Goal: Use online tool/utility: Utilize a website feature to perform a specific function

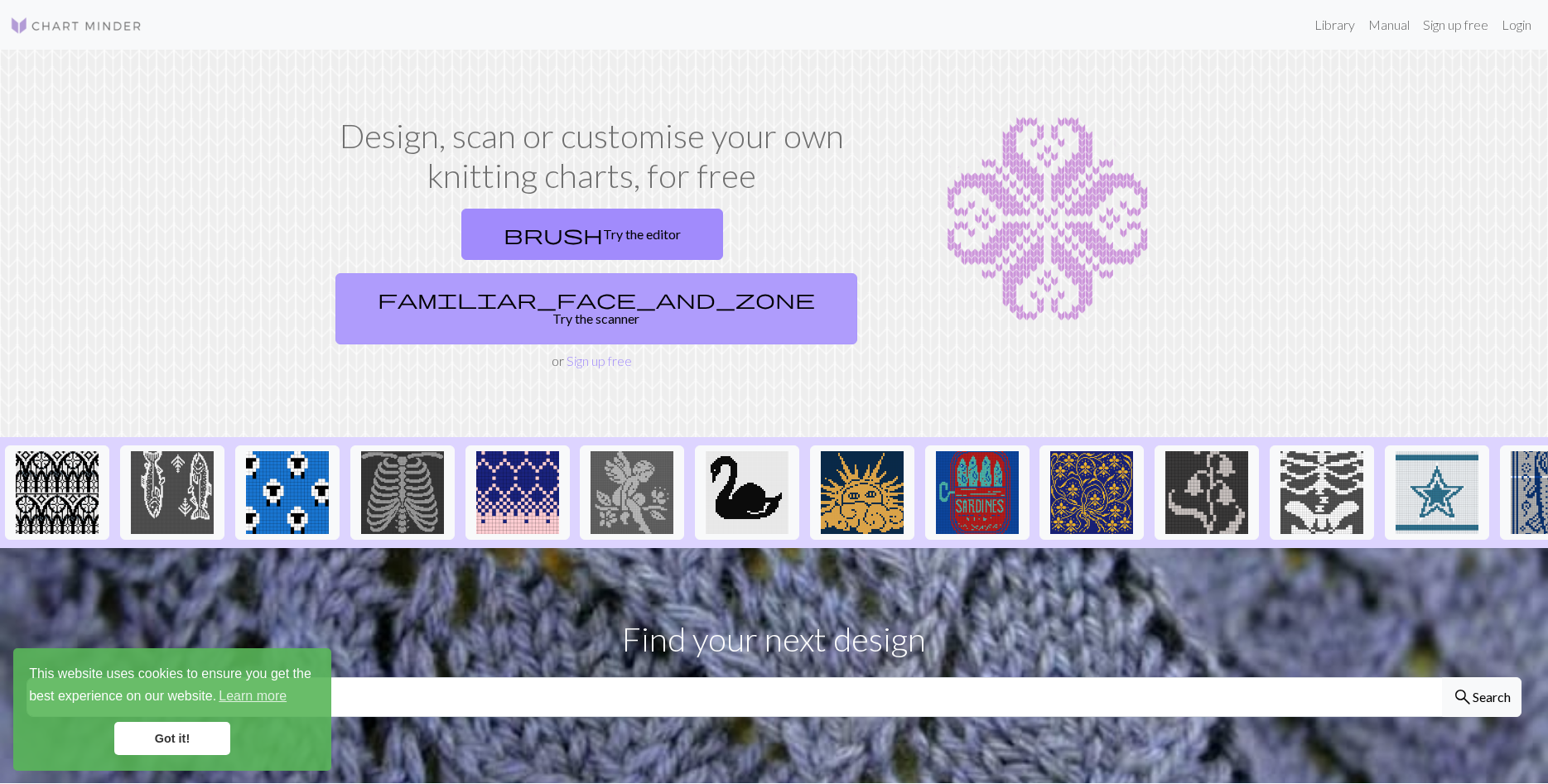
click at [661, 273] on link "familiar_face_and_zone Try the scanner" at bounding box center [596, 309] width 522 height 72
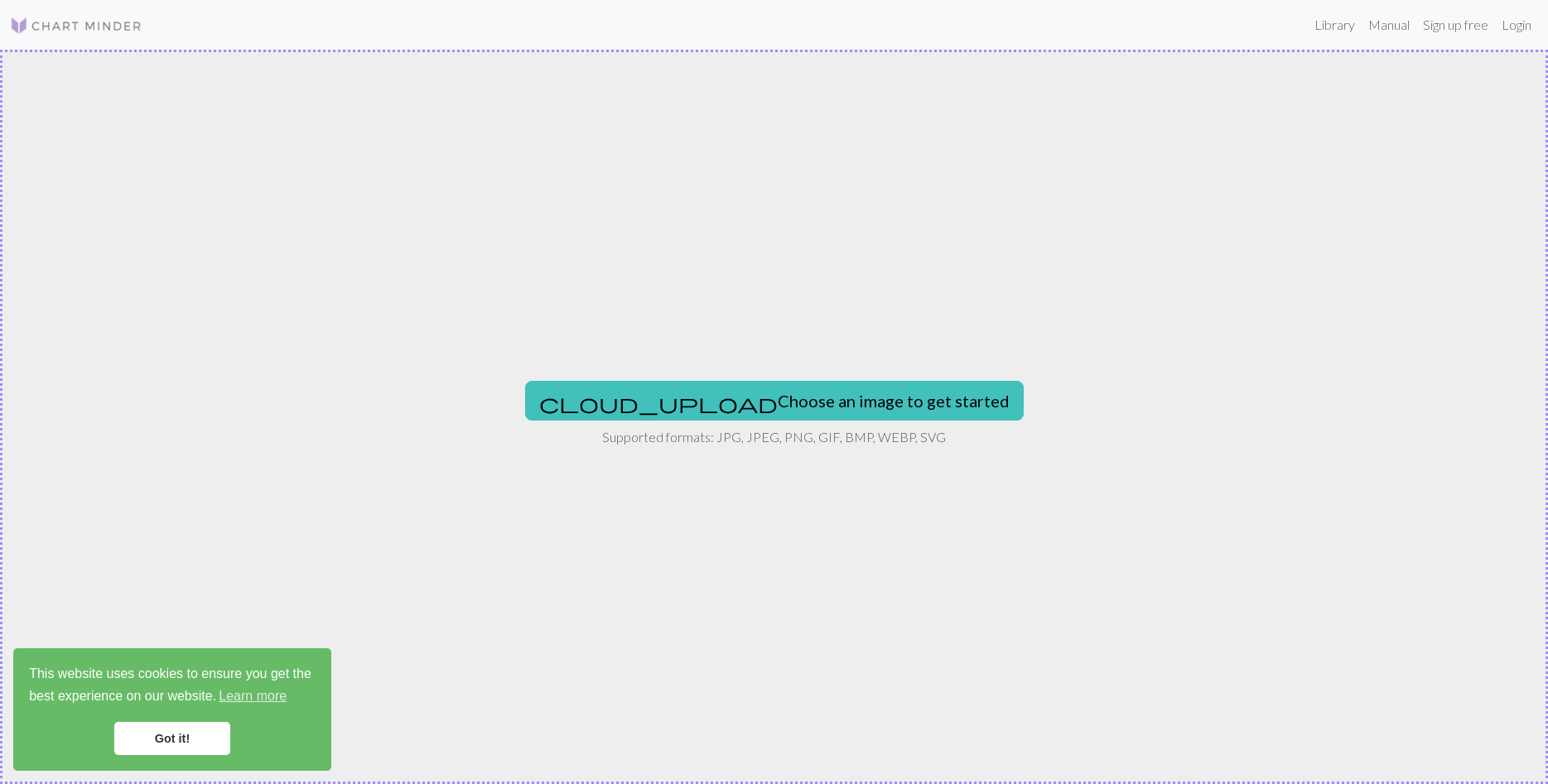
click at [682, 380] on div "cloud_upload Choose an image to get started Supported formats: JPG, JPEG, PNG, …" at bounding box center [774, 417] width 1548 height 735
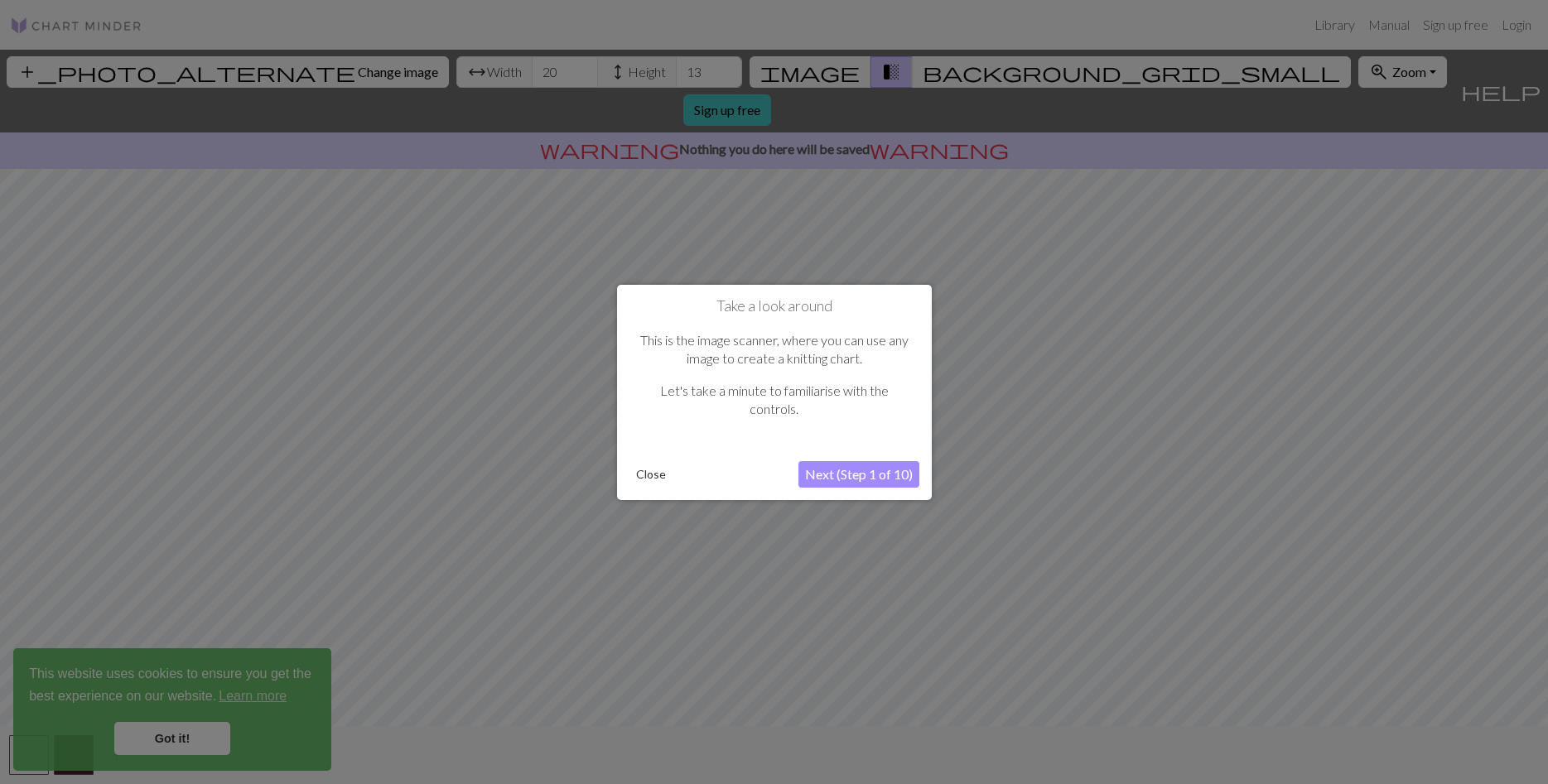
click at [842, 472] on button "Next (Step 1 of 10)" at bounding box center [859, 474] width 121 height 26
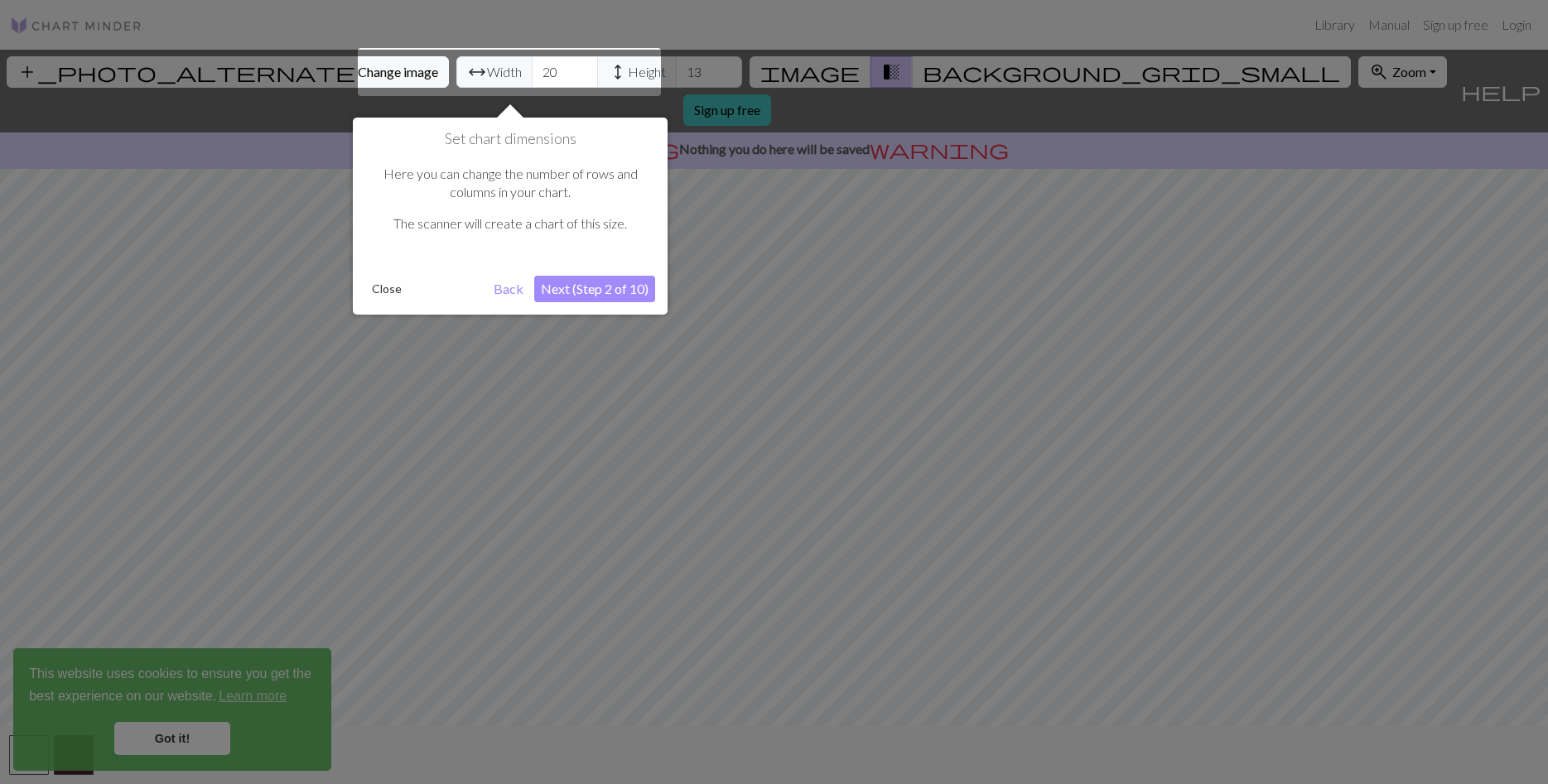
click at [581, 284] on button "Next (Step 2 of 10)" at bounding box center [594, 288] width 121 height 26
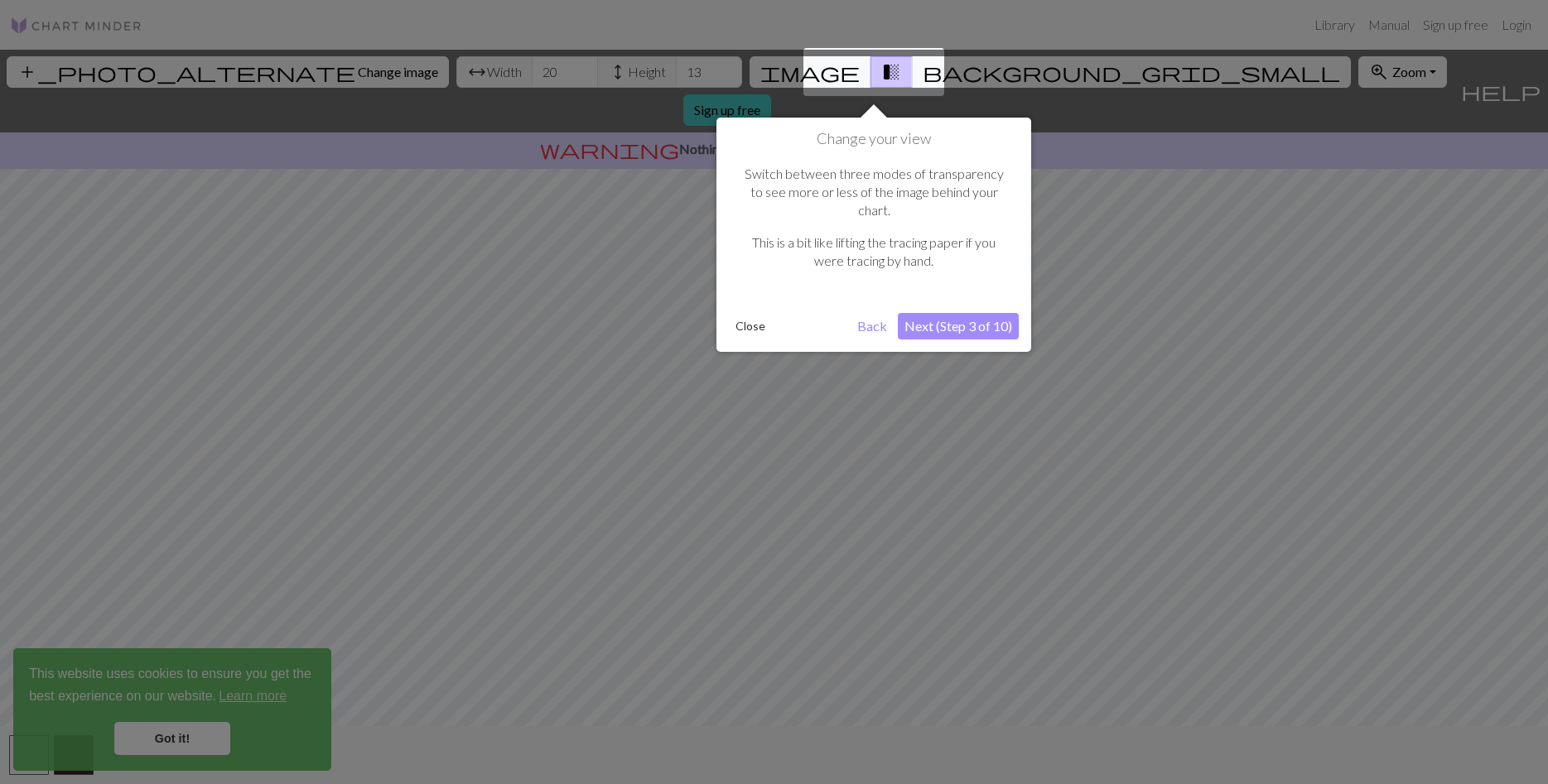
click at [978, 313] on button "Next (Step 3 of 10)" at bounding box center [958, 326] width 121 height 26
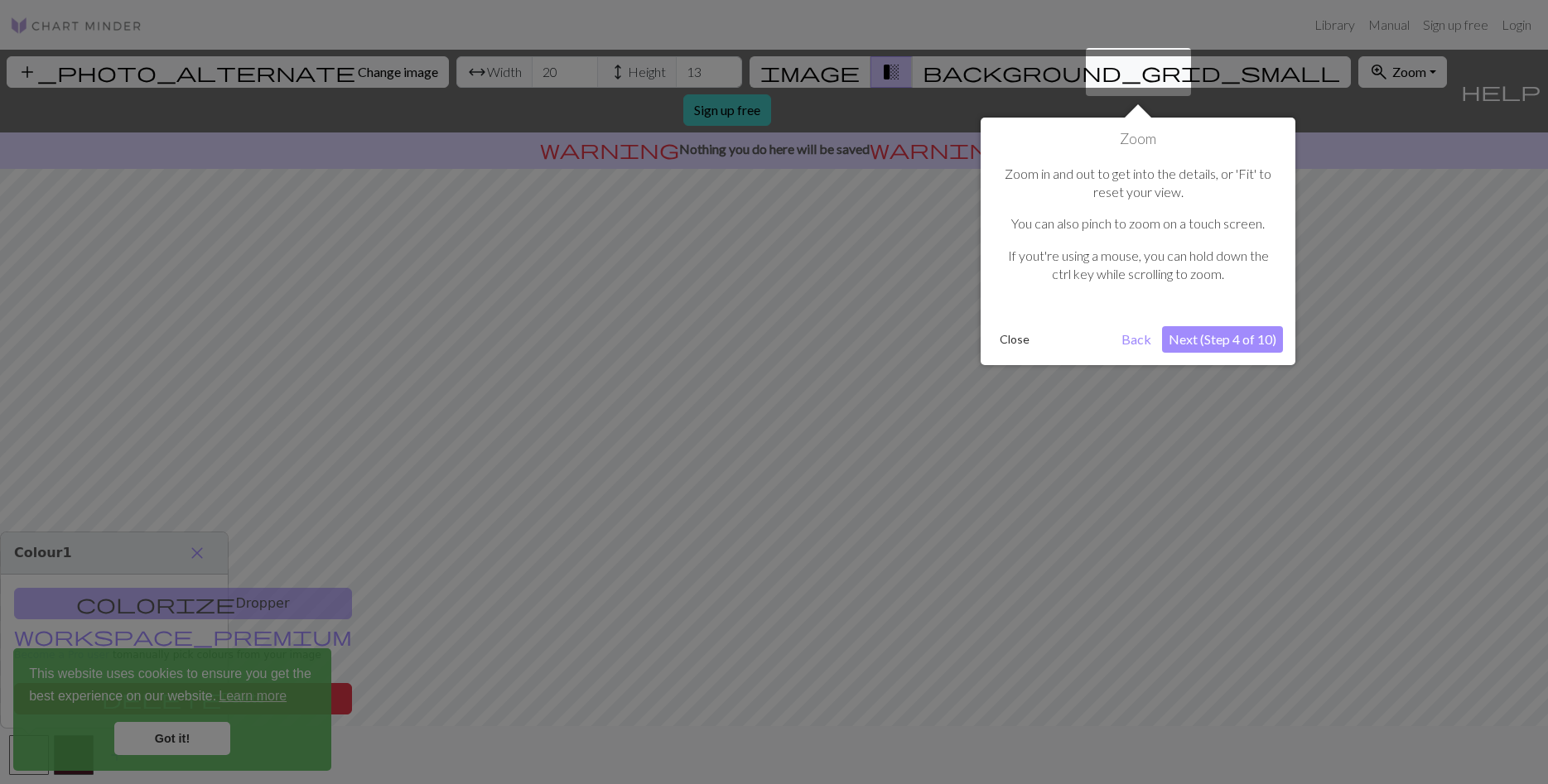
click at [1210, 342] on button "Next (Step 4 of 10)" at bounding box center [1222, 339] width 121 height 26
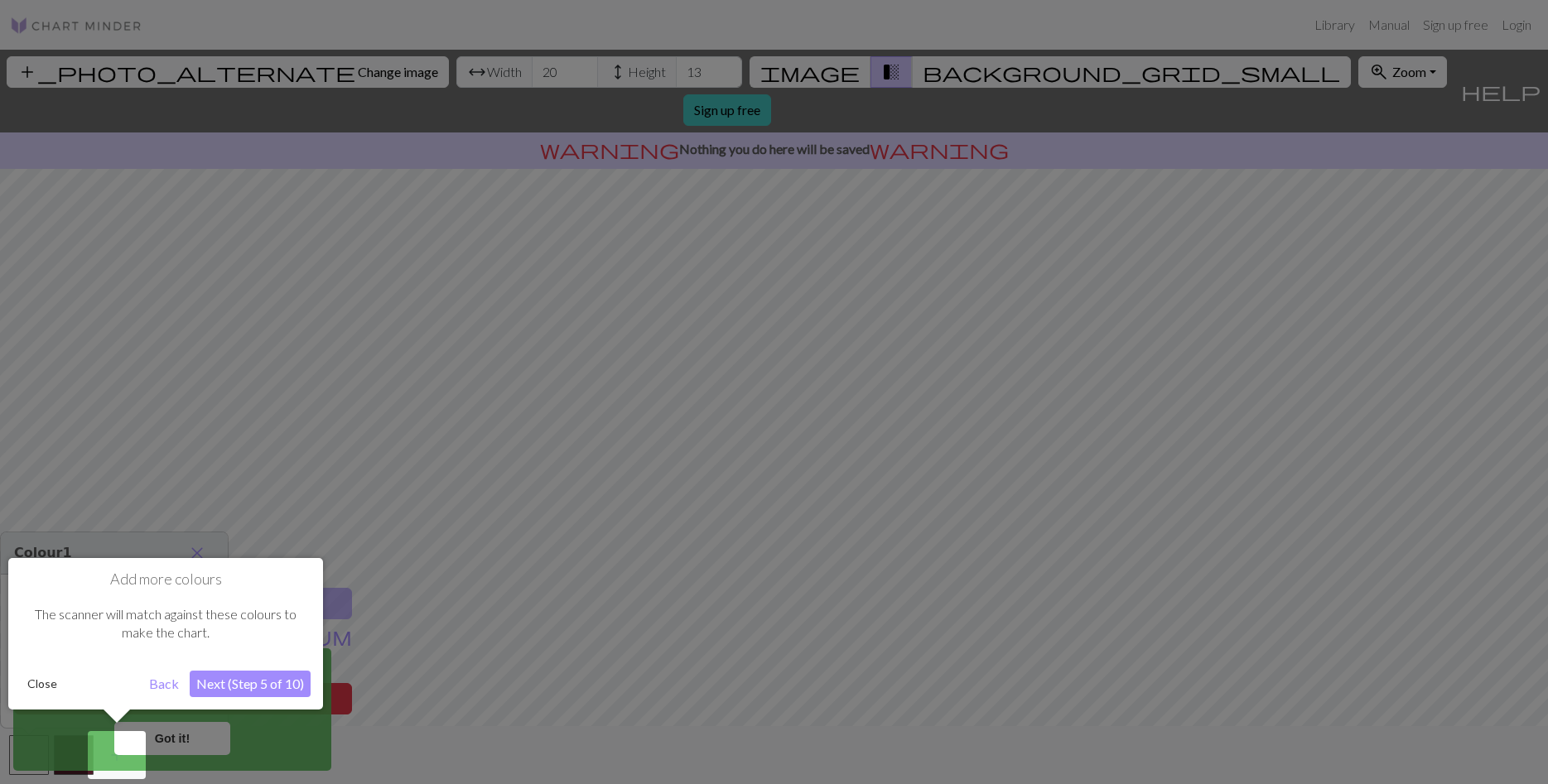
click at [268, 690] on button "Next (Step 5 of 10)" at bounding box center [250, 684] width 121 height 26
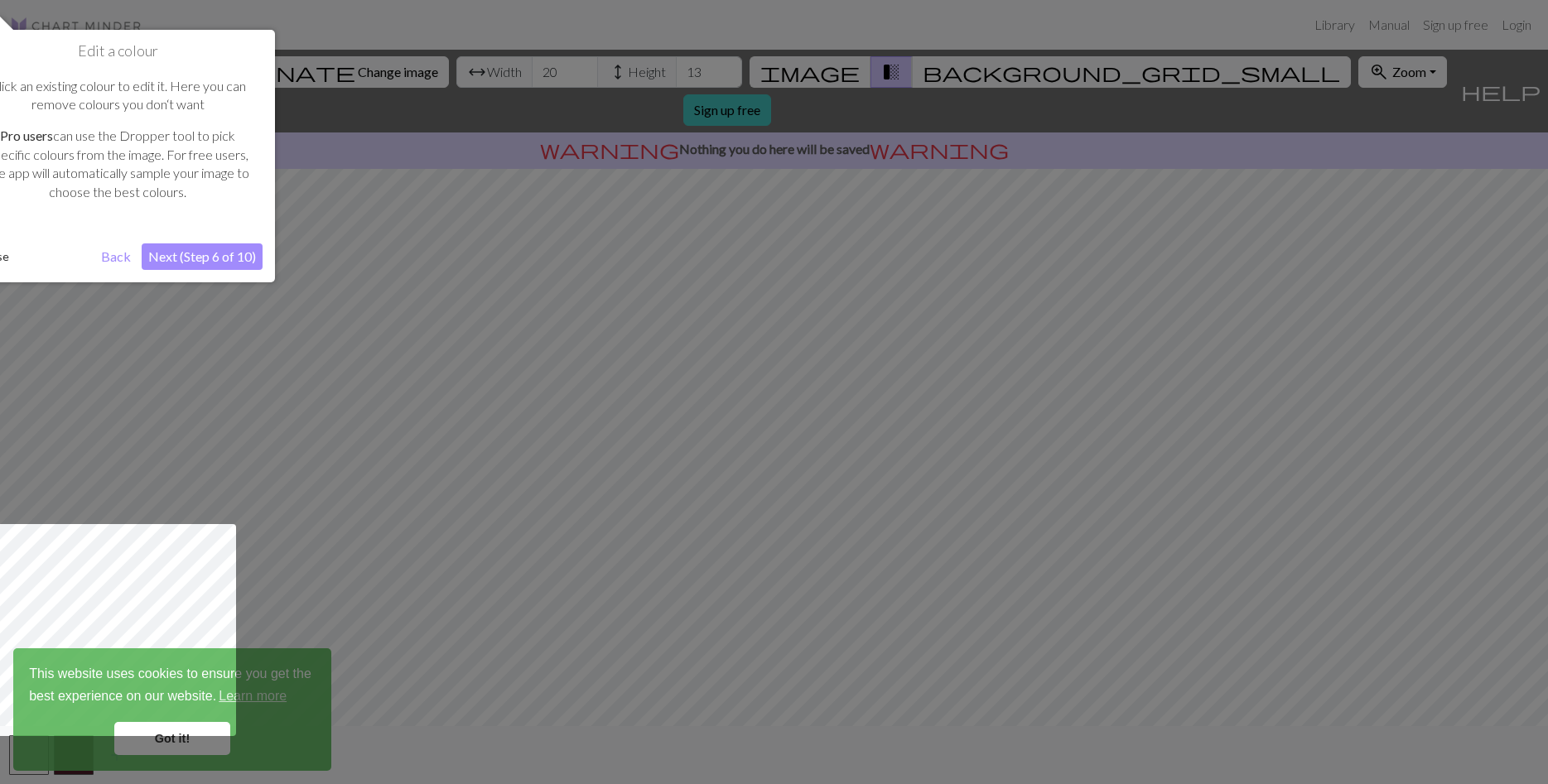
click at [189, 265] on button "Next (Step 6 of 10)" at bounding box center [202, 257] width 121 height 26
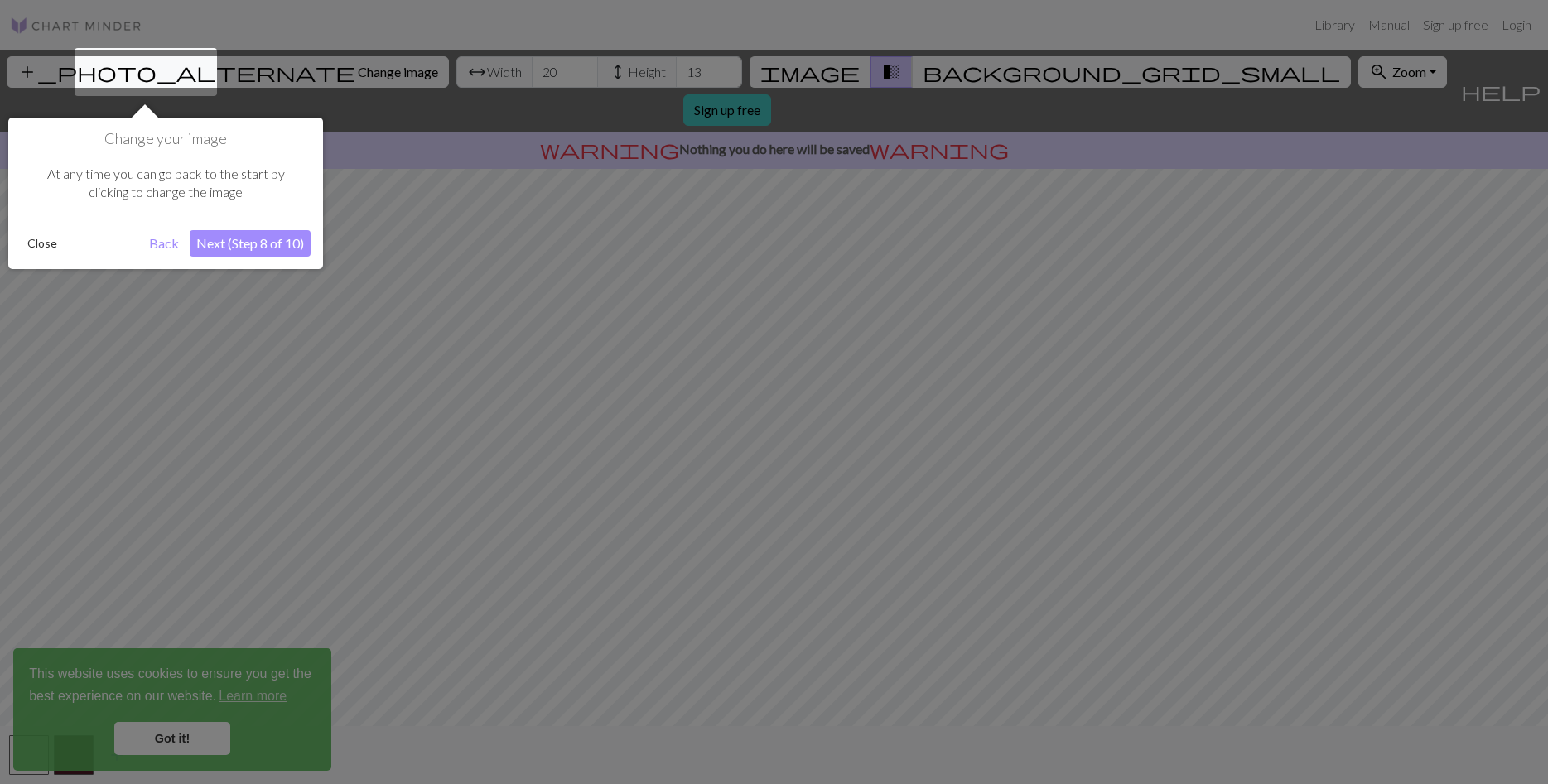
click at [247, 244] on button "Next (Step 8 of 10)" at bounding box center [250, 244] width 121 height 26
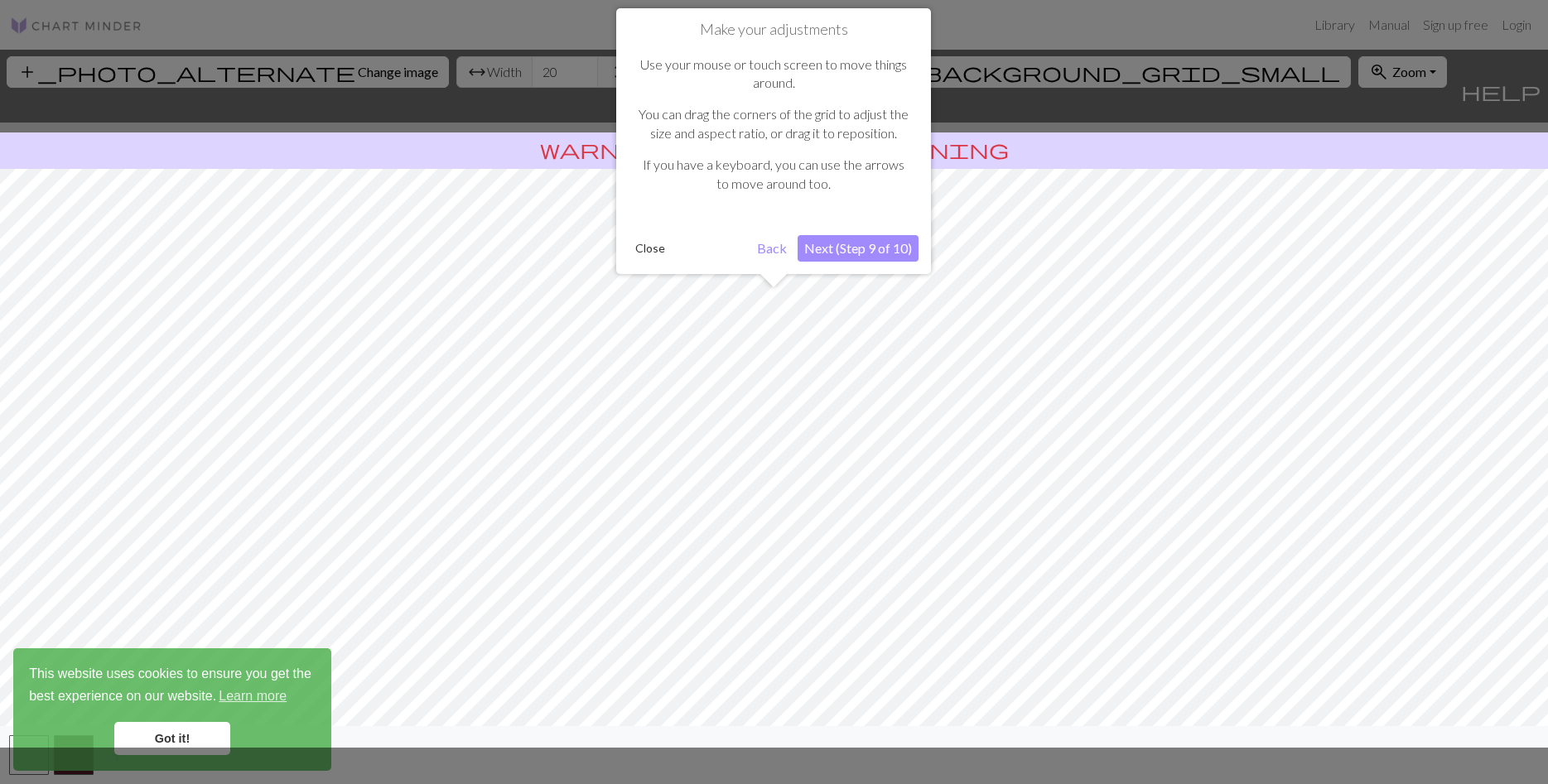
click at [847, 248] on button "Next (Step 9 of 10)" at bounding box center [858, 248] width 121 height 26
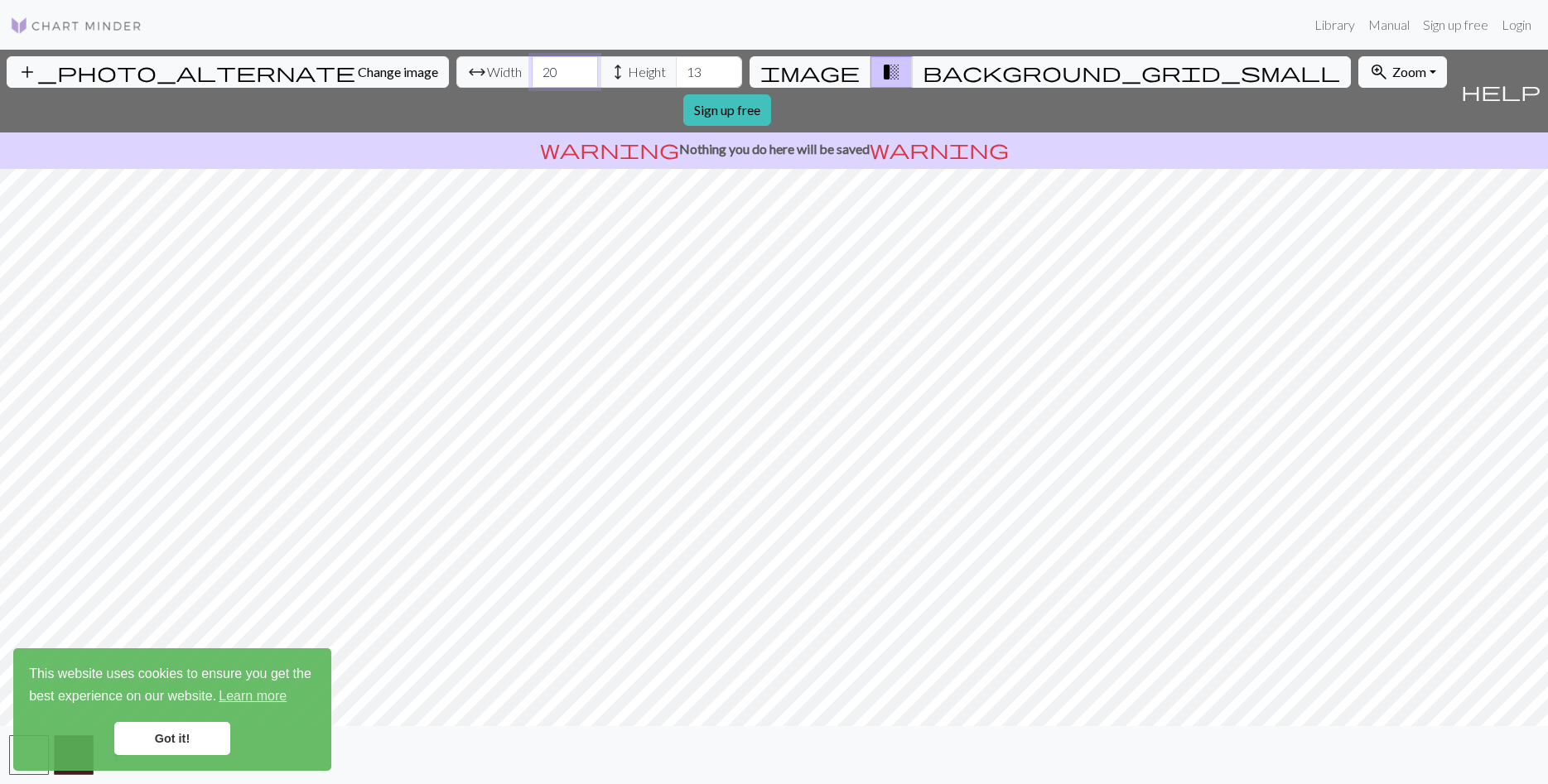
drag, startPoint x: 466, startPoint y: 75, endPoint x: 427, endPoint y: 72, distance: 39.1
click at [532, 72] on input "20" at bounding box center [565, 73] width 66 height 32
drag, startPoint x: 616, startPoint y: 73, endPoint x: 585, endPoint y: 69, distance: 31.3
click at [676, 70] on input "13" at bounding box center [709, 73] width 66 height 32
type input "100"
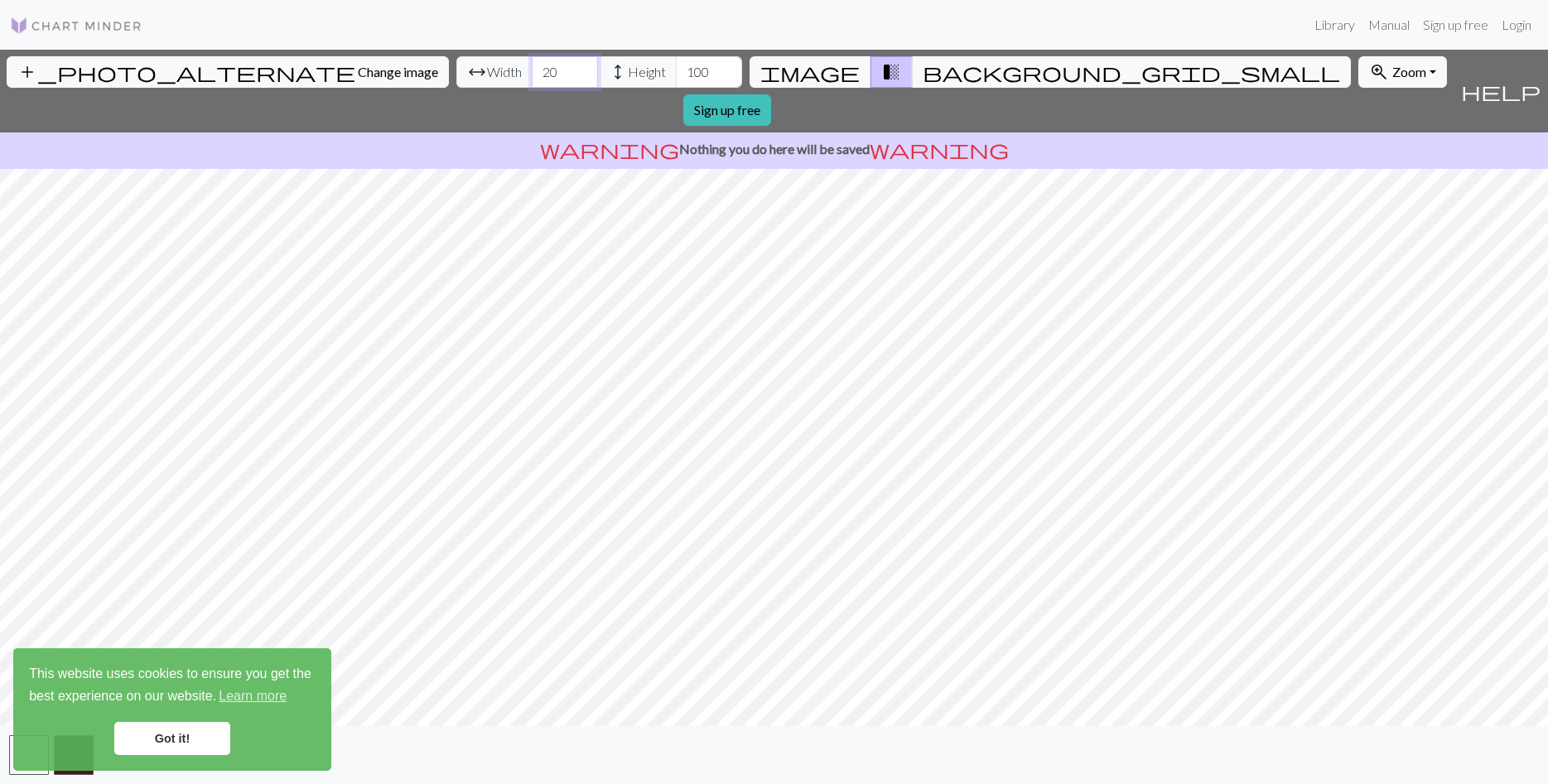
click at [532, 76] on input "20" at bounding box center [565, 73] width 66 height 32
drag, startPoint x: 472, startPoint y: 72, endPoint x: 419, endPoint y: 74, distance: 53.0
click at [532, 74] on input "20" at bounding box center [565, 73] width 66 height 32
type input "150"
click at [923, 81] on span "background_grid_small" at bounding box center [1131, 72] width 418 height 23
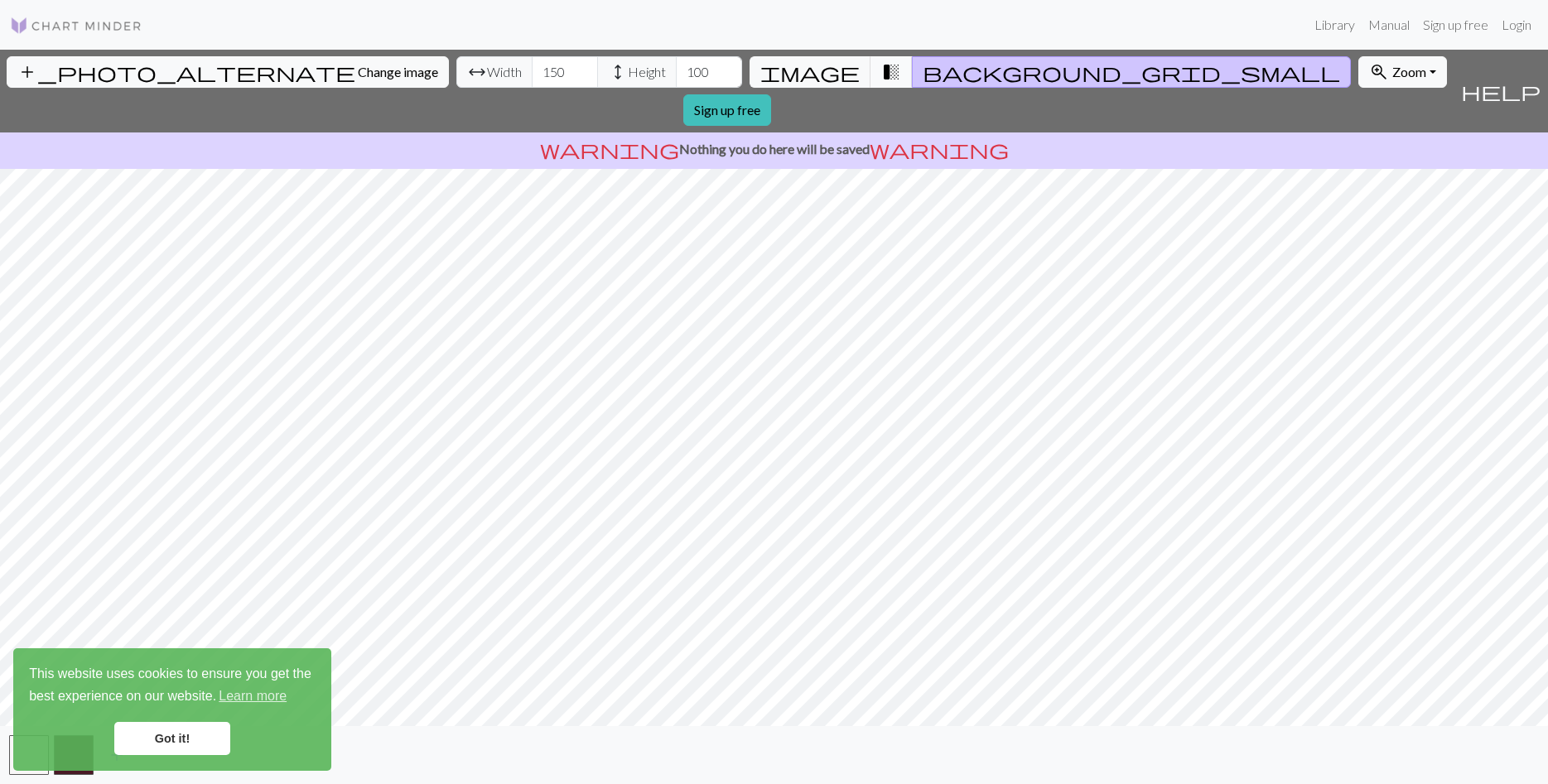
click at [881, 69] on span "transition_fade" at bounding box center [890, 72] width 20 height 23
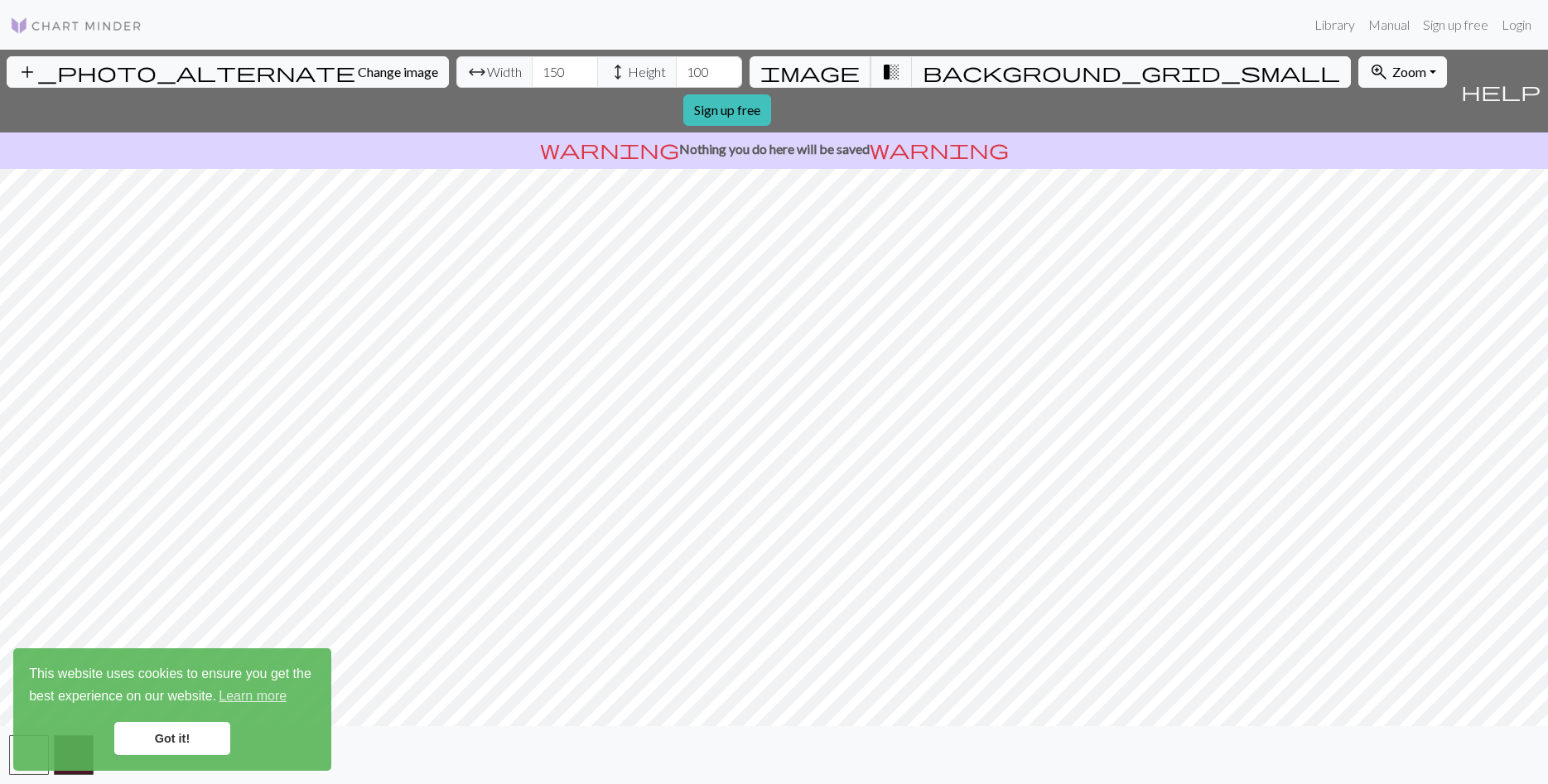
click at [824, 68] on span "image" at bounding box center [809, 72] width 100 height 23
click at [156, 737] on link "Got it!" at bounding box center [172, 738] width 116 height 33
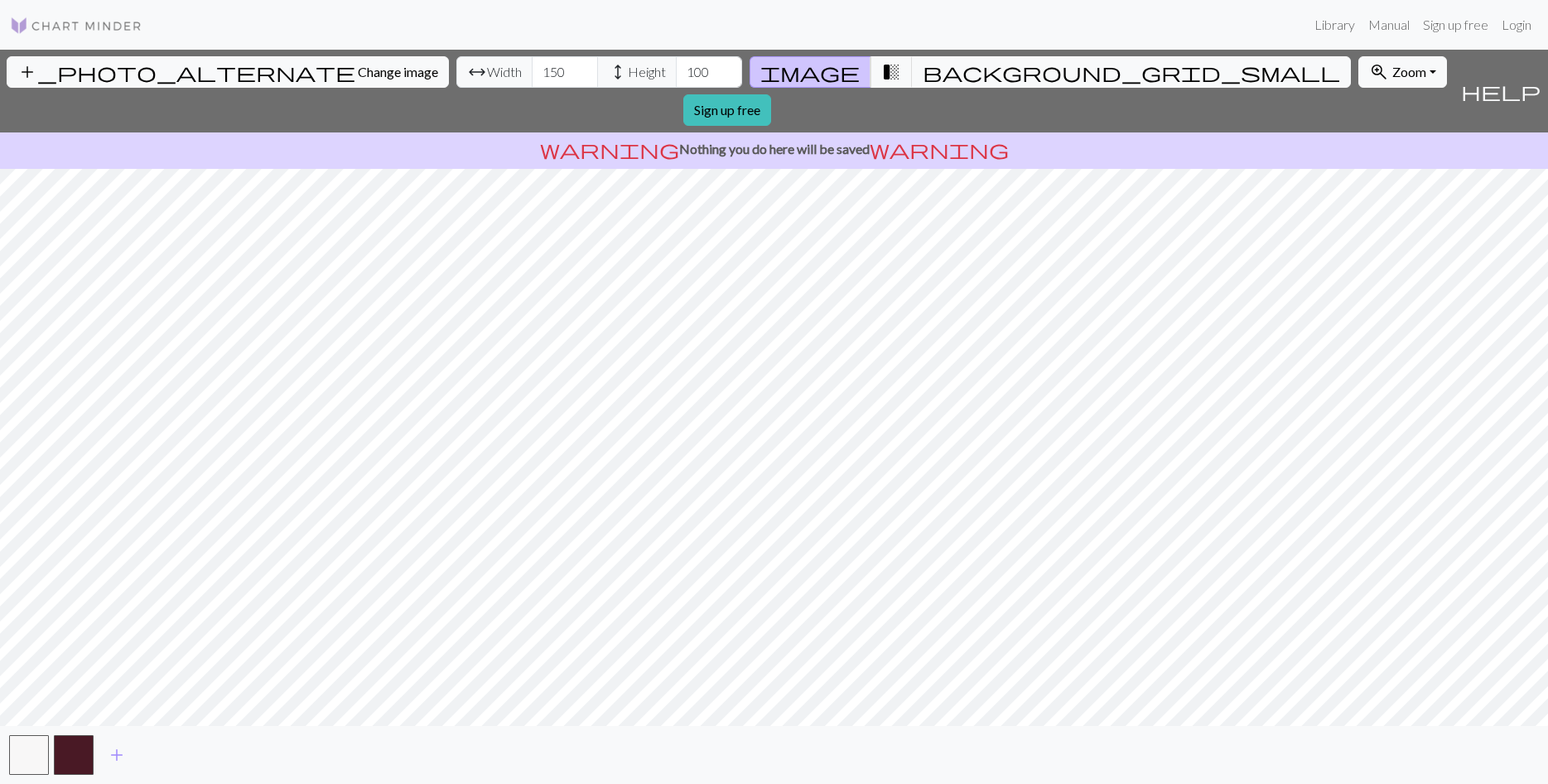
click at [789, 783] on div "add_photo_alternate Change image arrow_range Width 150 height Height 100 image …" at bounding box center [774, 417] width 1548 height 735
click at [83, 136] on div "add_photo_alternate Change image arrow_range Width 150 height Height 100 image …" at bounding box center [774, 417] width 1548 height 735
click at [112, 755] on span "add" at bounding box center [116, 755] width 20 height 23
click at [169, 762] on span "add" at bounding box center [161, 755] width 20 height 23
click at [196, 758] on span "add" at bounding box center [206, 755] width 20 height 23
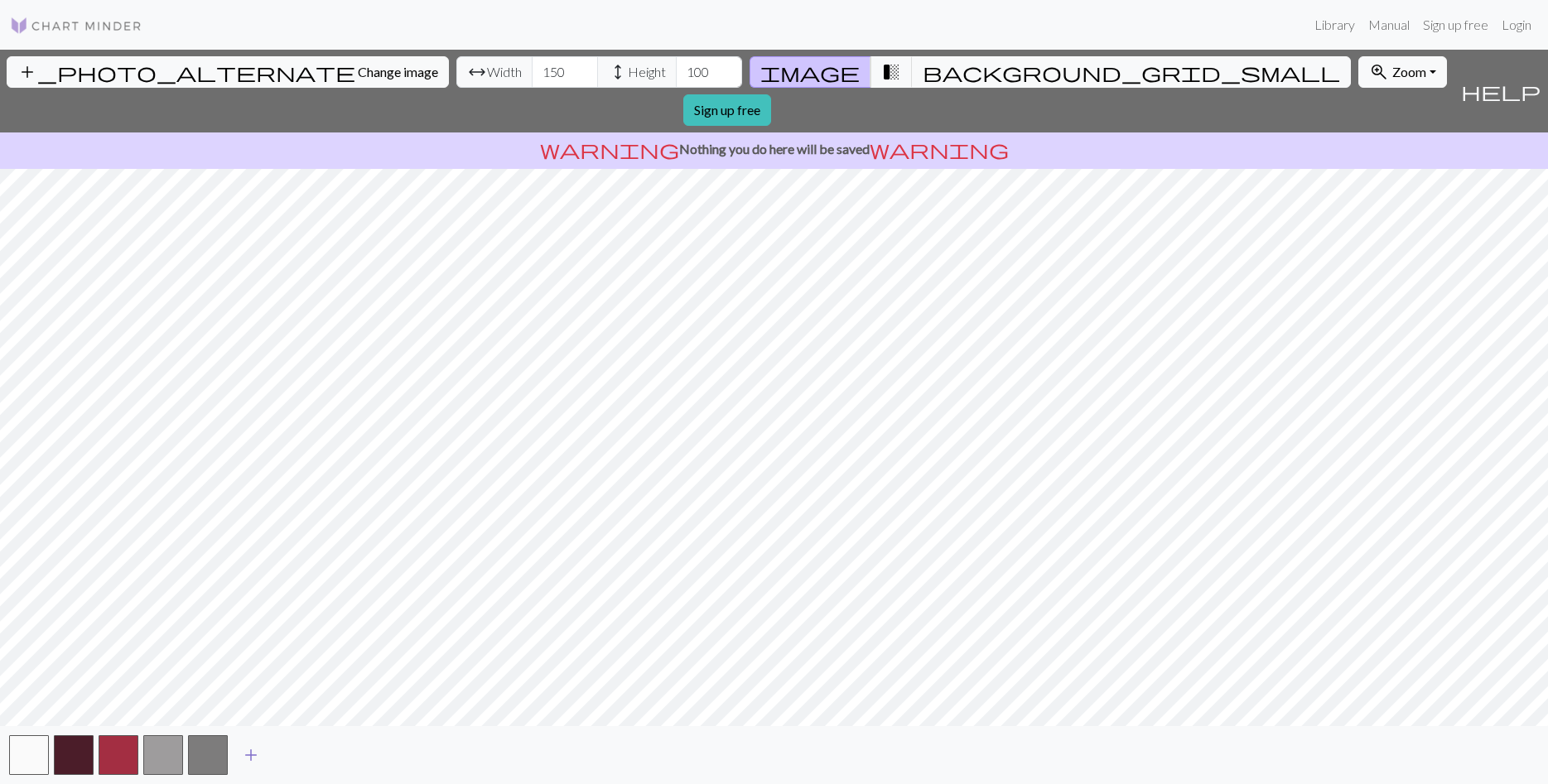
click at [251, 758] on span "add" at bounding box center [250, 755] width 20 height 23
click at [258, 755] on button "button" at bounding box center [252, 755] width 40 height 40
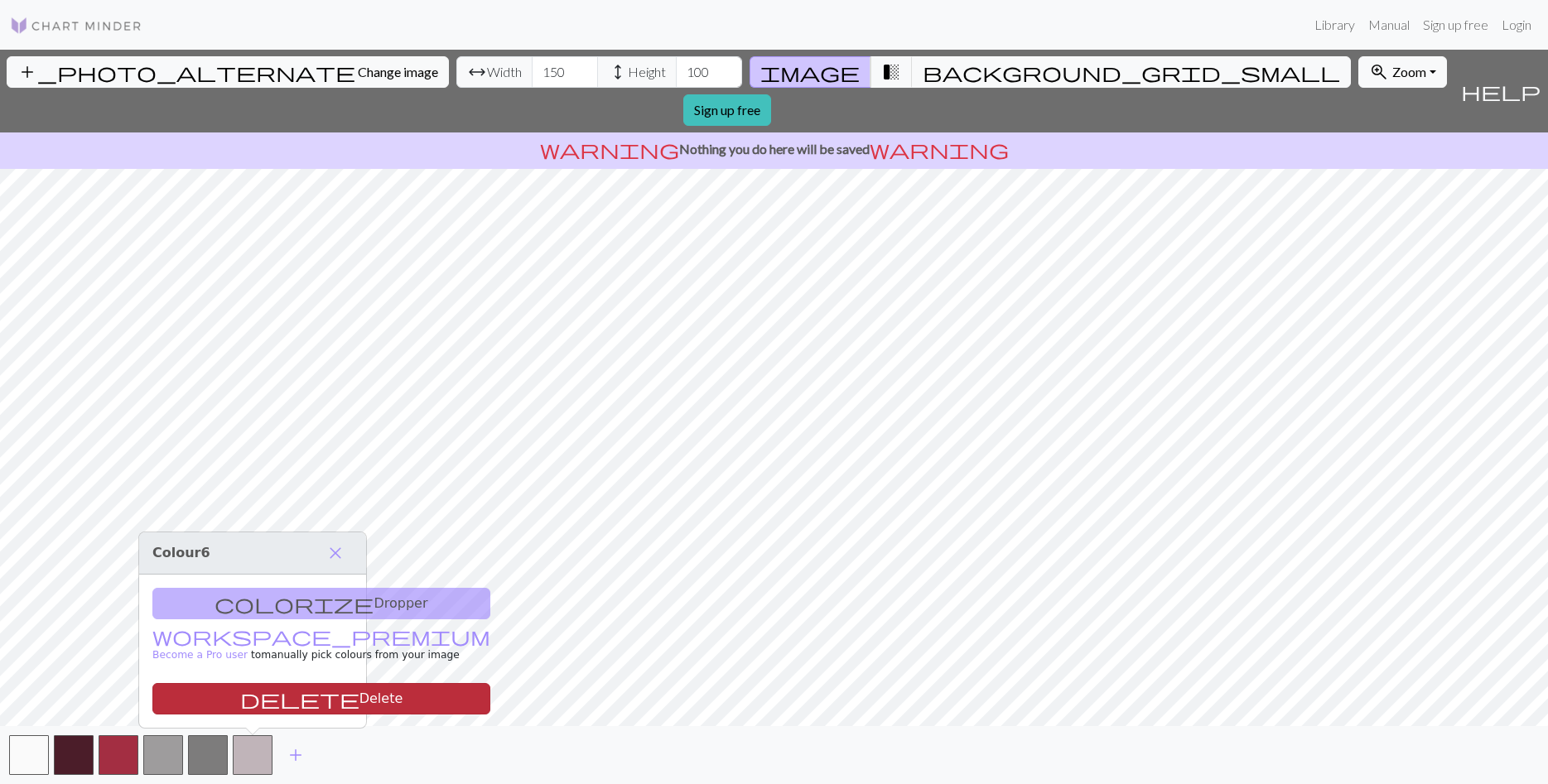
click at [254, 704] on button "delete Delete" at bounding box center [321, 699] width 338 height 32
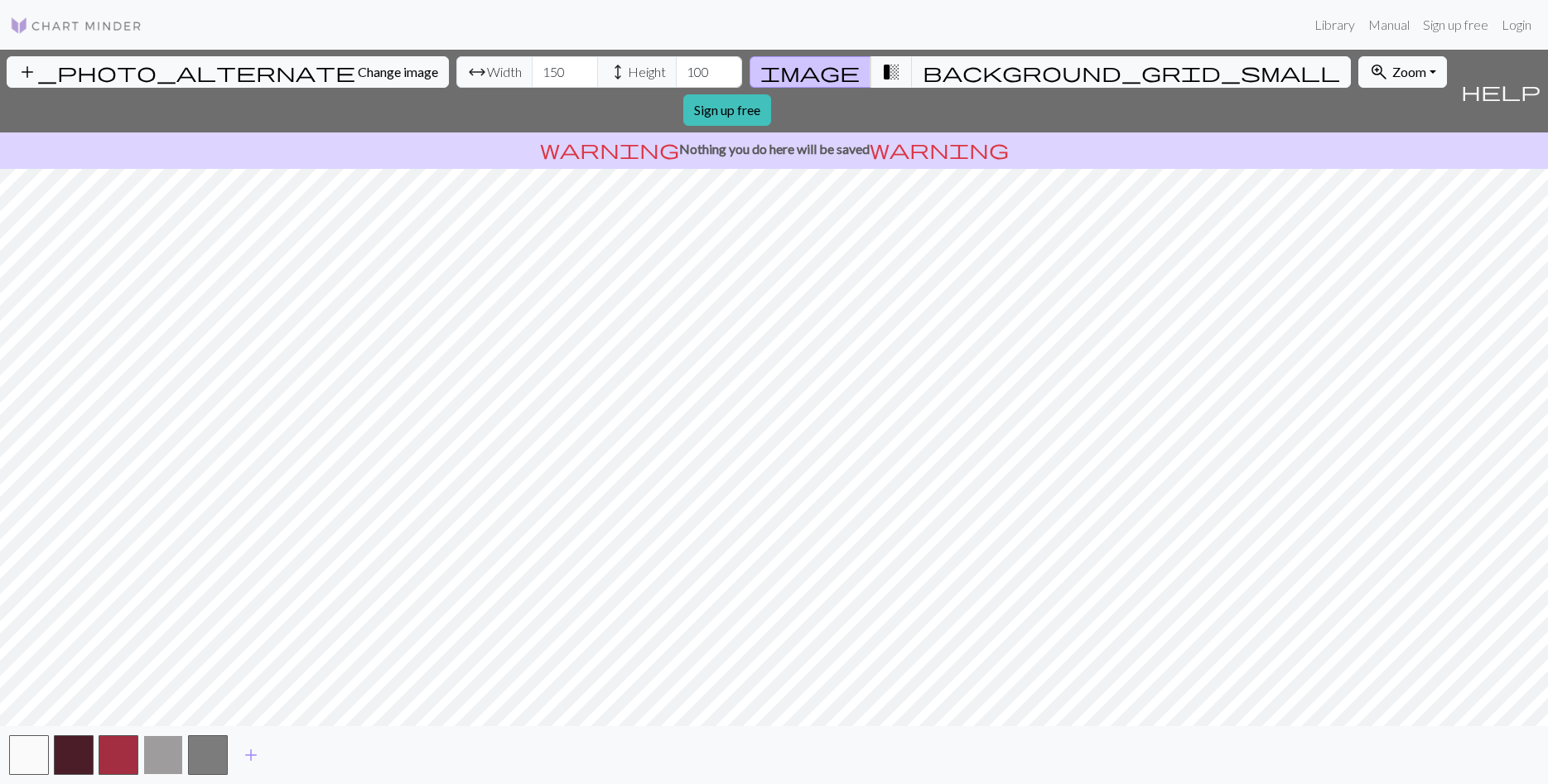
click at [164, 757] on button "button" at bounding box center [163, 755] width 40 height 40
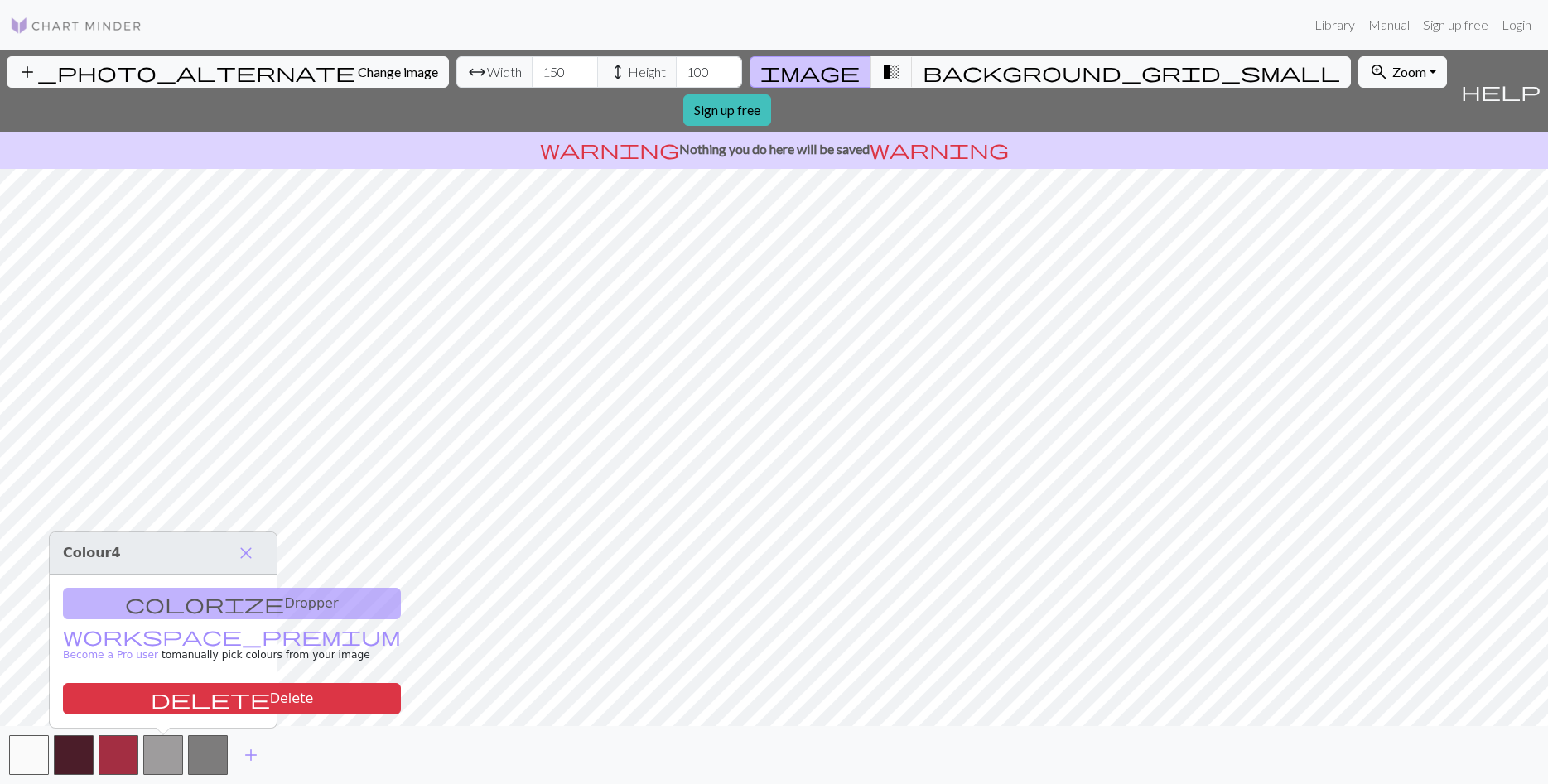
click at [177, 605] on div "colorize Dropper workspace_premium Become a Pro user to manually pick colours f…" at bounding box center [163, 651] width 227 height 153
click at [244, 551] on span "close" at bounding box center [246, 552] width 20 height 23
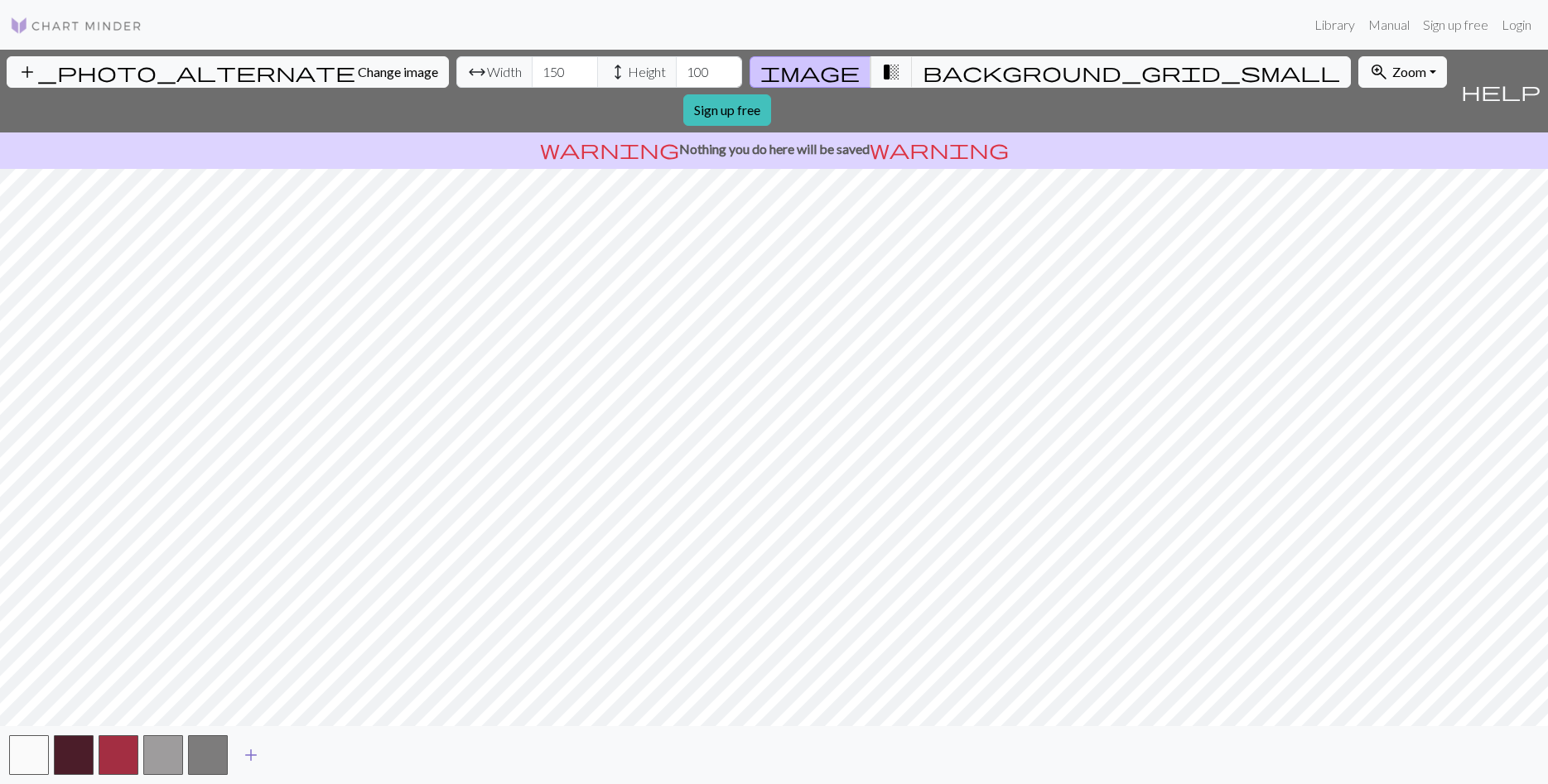
click at [245, 744] on span "add" at bounding box center [250, 755] width 20 height 23
drag, startPoint x: 258, startPoint y: 758, endPoint x: 270, endPoint y: 759, distance: 12.0
click at [259, 759] on button "button" at bounding box center [252, 755] width 40 height 40
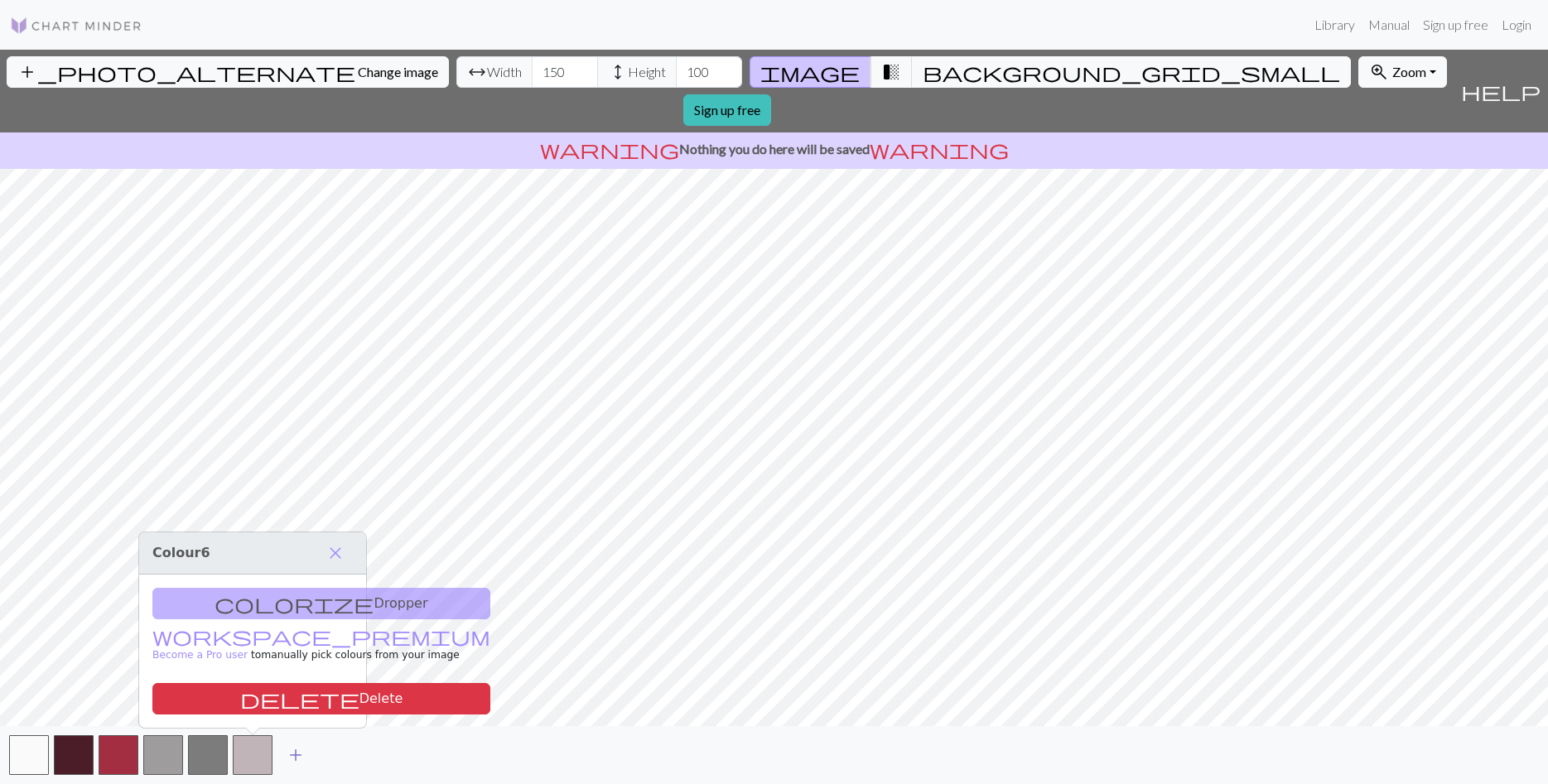
click at [302, 759] on span "add" at bounding box center [295, 755] width 20 height 23
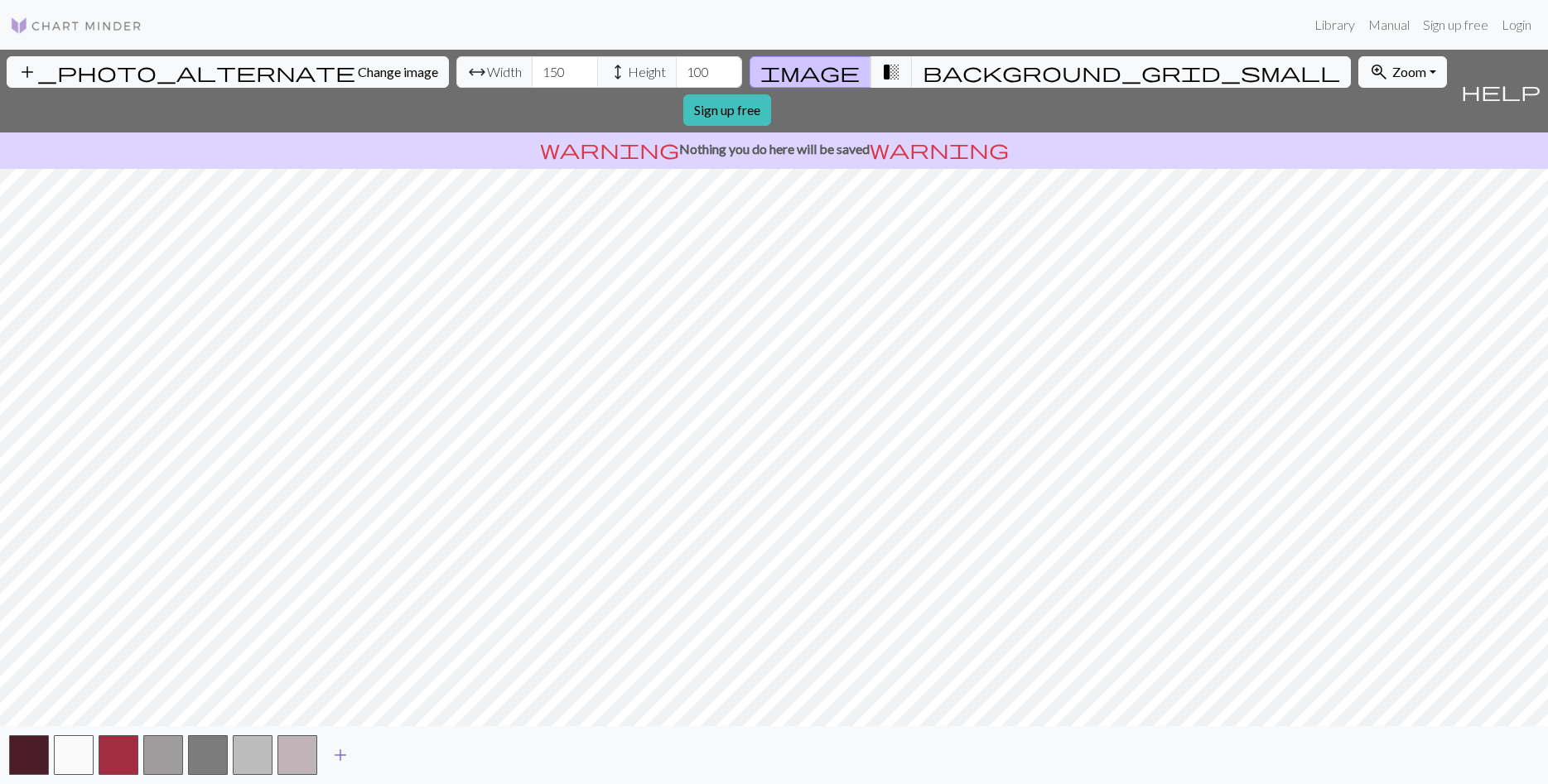
click at [354, 759] on button "add" at bounding box center [340, 755] width 42 height 32
click at [389, 758] on span "add" at bounding box center [384, 755] width 20 height 23
click at [426, 751] on span "add" at bounding box center [429, 755] width 20 height 23
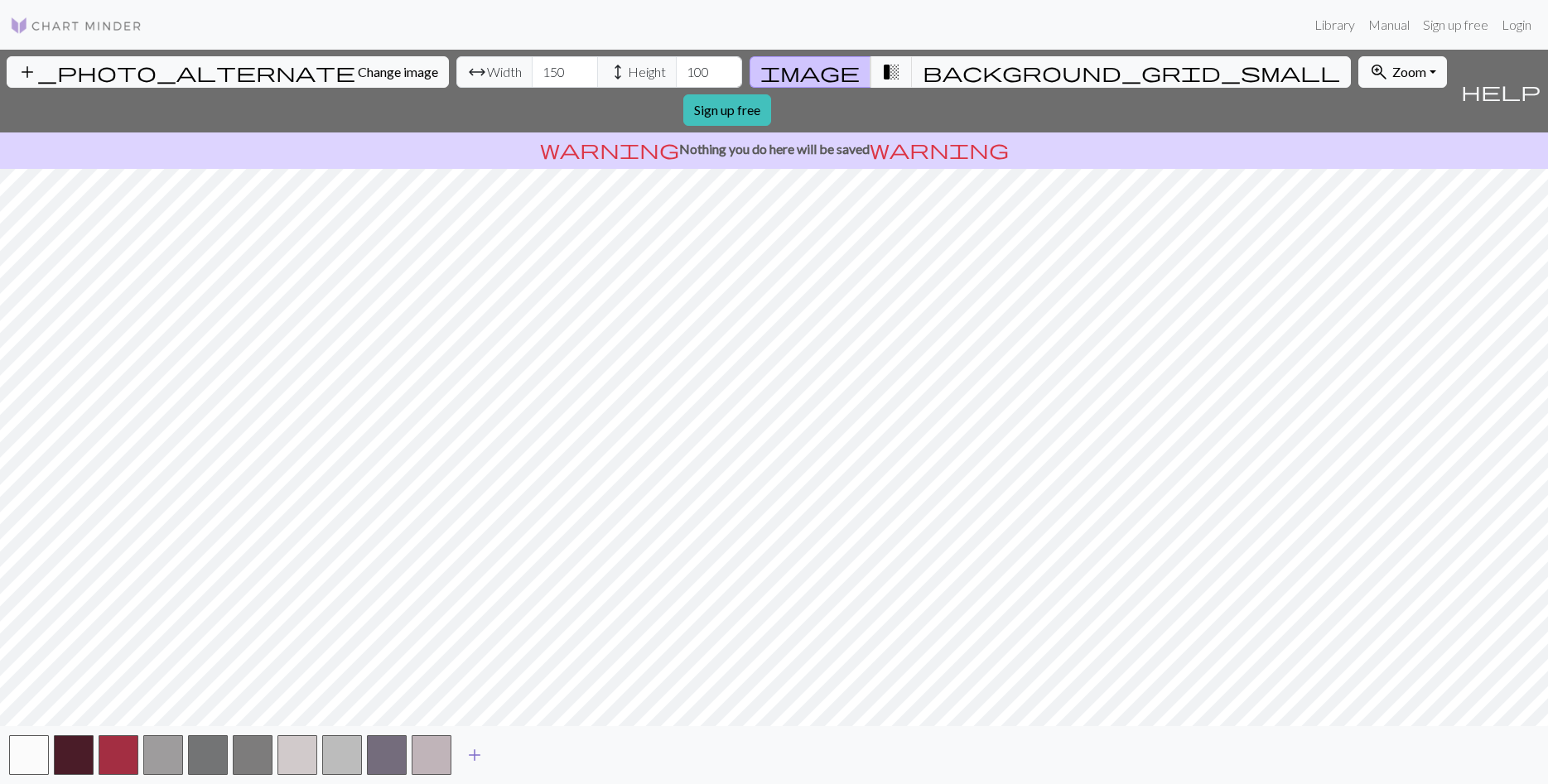
click at [472, 761] on span "add" at bounding box center [474, 755] width 20 height 23
click at [525, 759] on span "add" at bounding box center [519, 755] width 20 height 23
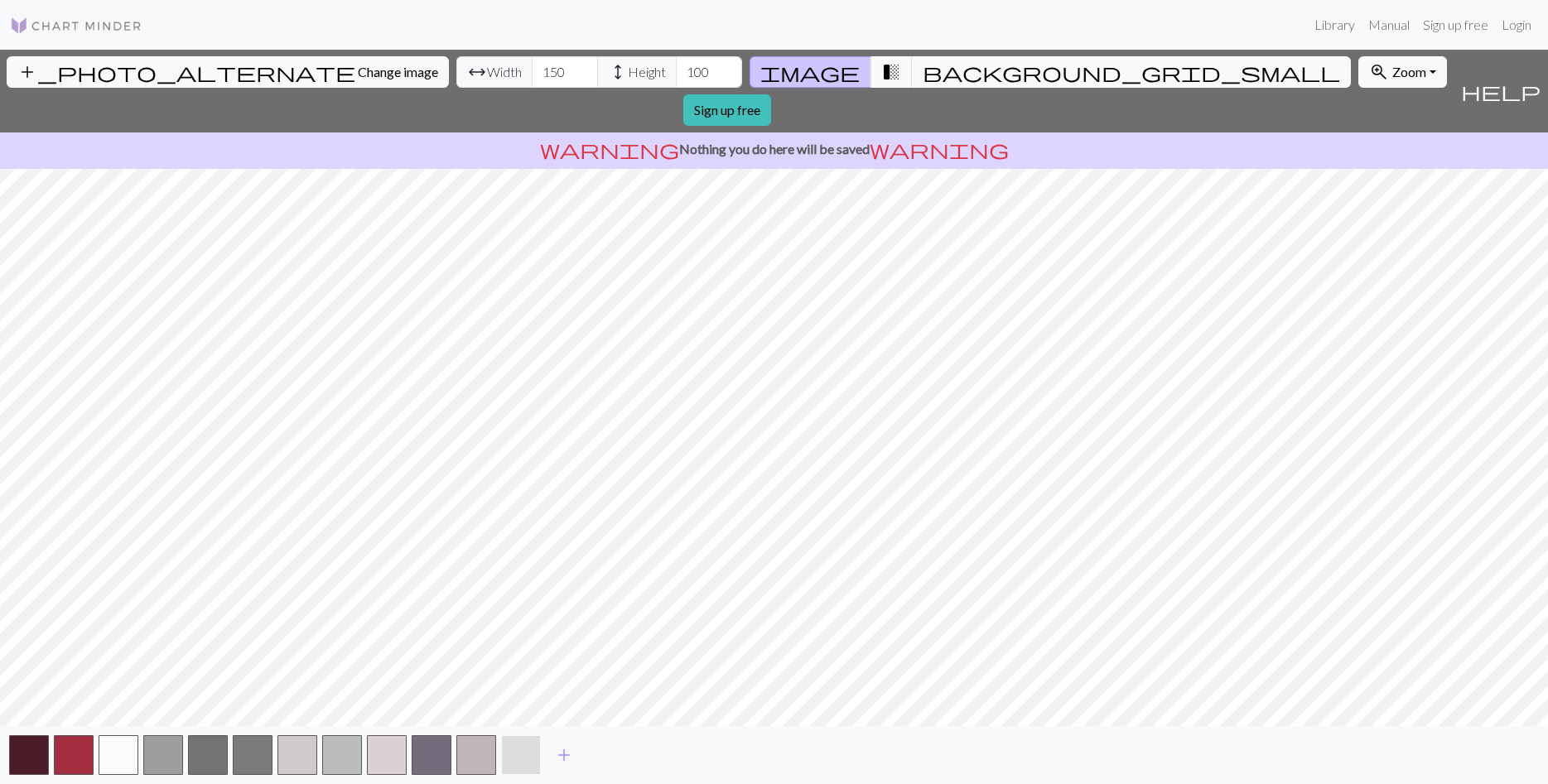
click at [516, 763] on button "button" at bounding box center [521, 755] width 40 height 40
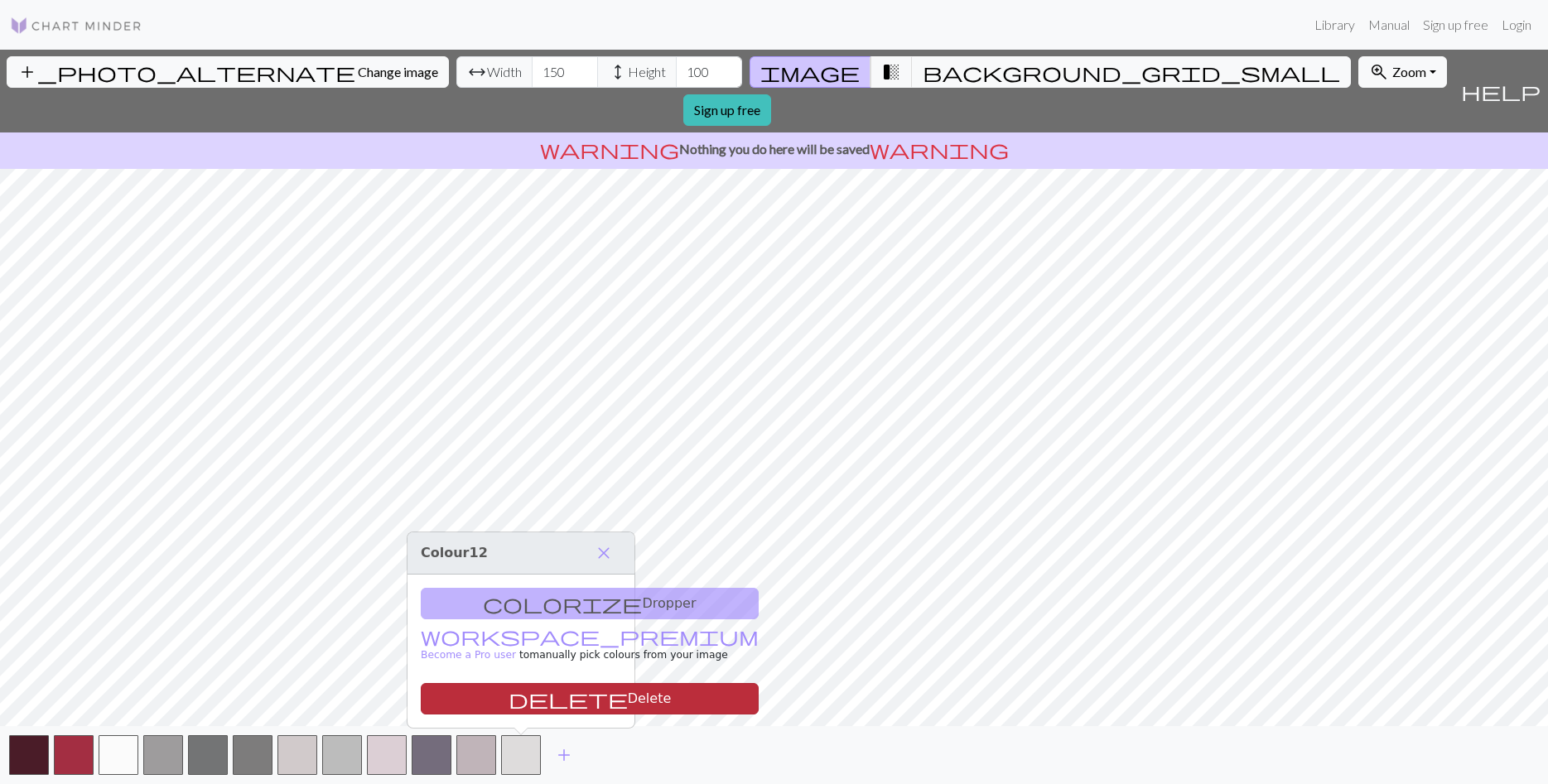
click at [527, 704] on button "delete Delete" at bounding box center [589, 699] width 338 height 32
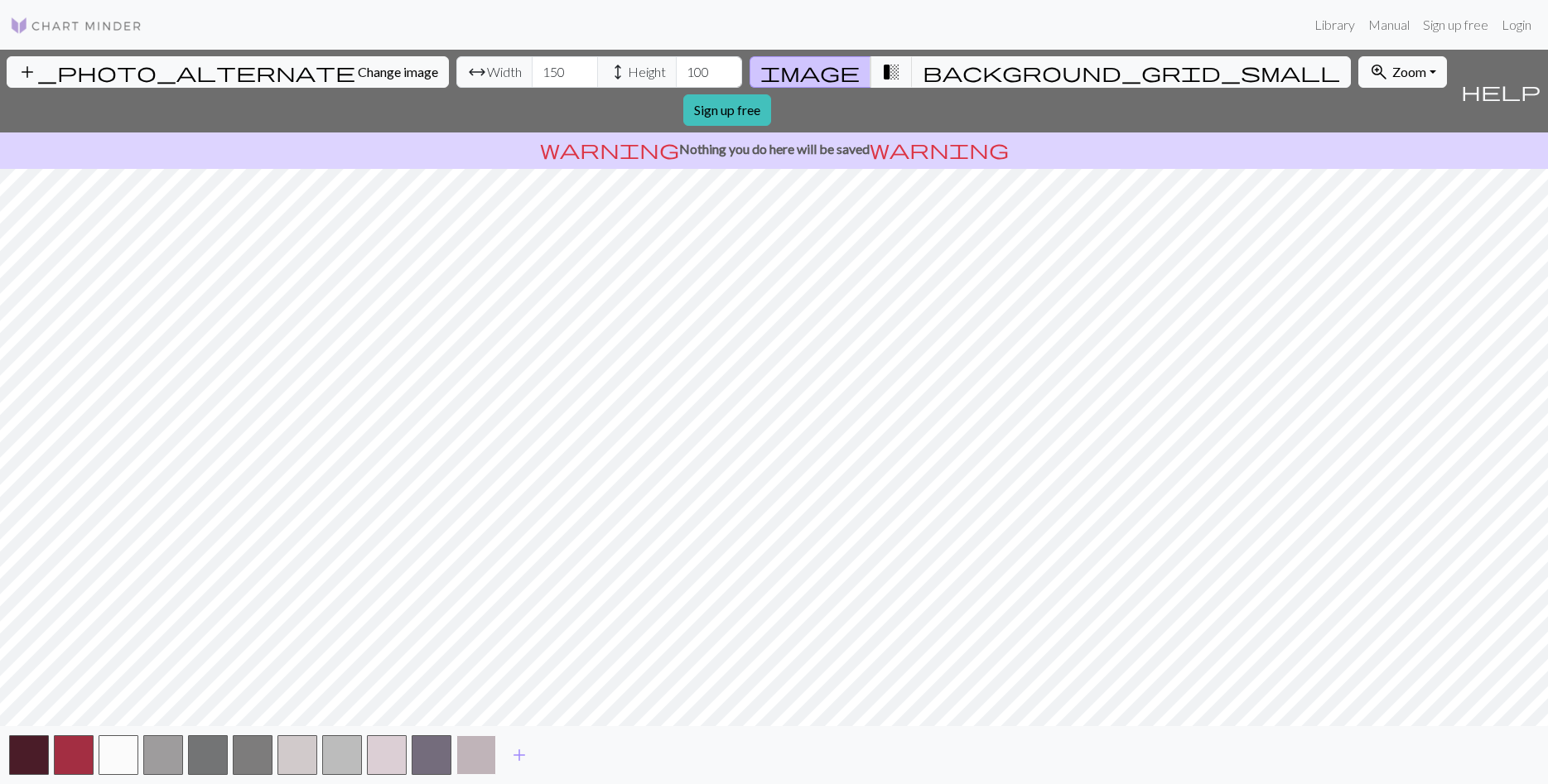
click at [465, 758] on button "button" at bounding box center [476, 755] width 40 height 40
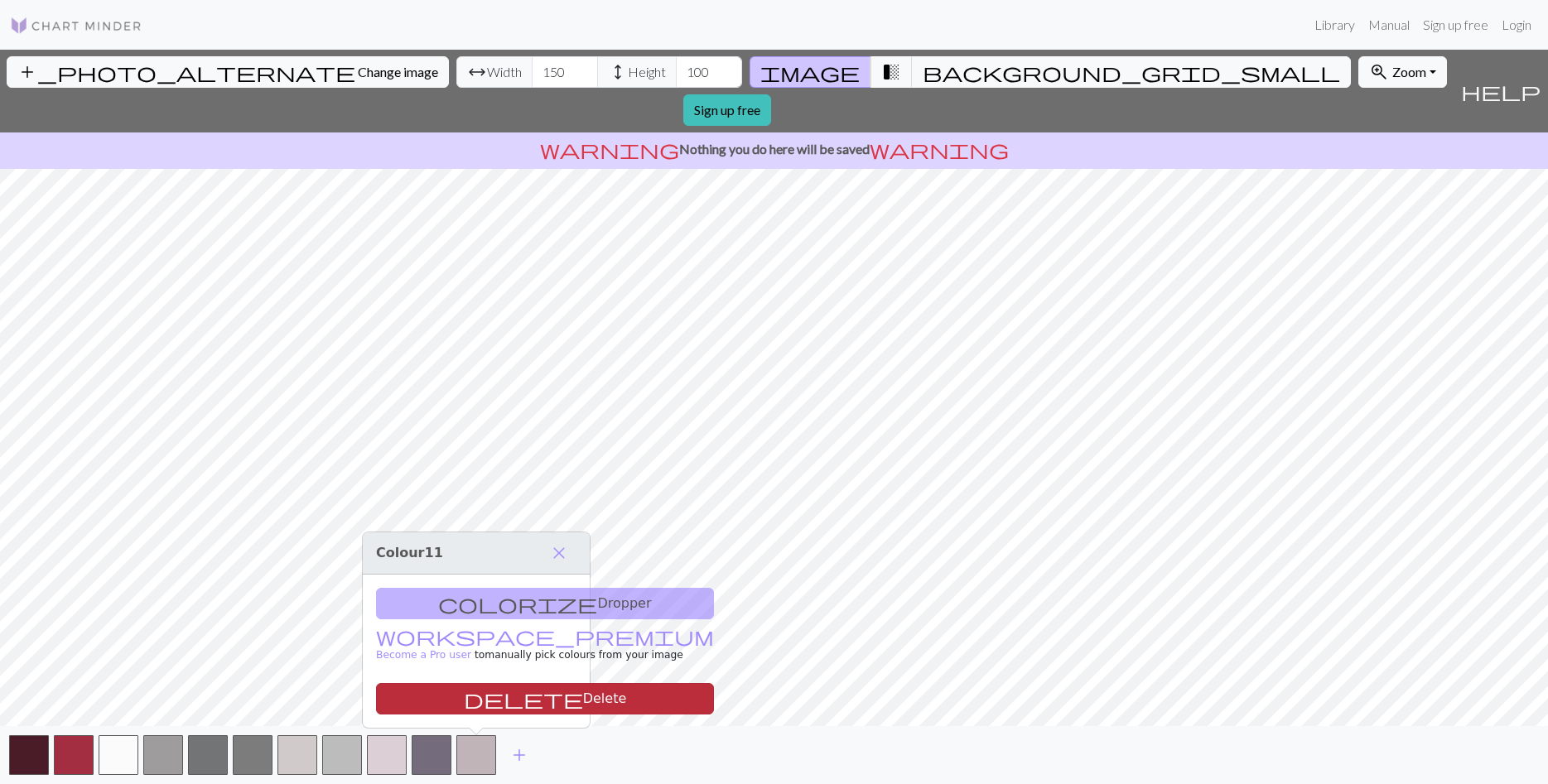
click at [471, 699] on button "delete Delete" at bounding box center [544, 699] width 338 height 32
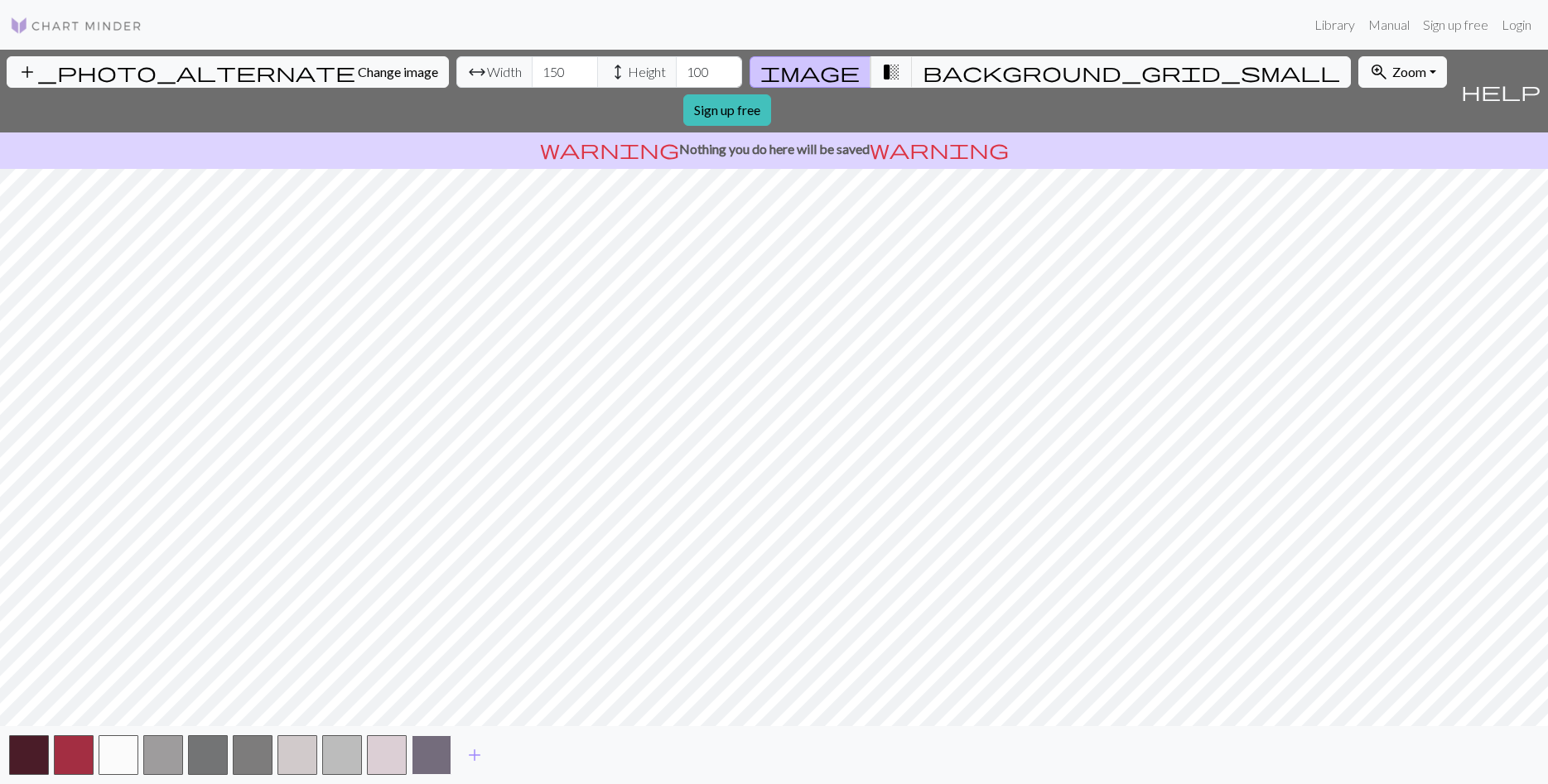
click at [428, 756] on button "button" at bounding box center [432, 755] width 40 height 40
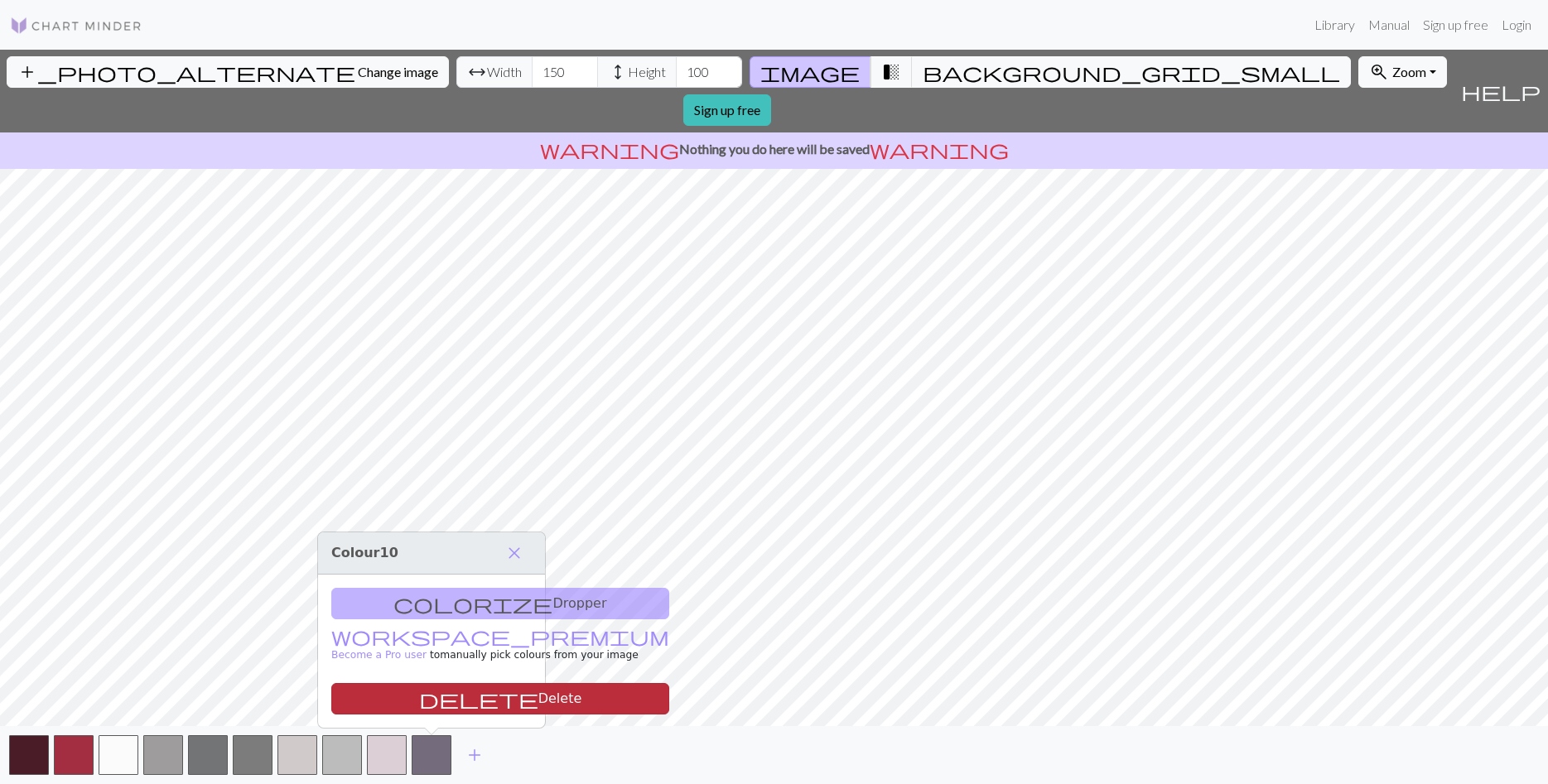
click at [430, 701] on button "delete Delete" at bounding box center [500, 699] width 338 height 32
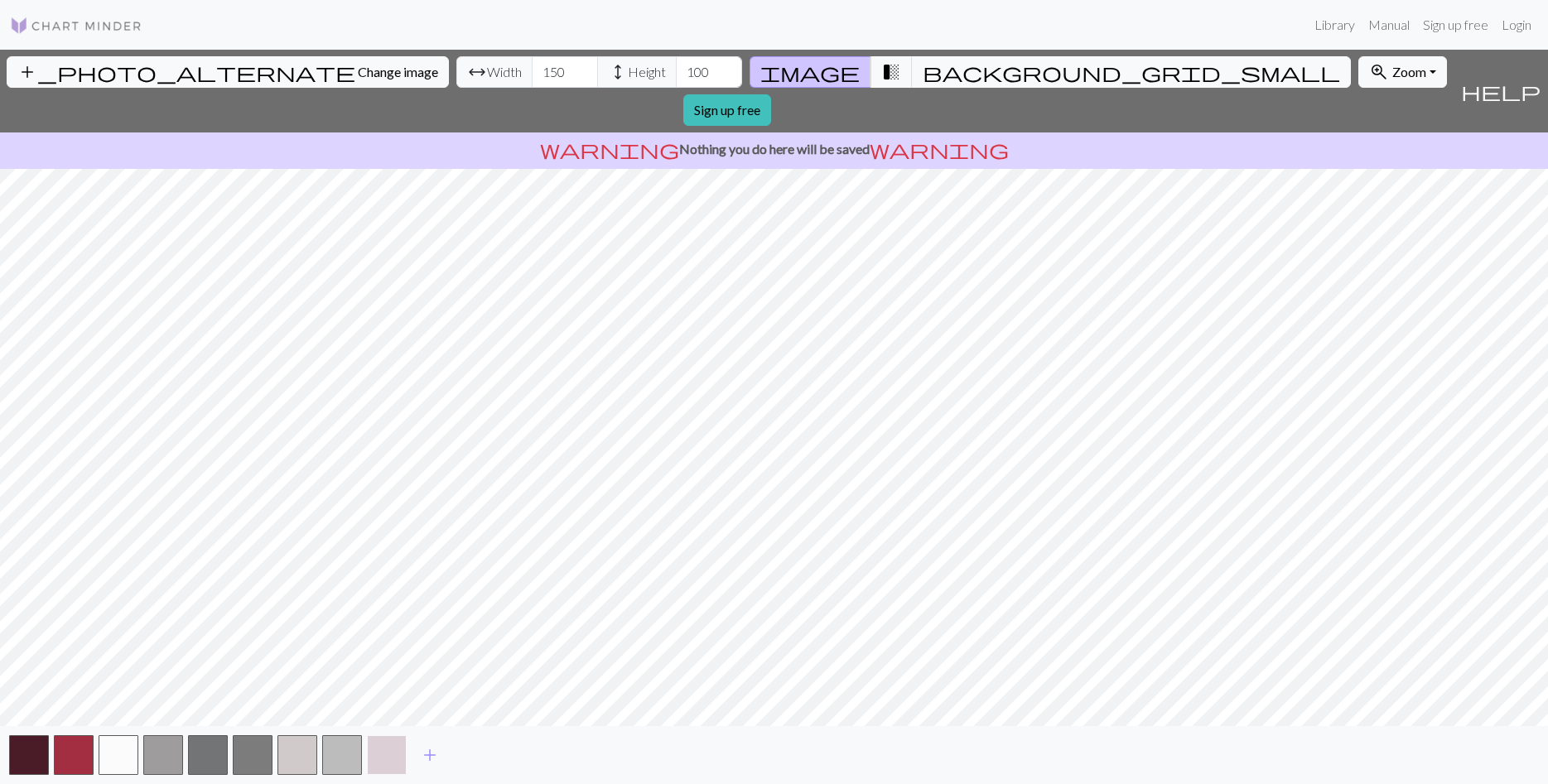
click at [389, 759] on button "button" at bounding box center [386, 755] width 40 height 40
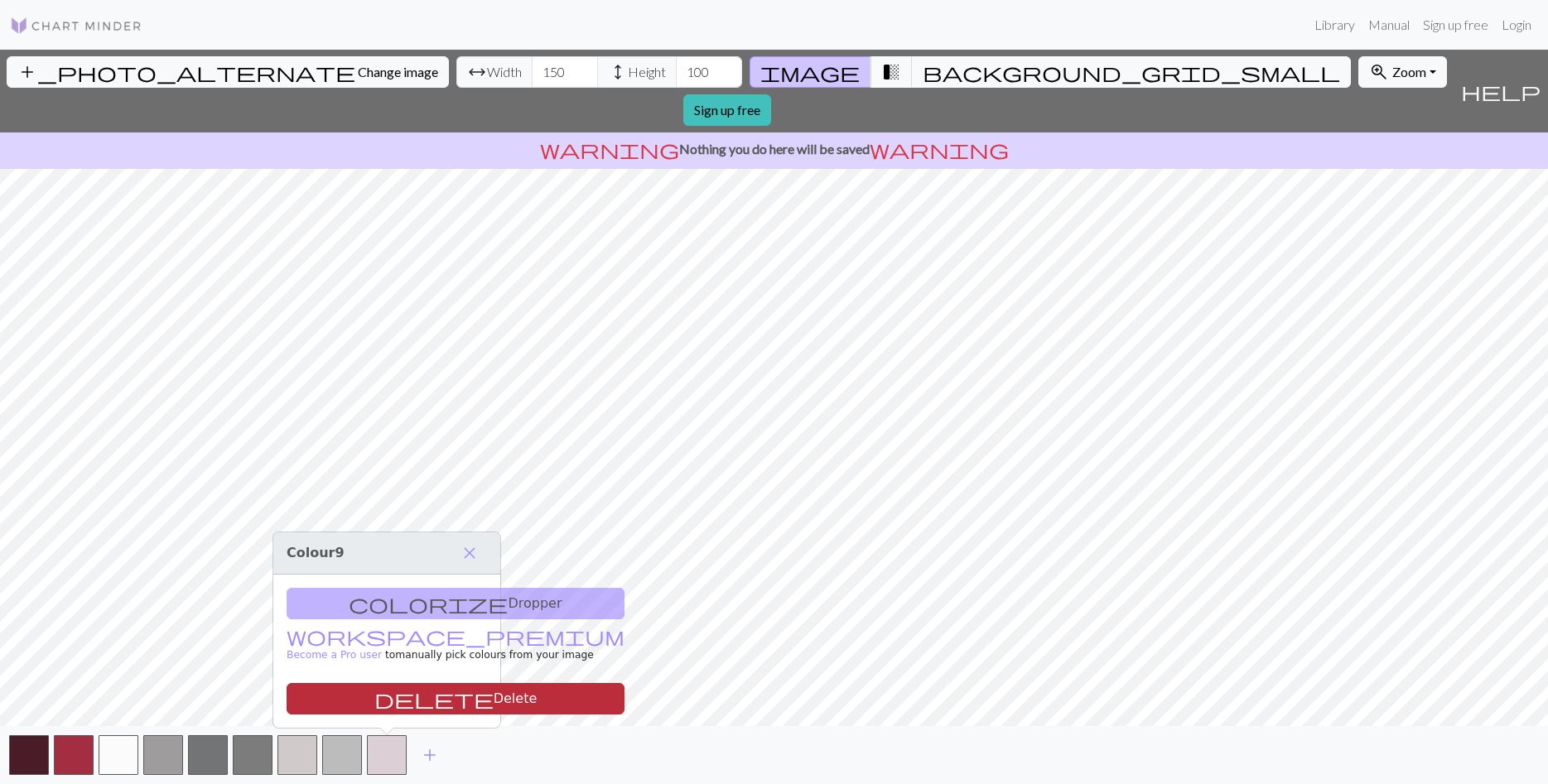
click at [384, 702] on button "delete Delete" at bounding box center [455, 699] width 338 height 32
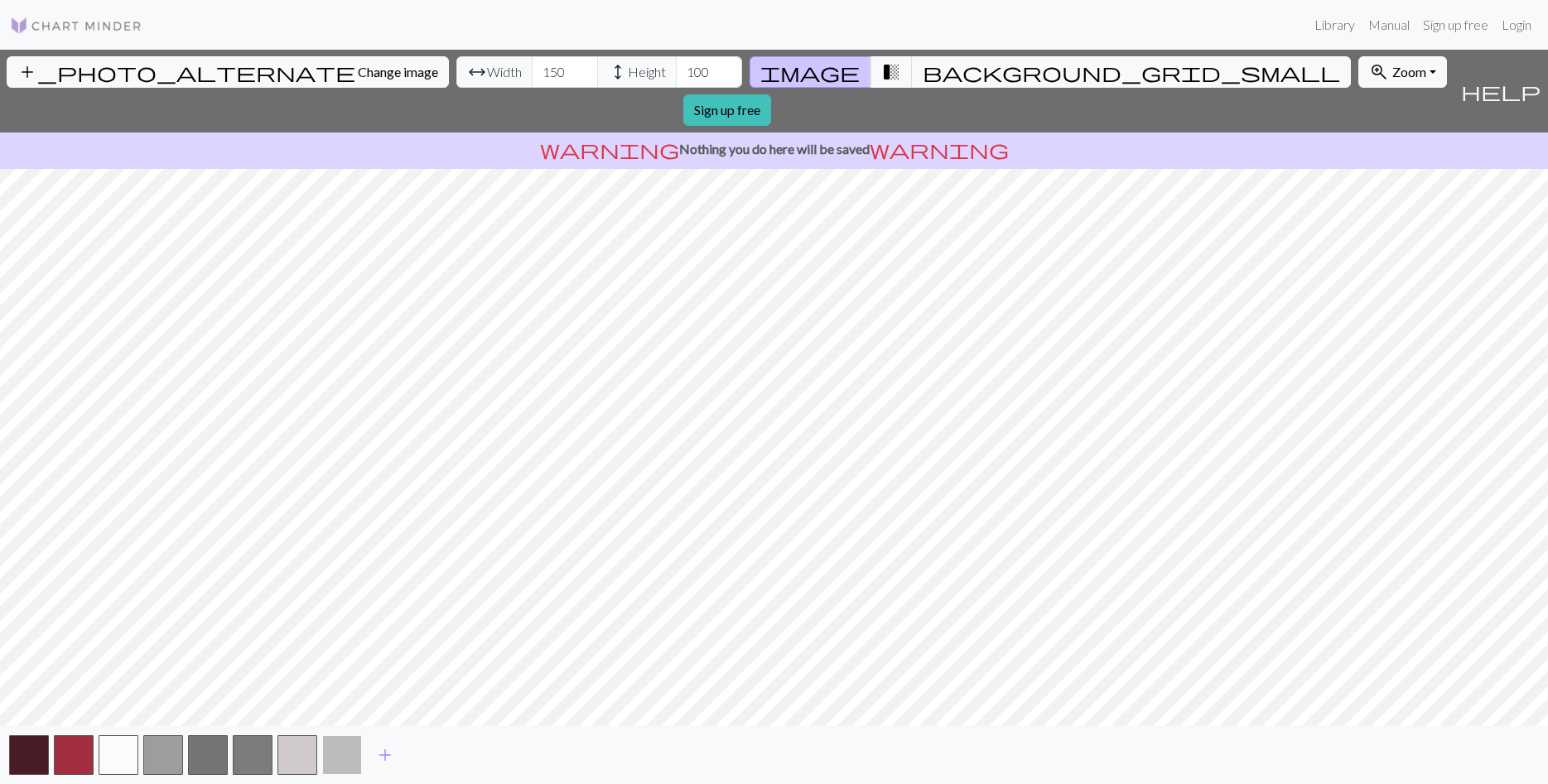
click at [348, 758] on button "button" at bounding box center [341, 755] width 40 height 40
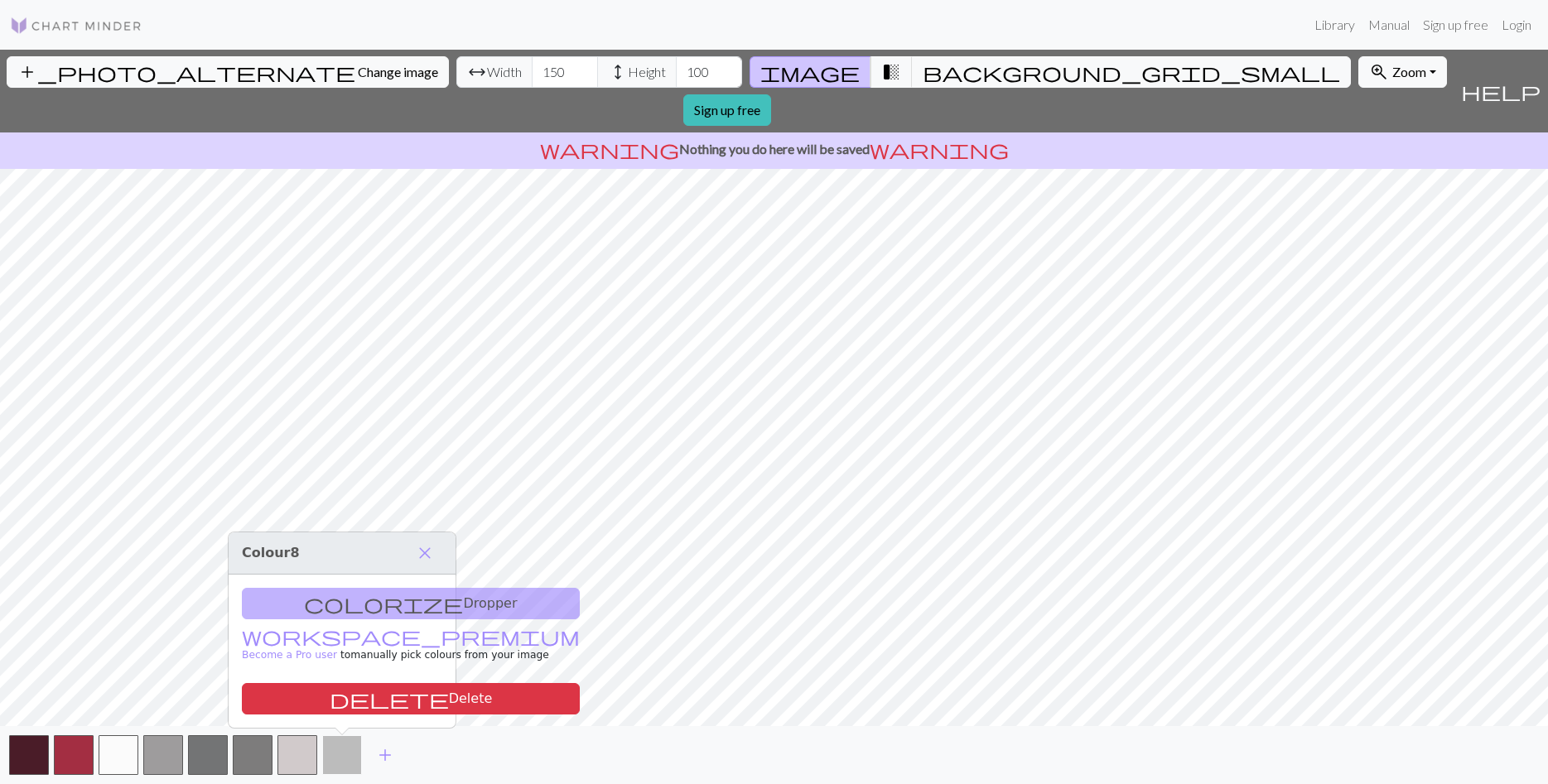
click at [352, 698] on button "delete Delete" at bounding box center [410, 699] width 338 height 32
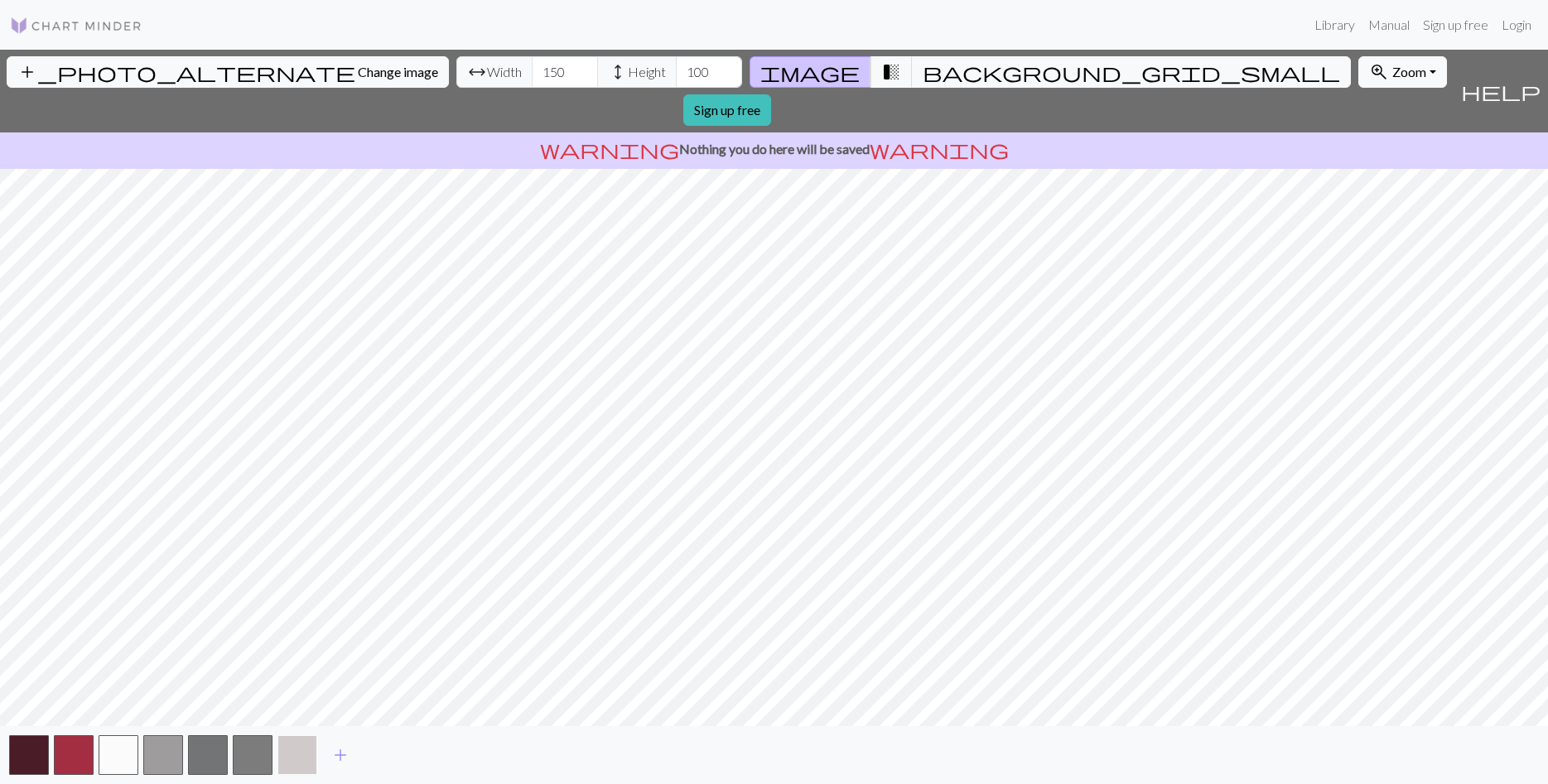
click at [295, 766] on button "button" at bounding box center [297, 755] width 40 height 40
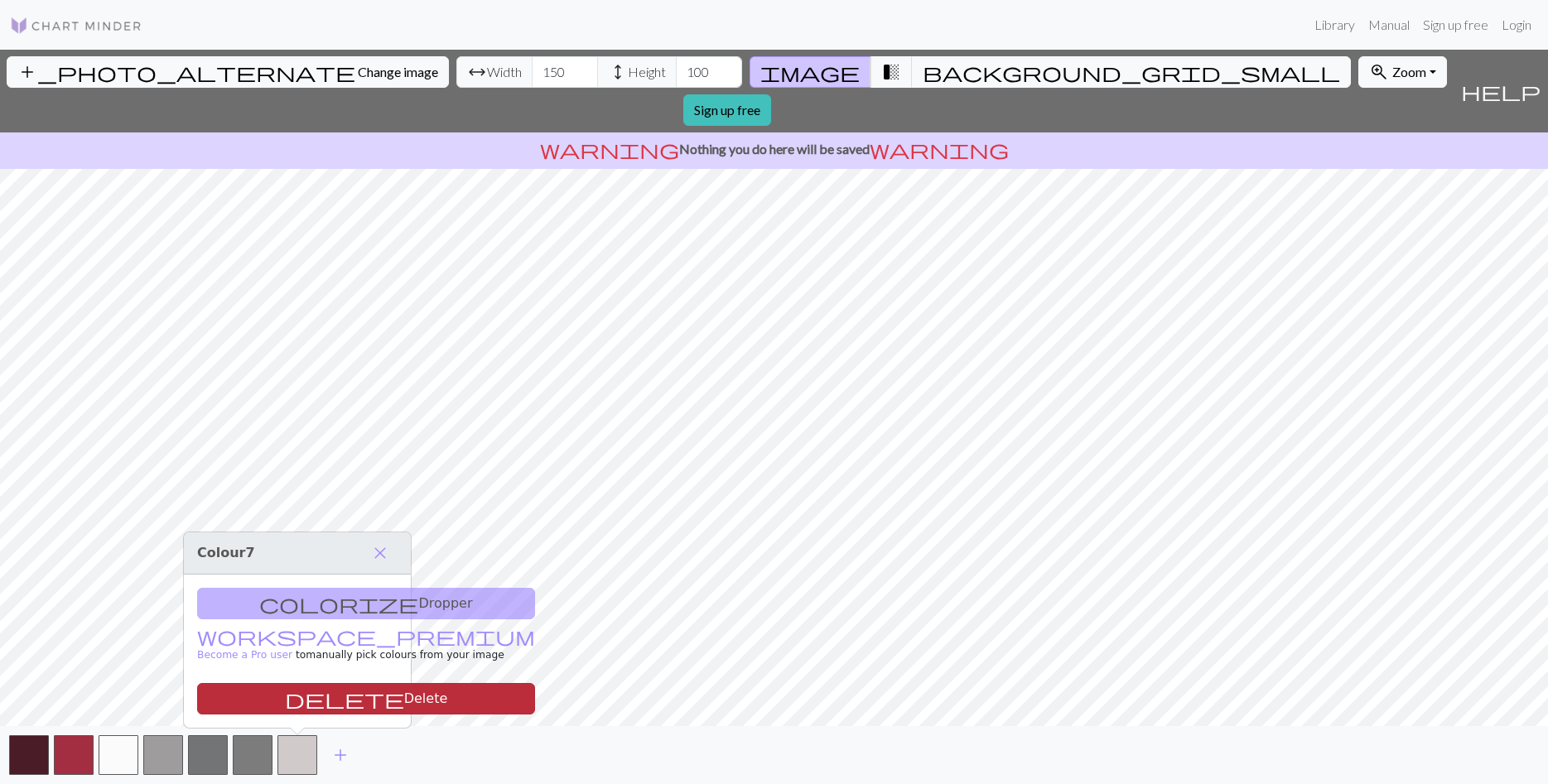
click at [299, 696] on button "delete Delete" at bounding box center [366, 699] width 338 height 32
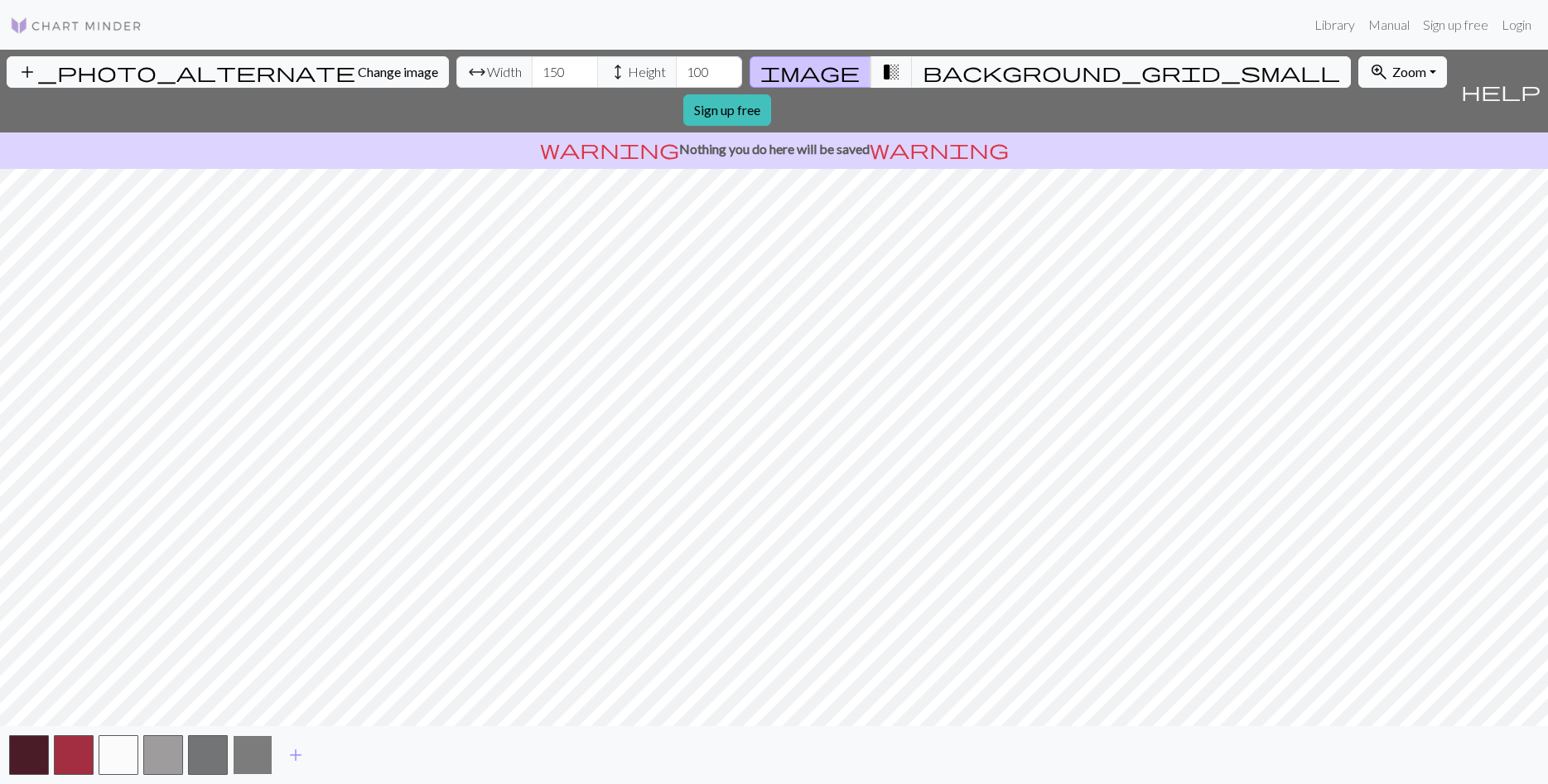
click at [249, 759] on button "button" at bounding box center [252, 755] width 40 height 40
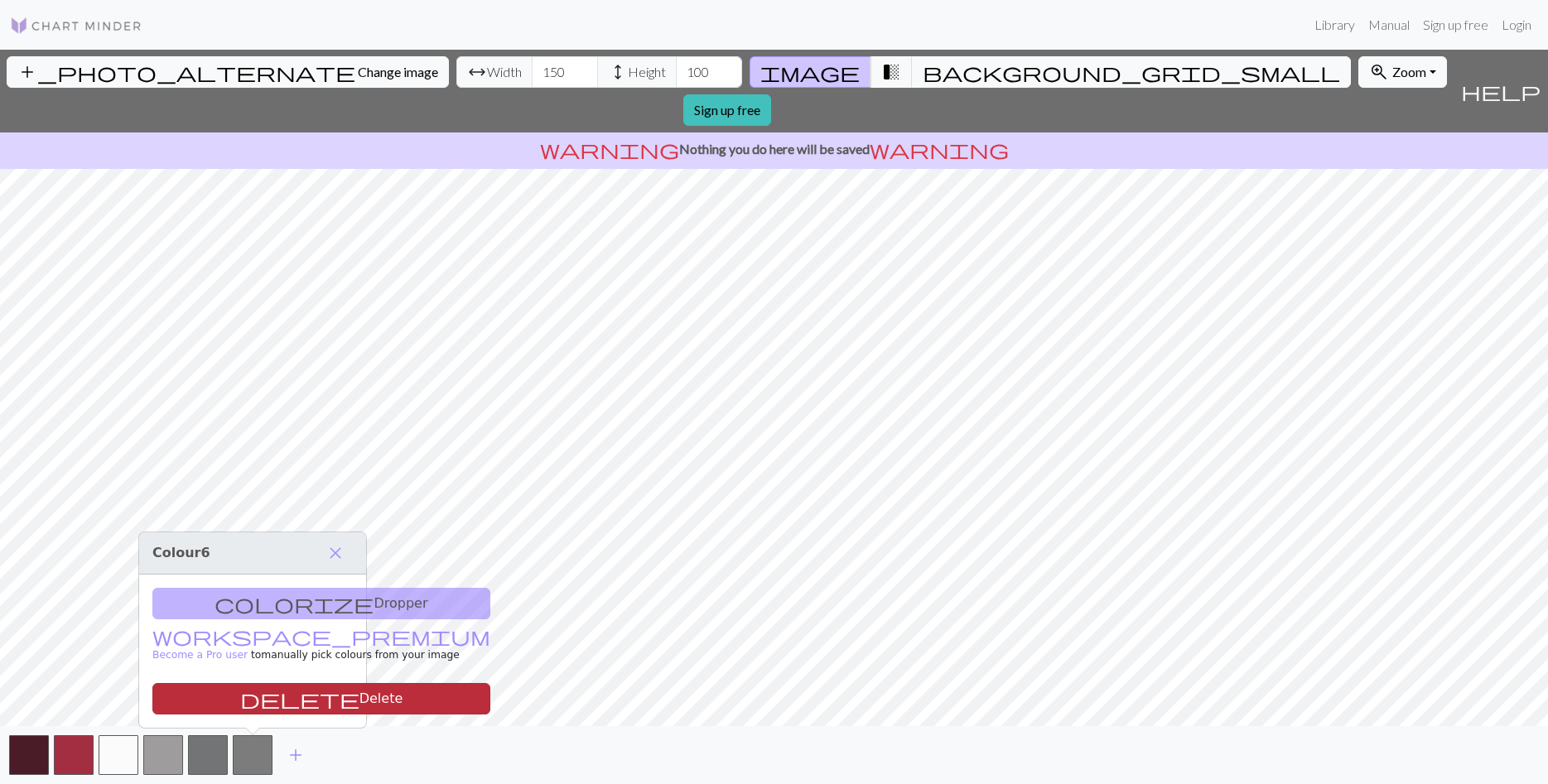
click at [272, 699] on button "delete Delete" at bounding box center [321, 699] width 338 height 32
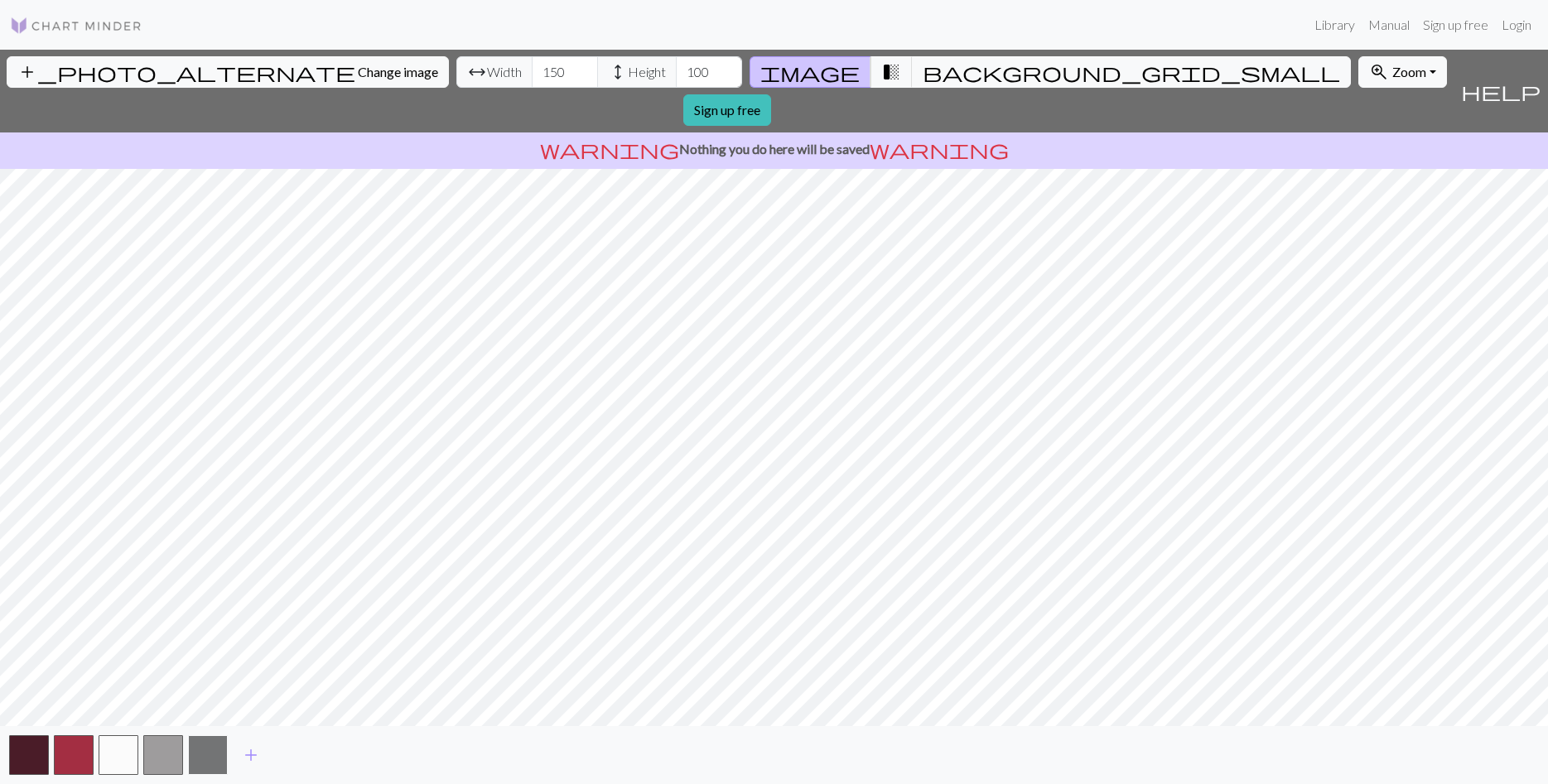
click at [210, 756] on button "button" at bounding box center [207, 755] width 40 height 40
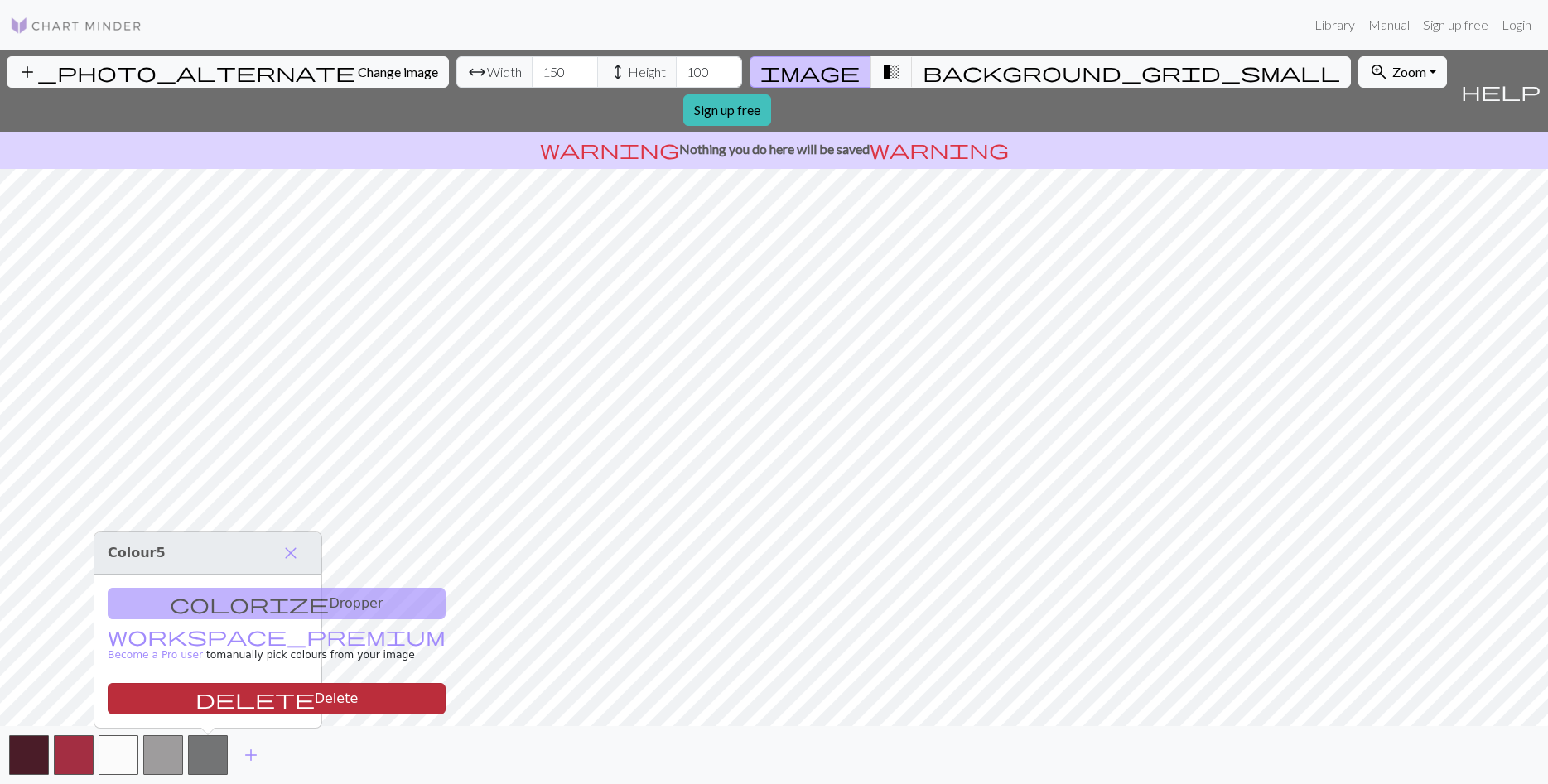
click at [231, 700] on button "delete Delete" at bounding box center [276, 699] width 338 height 32
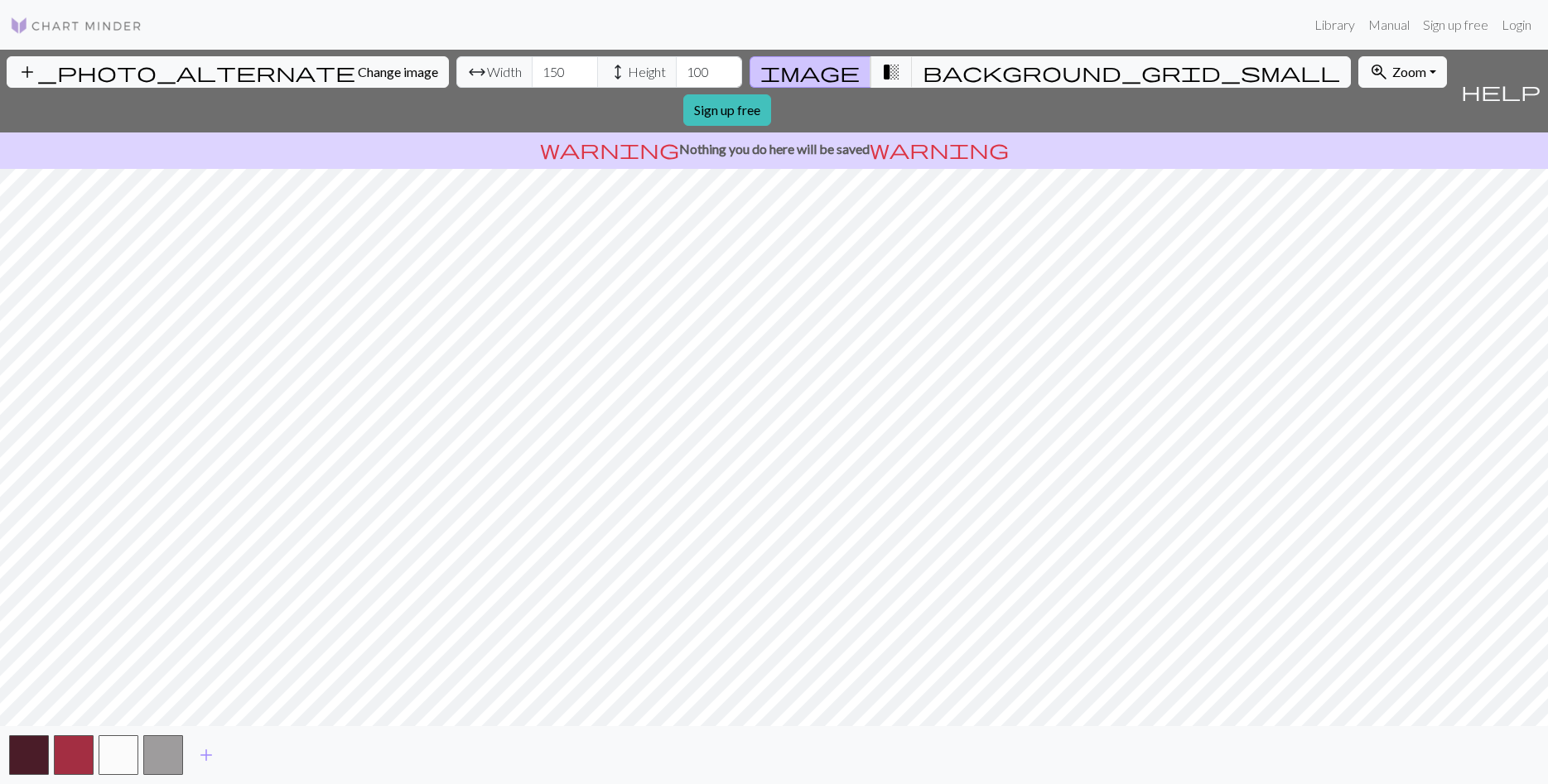
click at [1528, 79] on span "help" at bounding box center [1501, 90] width 79 height 23
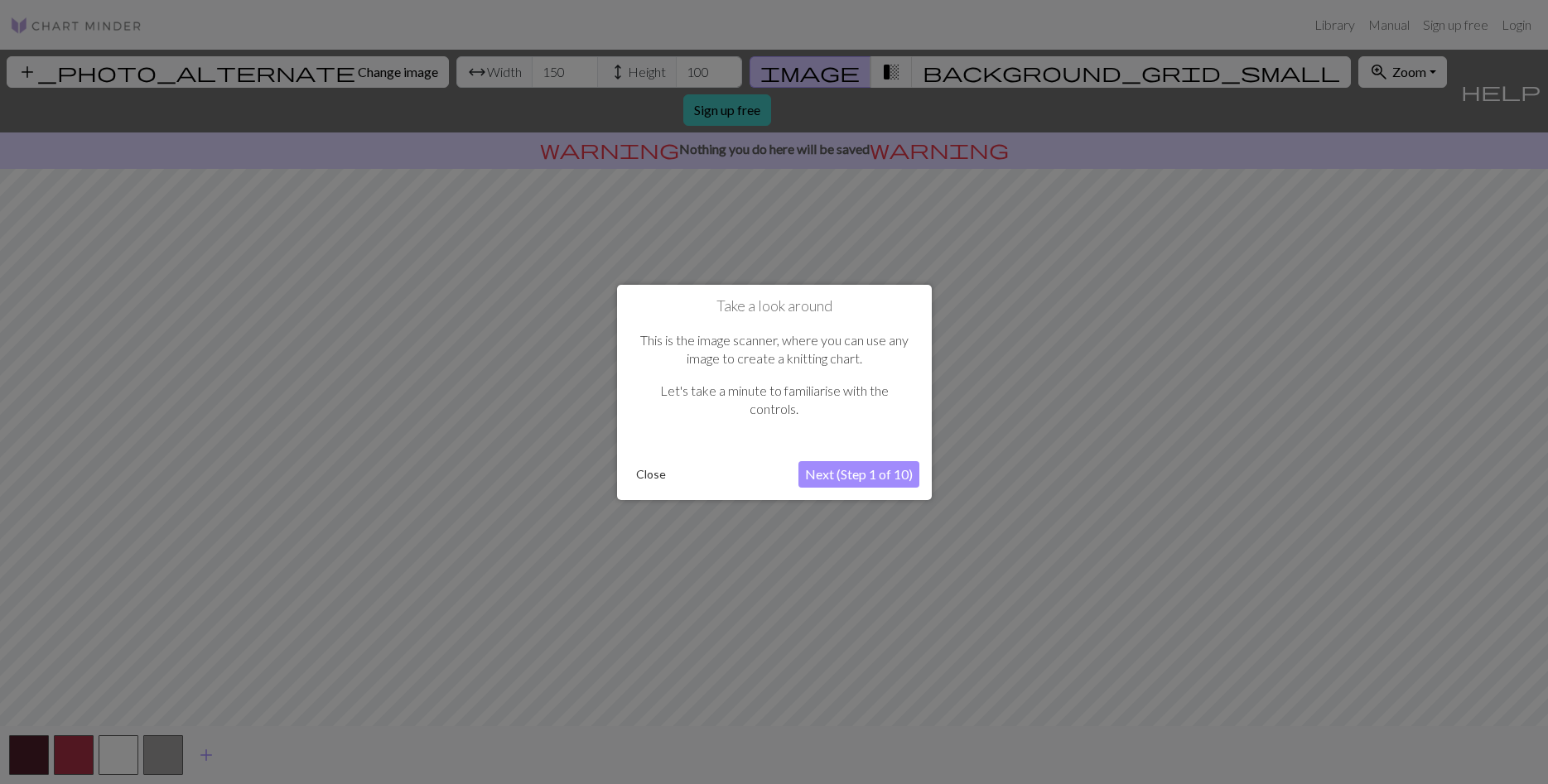
click at [835, 483] on button "Next (Step 1 of 10)" at bounding box center [859, 474] width 121 height 26
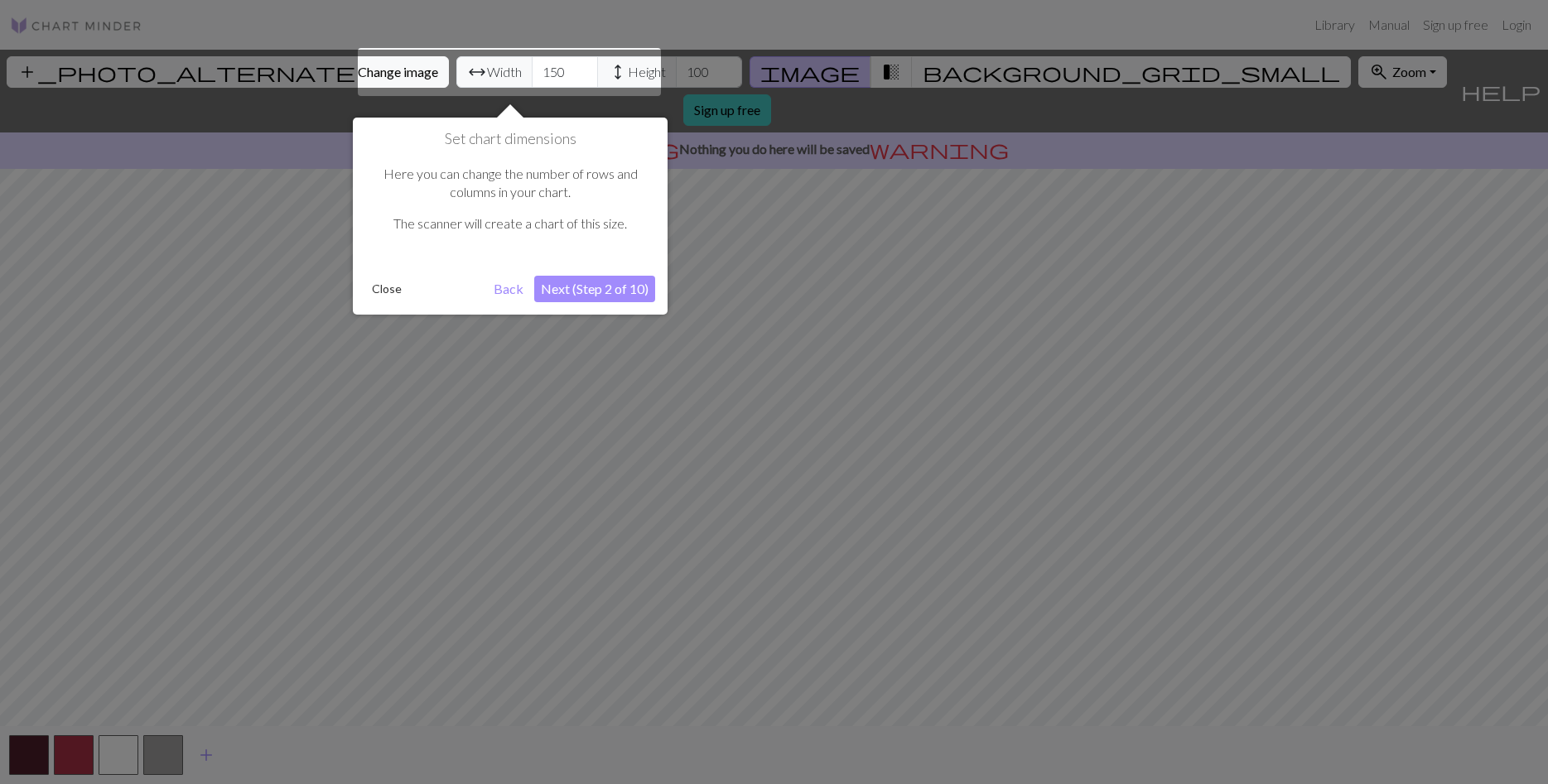
click at [587, 293] on button "Next (Step 2 of 10)" at bounding box center [594, 288] width 121 height 26
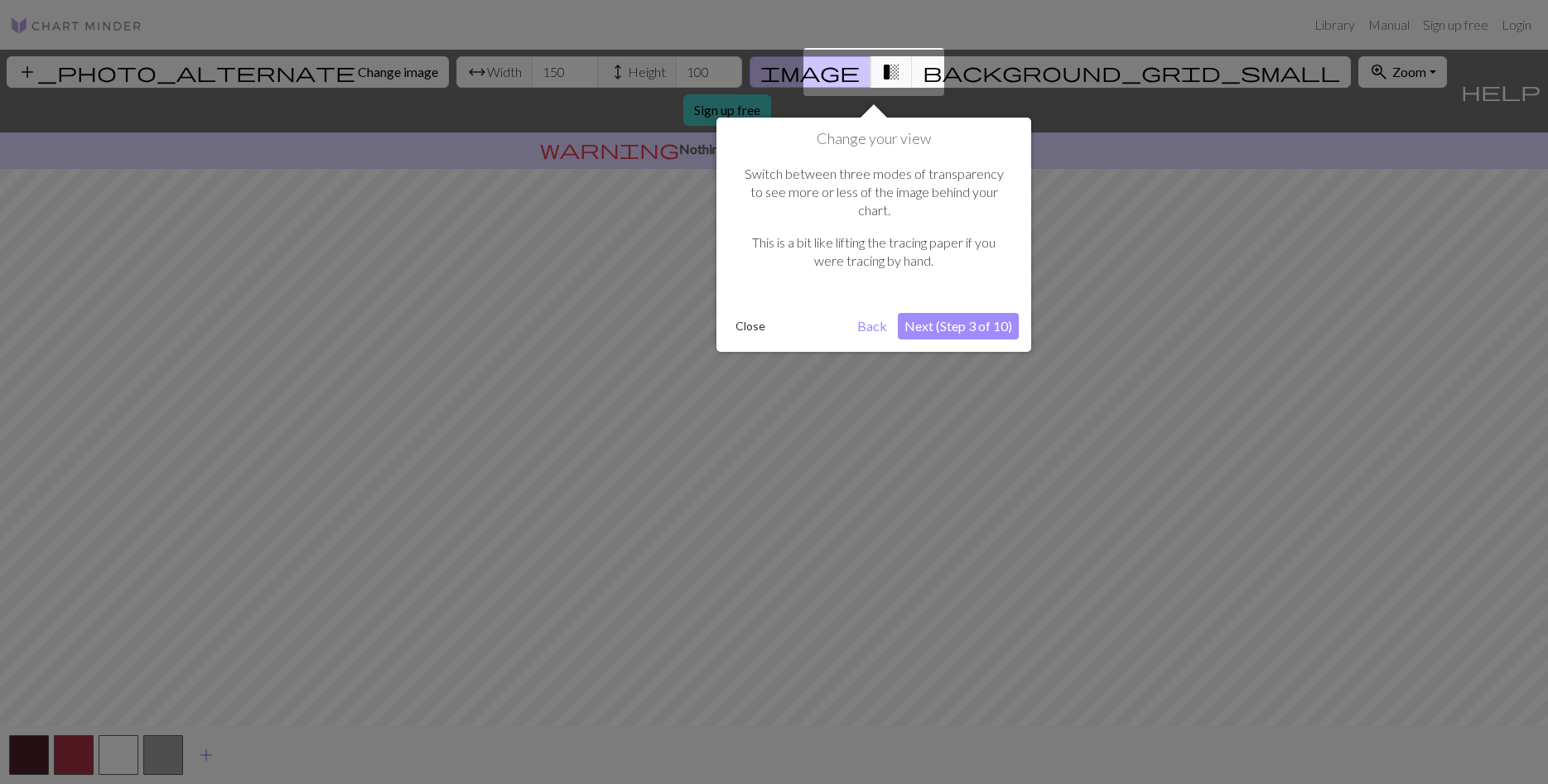
click at [959, 313] on button "Next (Step 3 of 10)" at bounding box center [958, 326] width 121 height 26
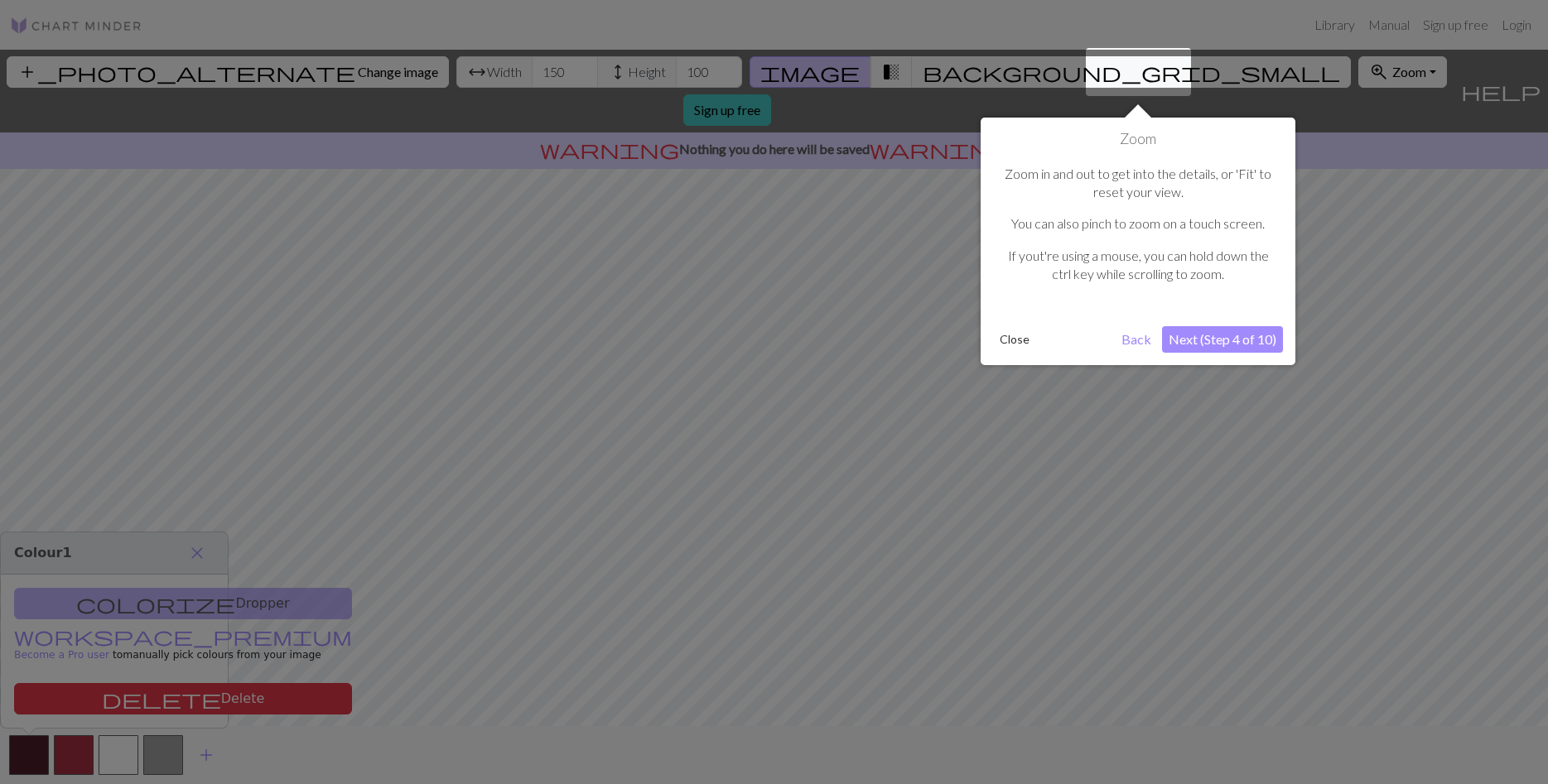
click at [1212, 339] on button "Next (Step 4 of 10)" at bounding box center [1222, 339] width 121 height 26
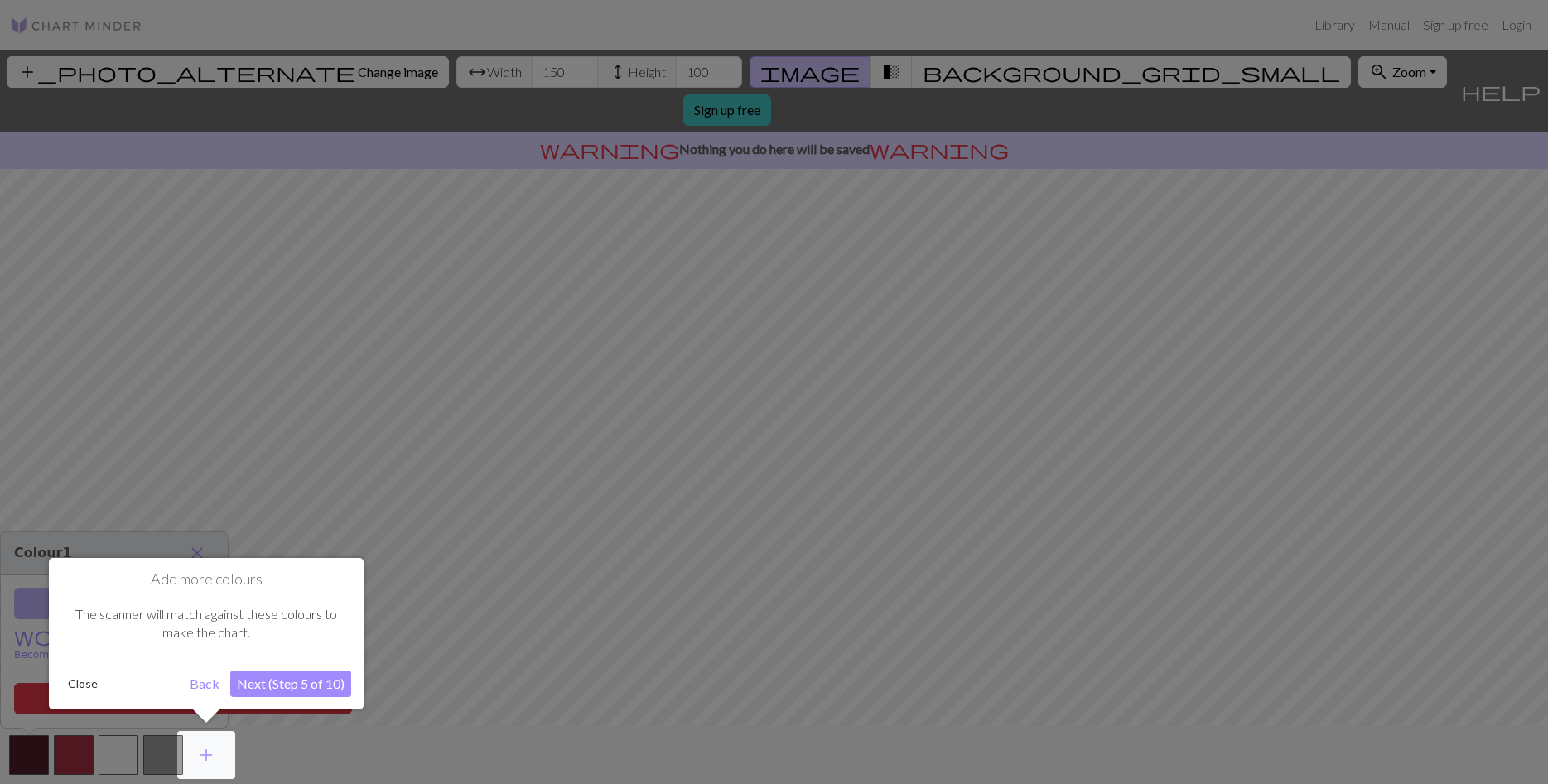
click at [280, 682] on button "Next (Step 5 of 10)" at bounding box center [291, 684] width 121 height 26
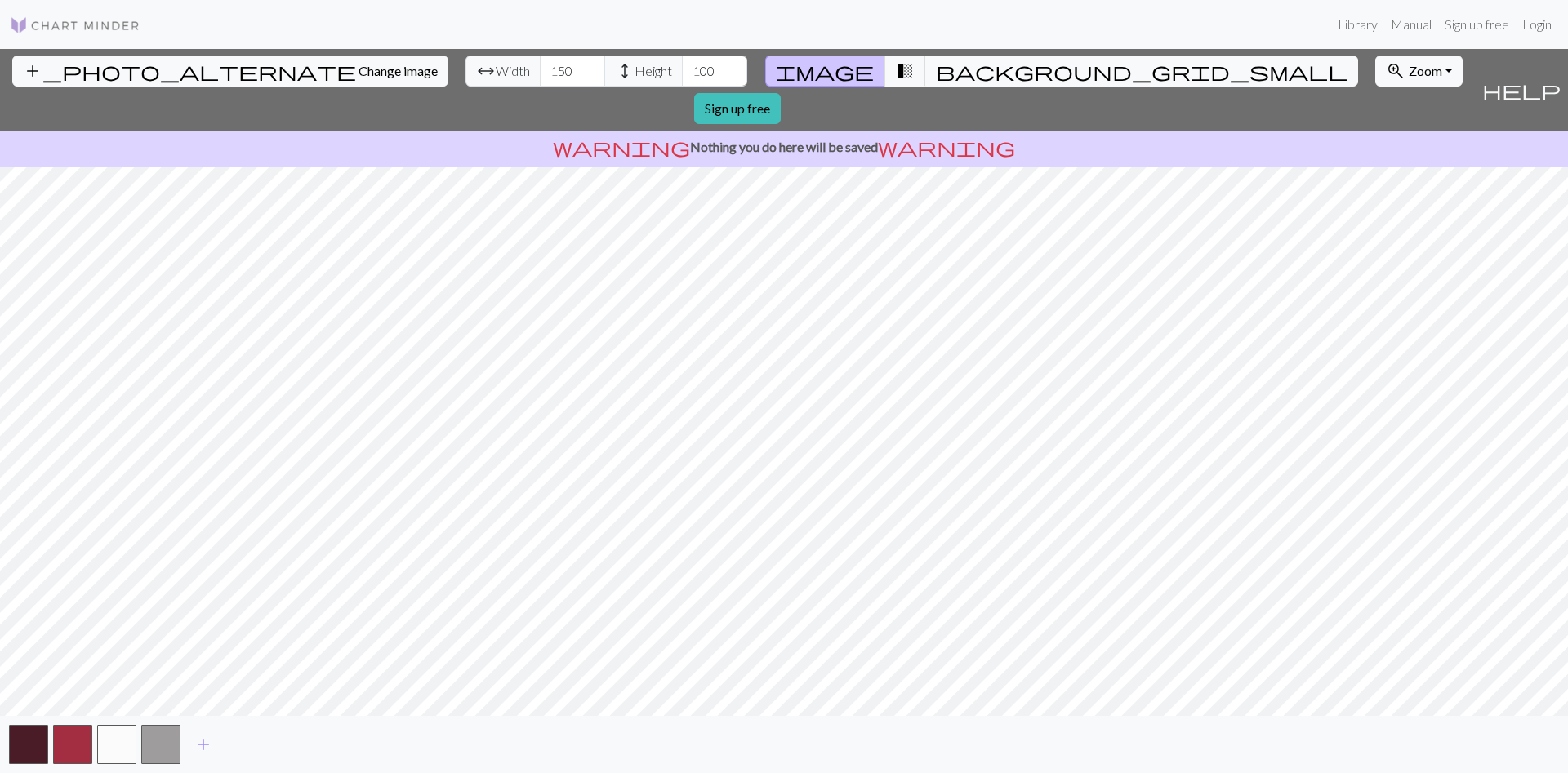
click at [1526, 80] on button "help Show me around" at bounding box center [1521, 89] width 93 height 82
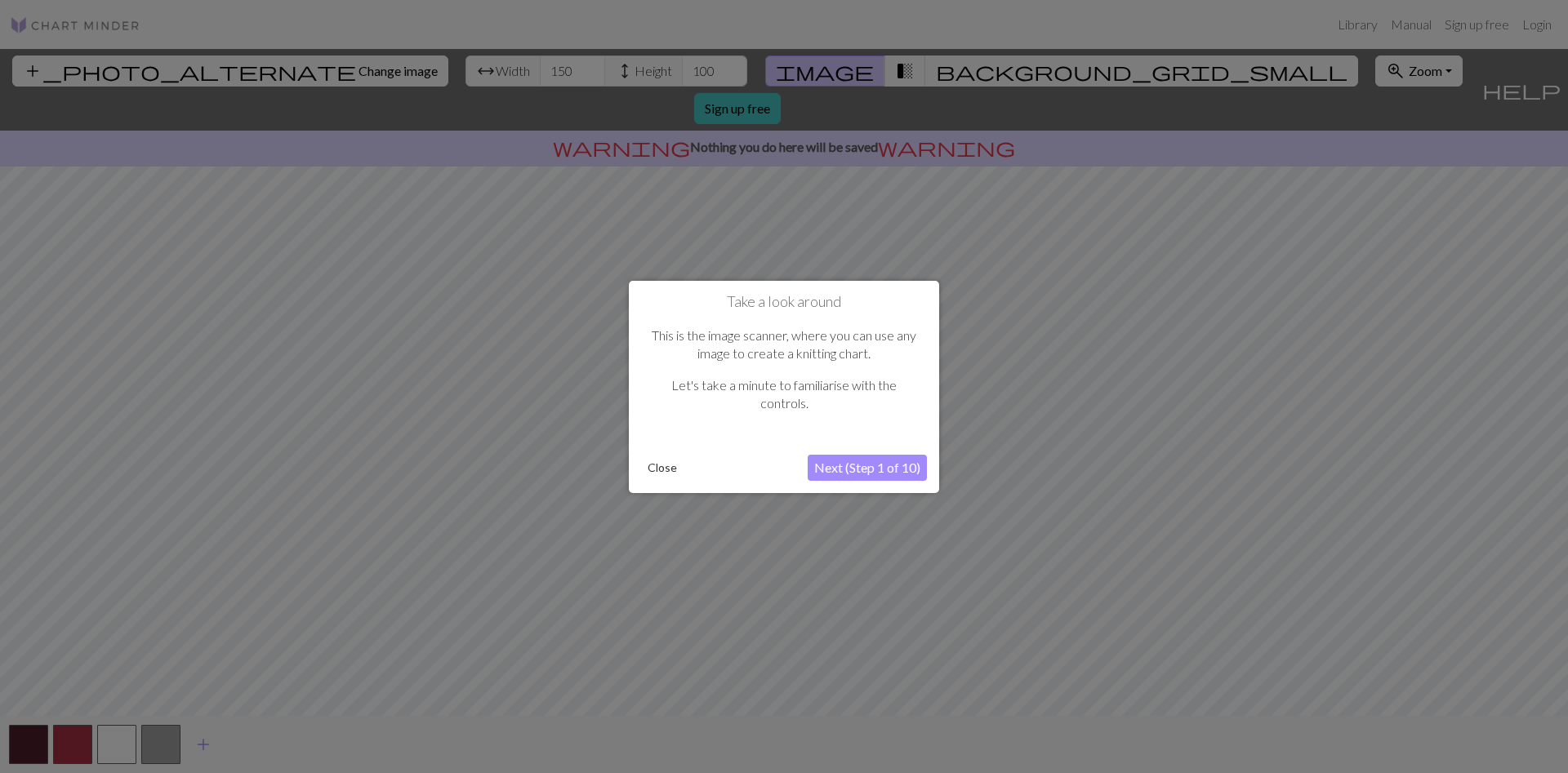
click at [840, 471] on button "Next (Step 1 of 10)" at bounding box center [868, 468] width 119 height 26
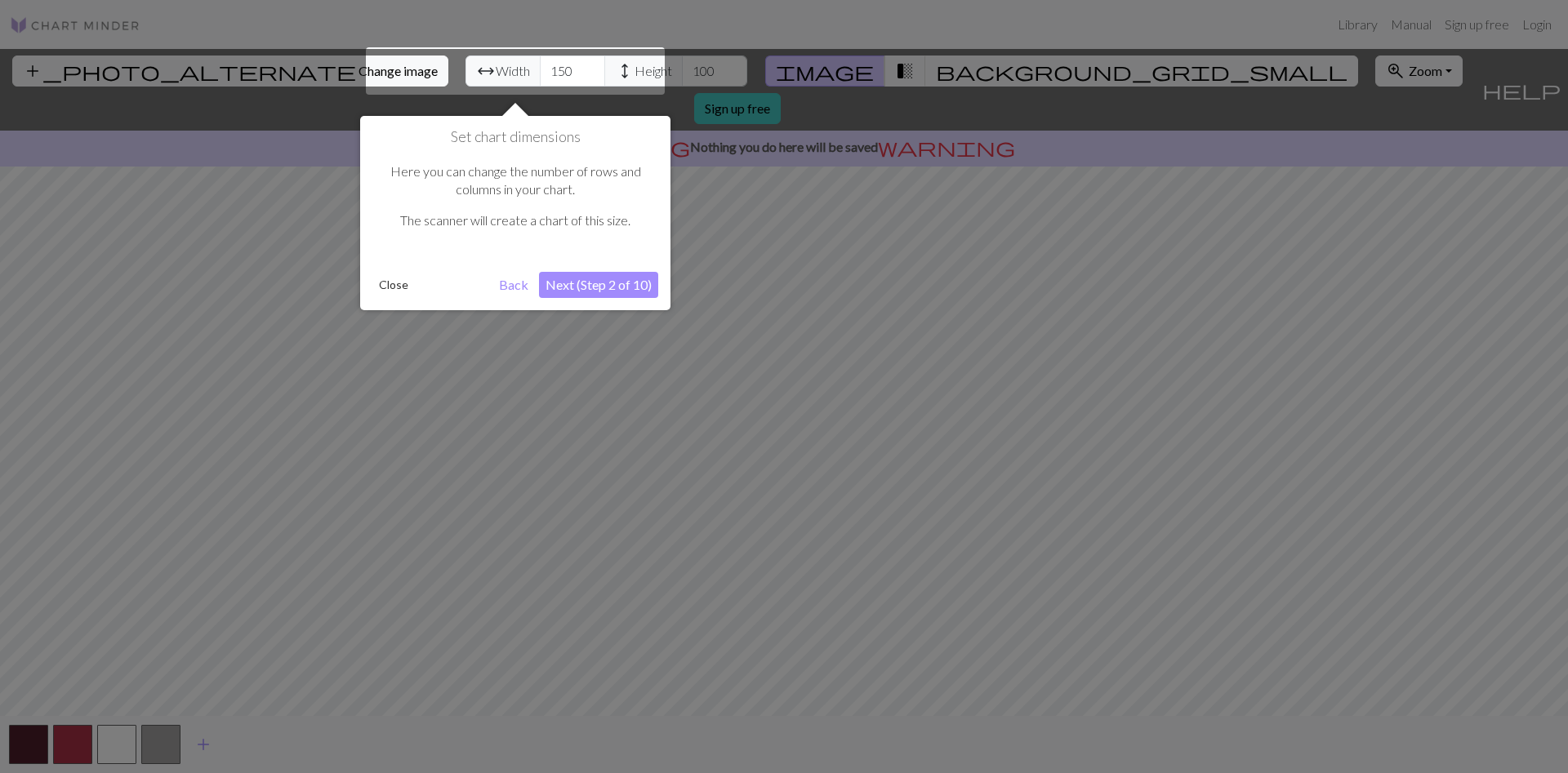
click at [614, 291] on button "Next (Step 2 of 10)" at bounding box center [599, 284] width 119 height 26
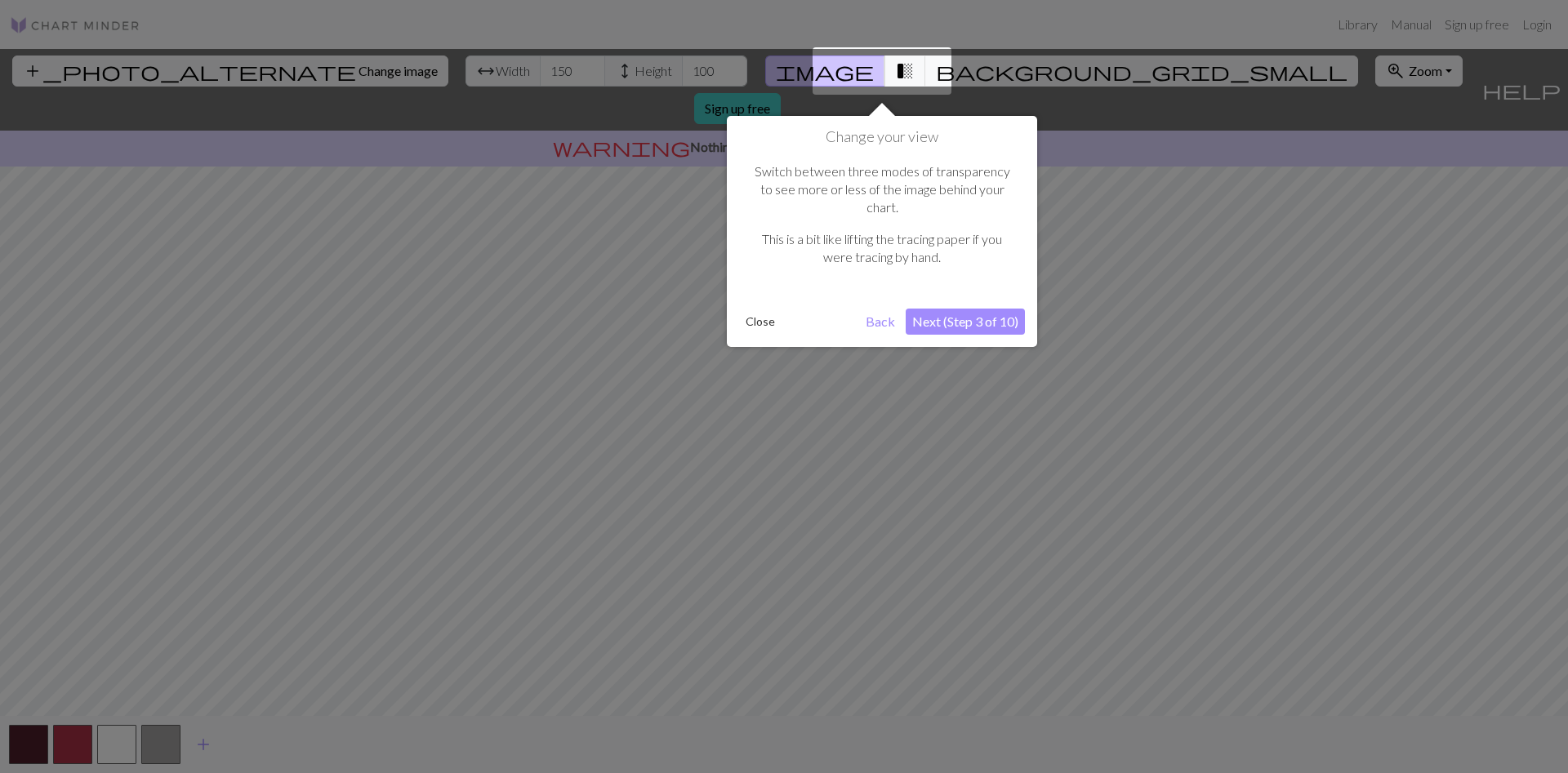
click at [944, 314] on button "Next (Step 3 of 10)" at bounding box center [965, 322] width 119 height 26
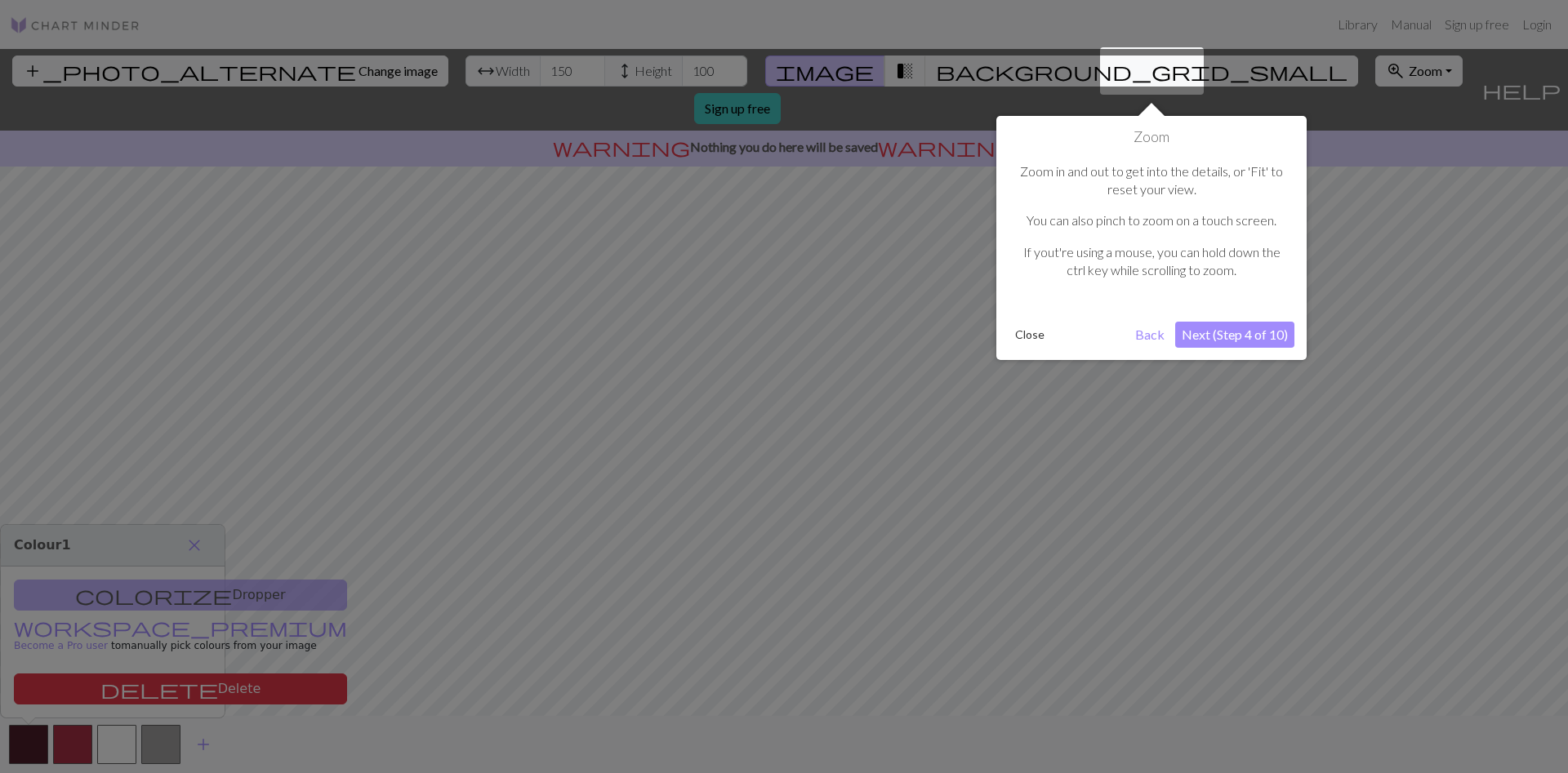
click at [1218, 339] on button "Next (Step 4 of 10)" at bounding box center [1235, 335] width 119 height 26
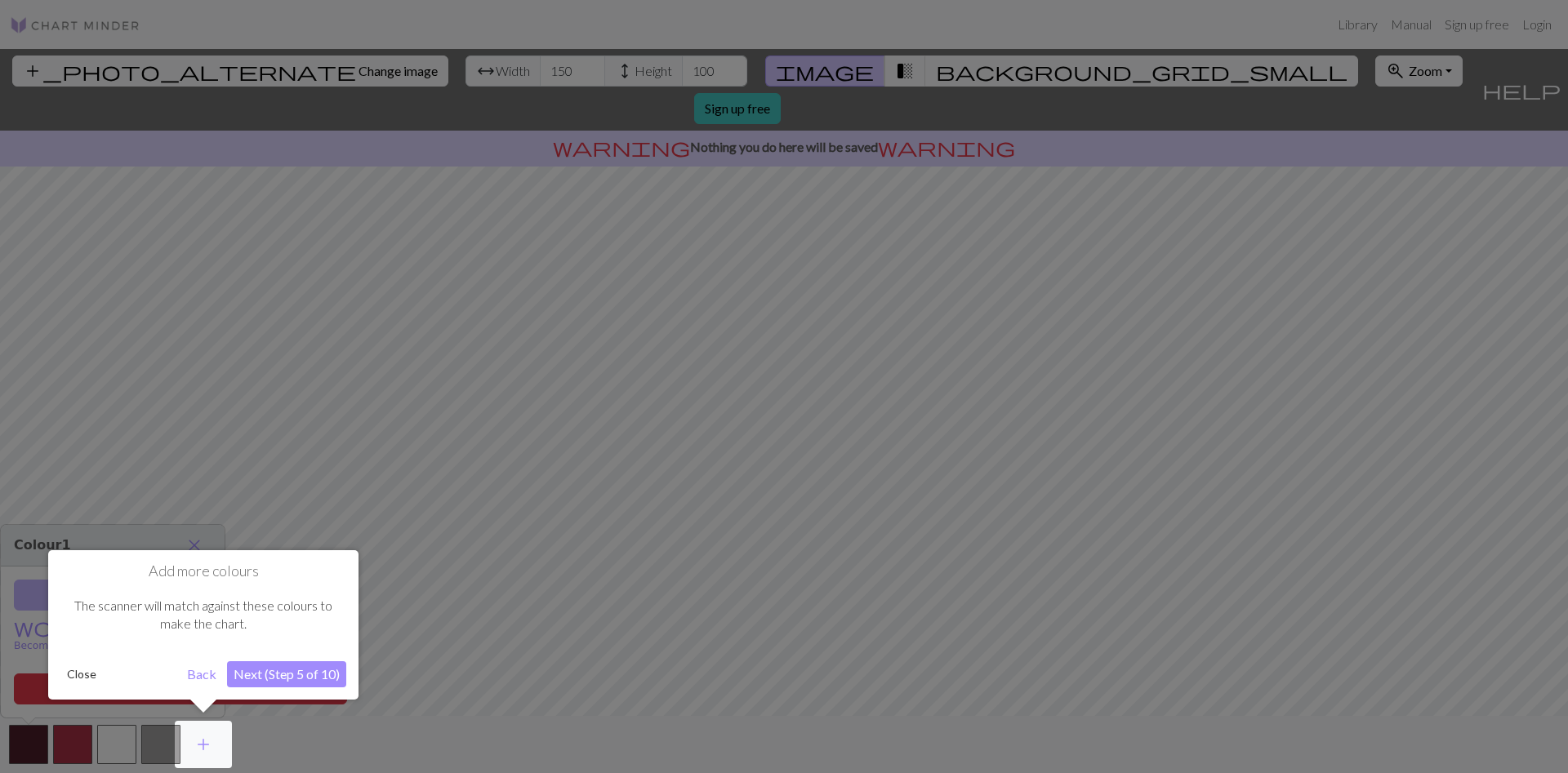
click at [264, 679] on button "Next (Step 5 of 10)" at bounding box center [287, 674] width 119 height 26
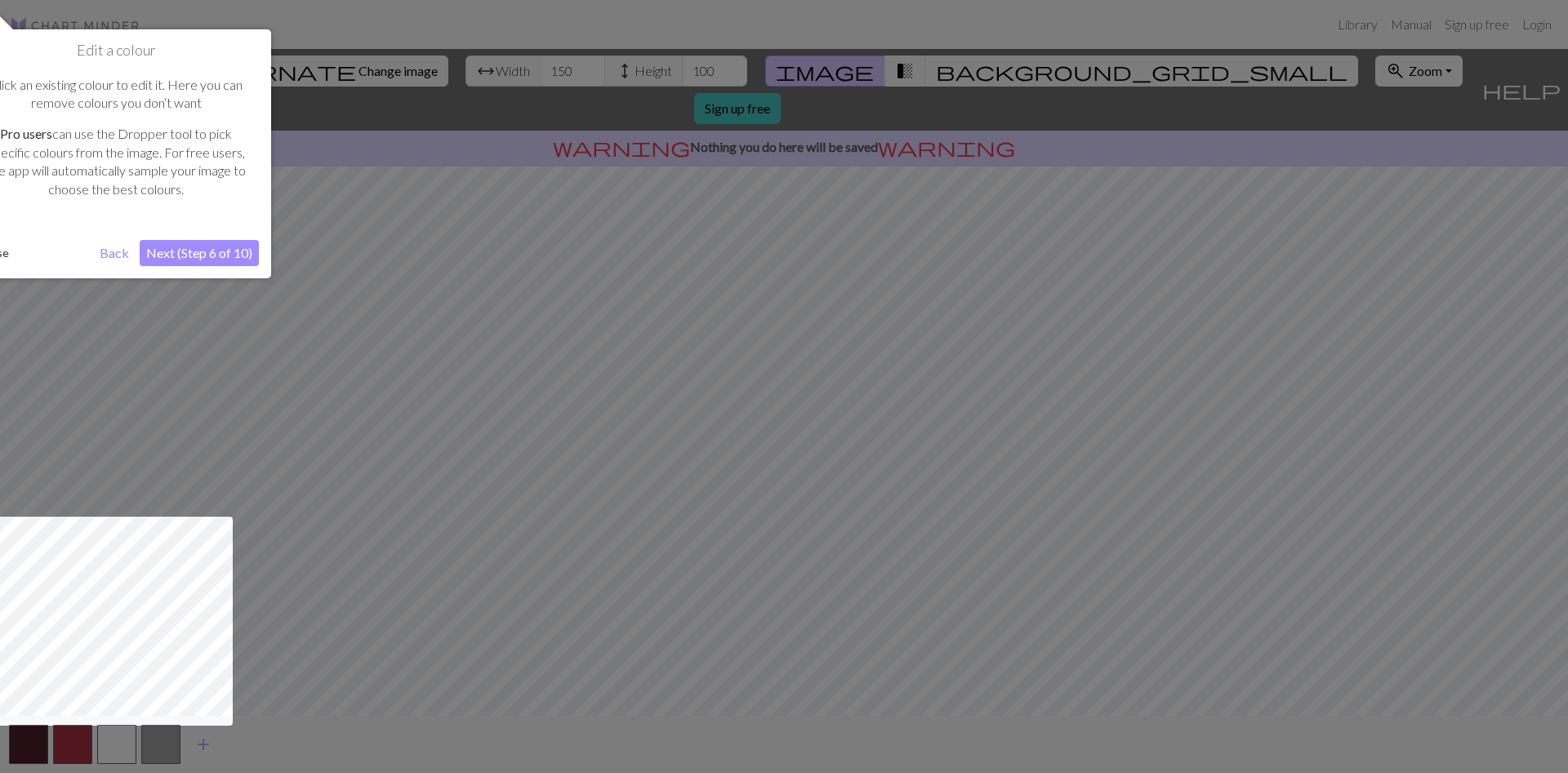
click at [168, 250] on button "Next (Step 6 of 10)" at bounding box center [199, 253] width 119 height 26
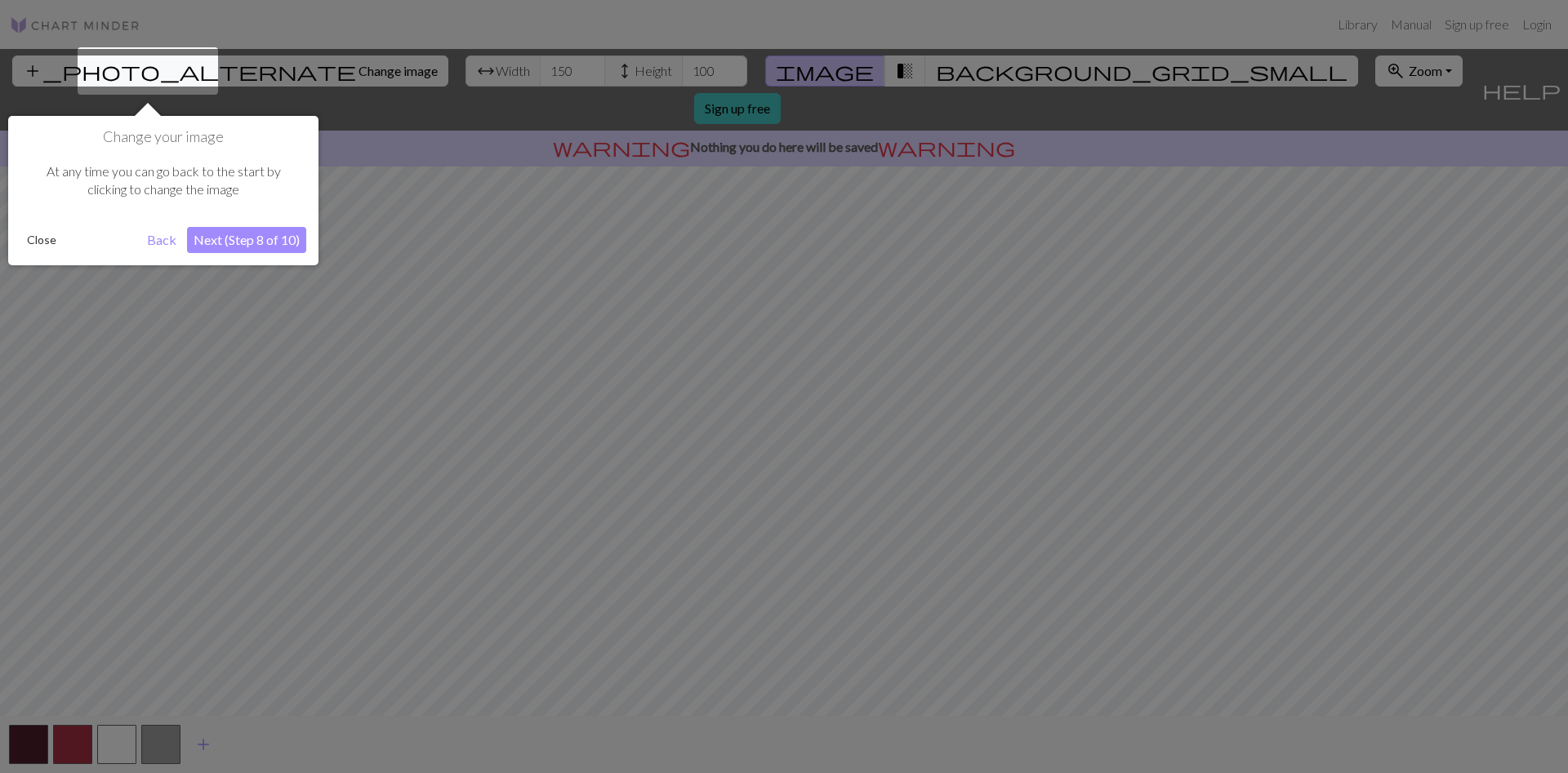
click at [246, 244] on button "Next (Step 8 of 10)" at bounding box center [247, 240] width 119 height 26
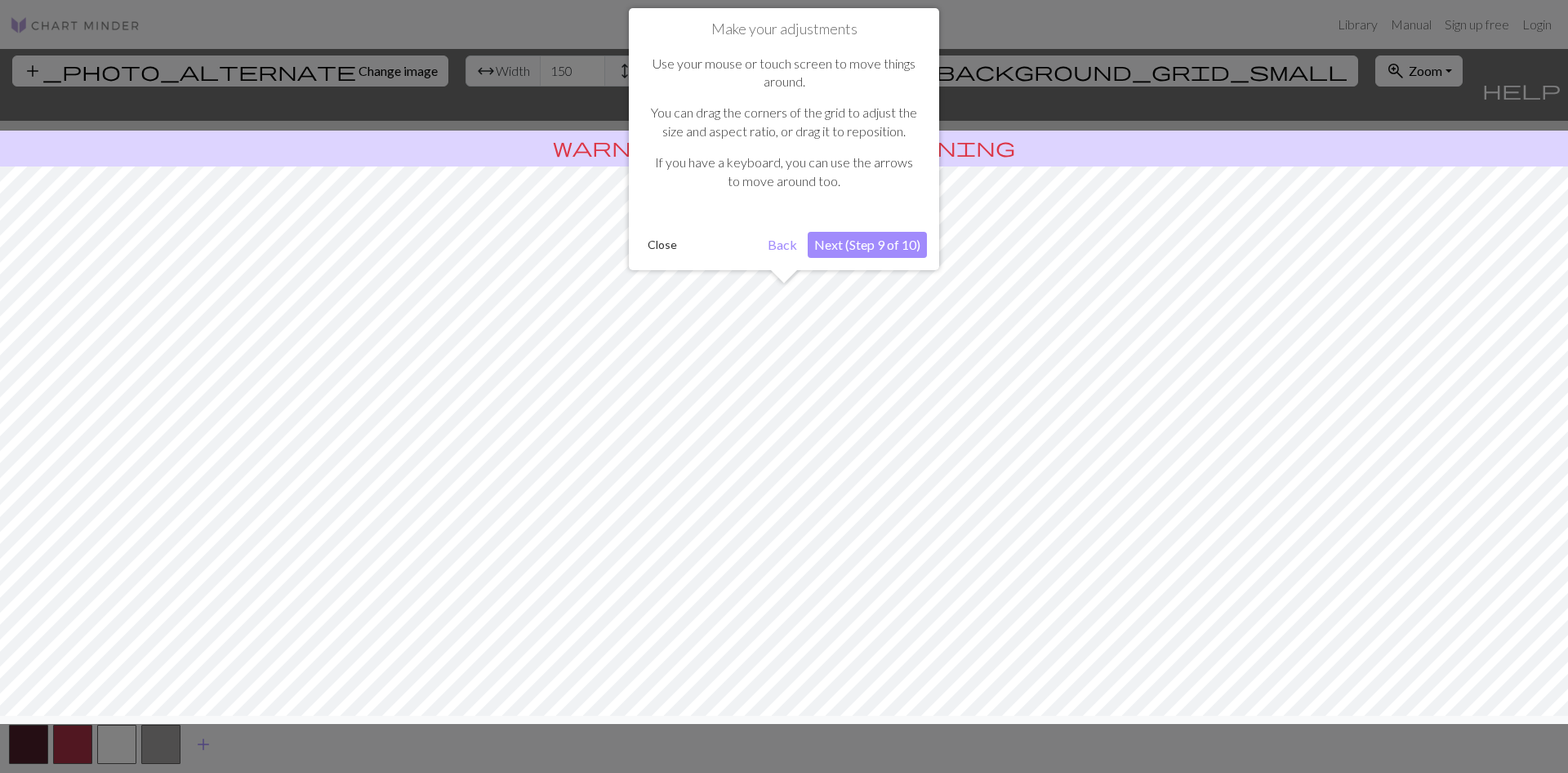
click at [859, 247] on button "Next (Step 9 of 10)" at bounding box center [868, 245] width 119 height 26
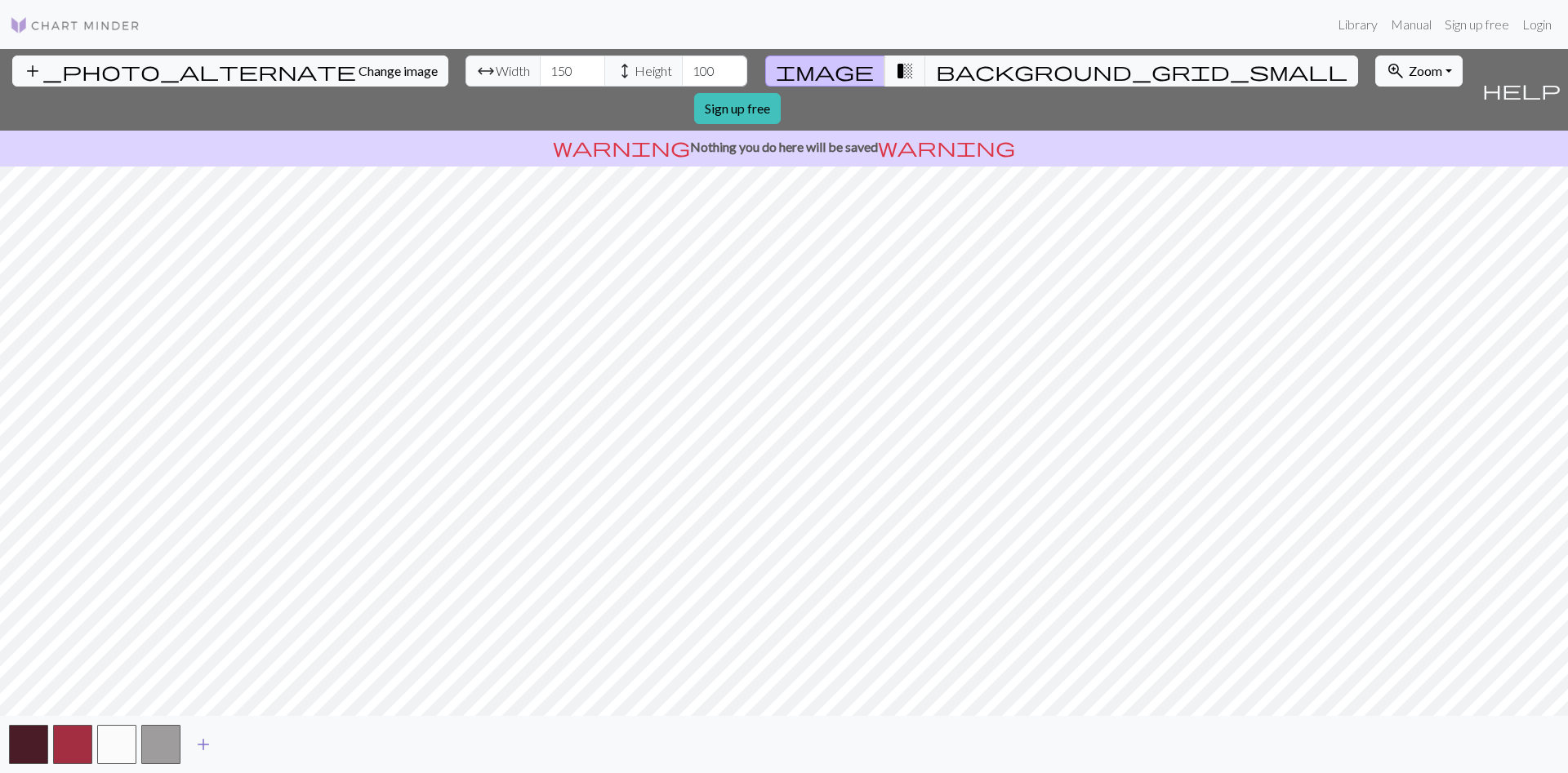
click at [200, 741] on span "add" at bounding box center [203, 745] width 19 height 23
click at [191, 748] on button "button" at bounding box center [205, 745] width 39 height 39
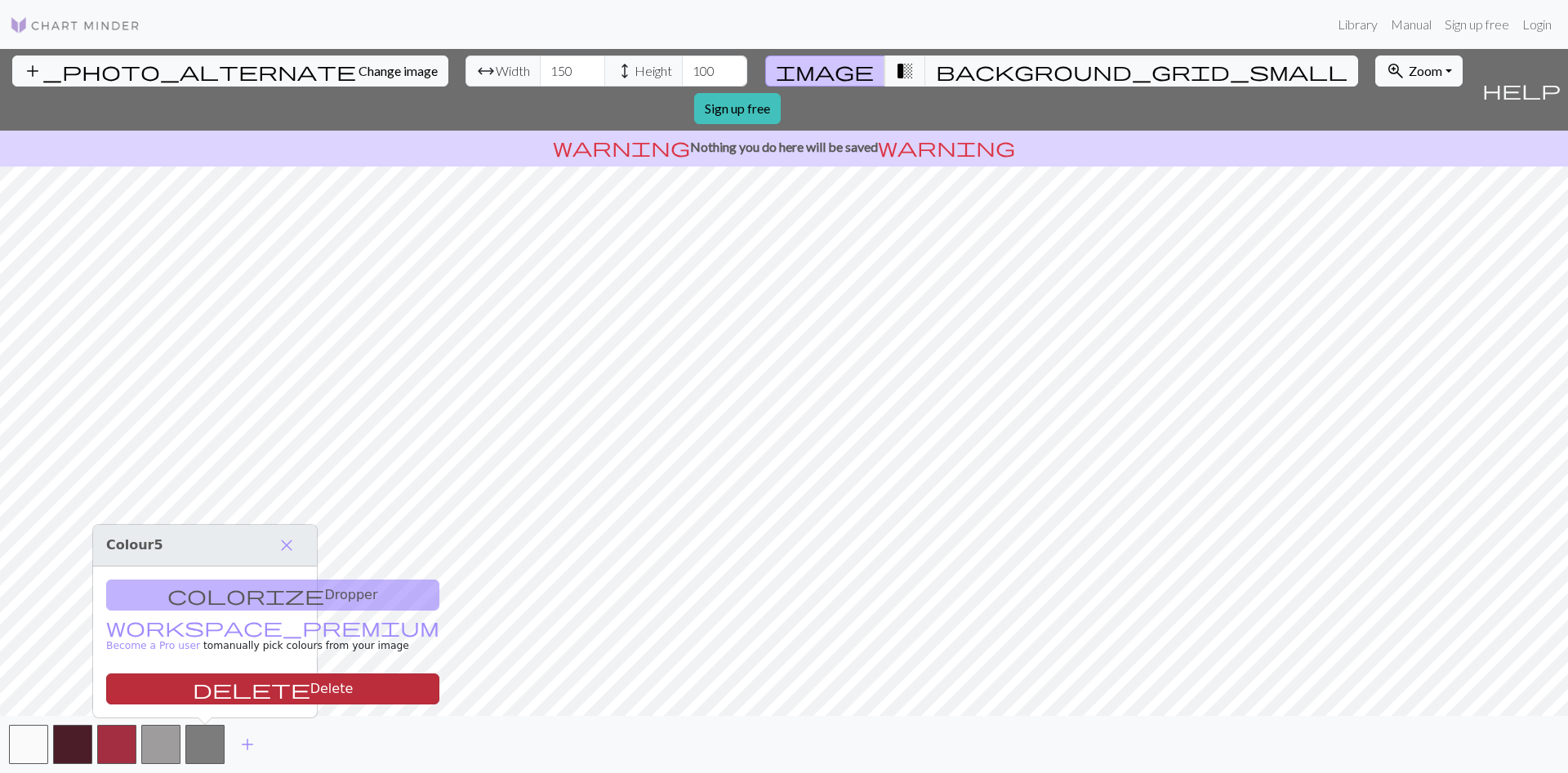
click at [218, 689] on button "delete Delete" at bounding box center [272, 690] width 333 height 31
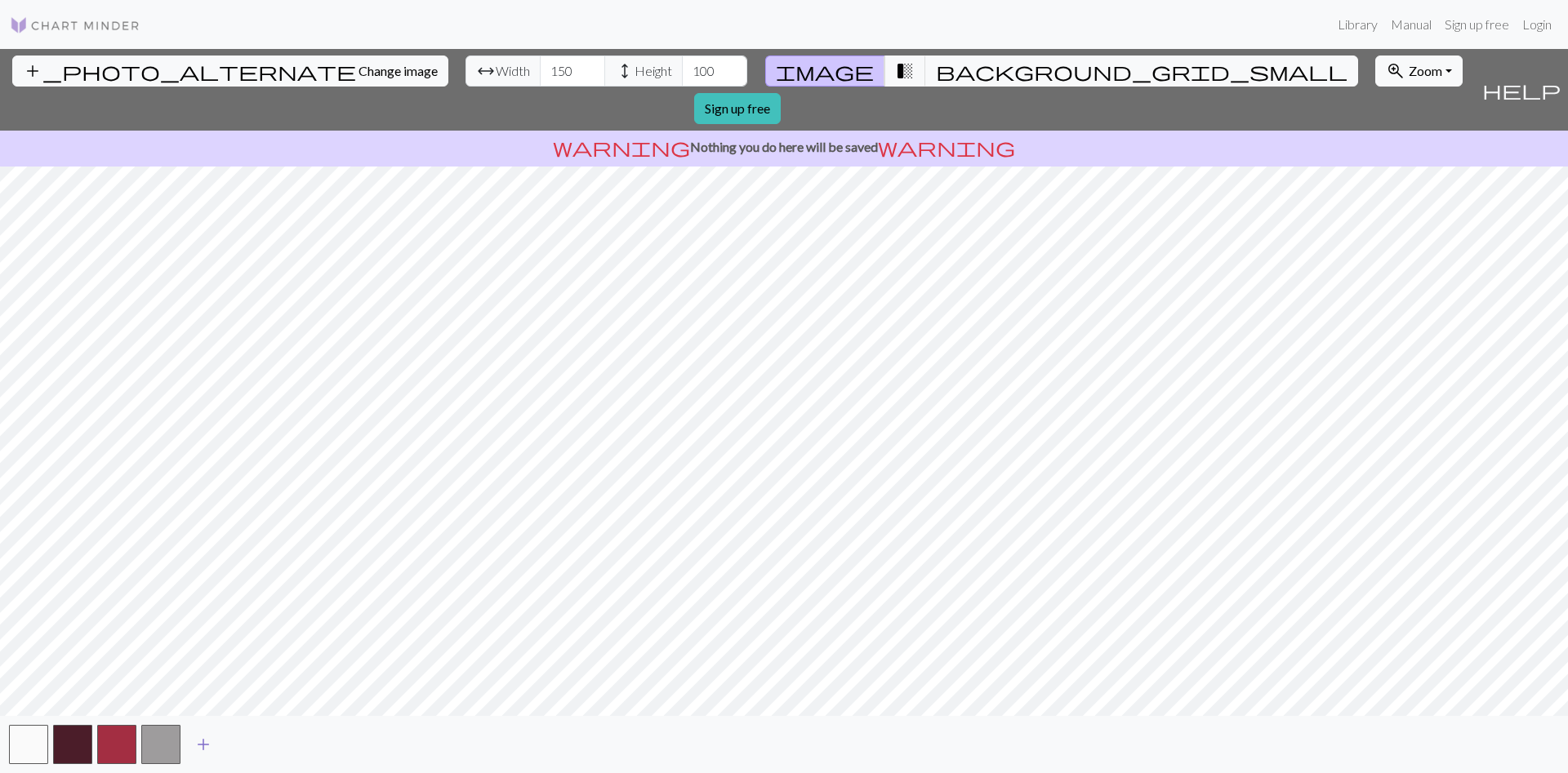
click at [202, 746] on span "add" at bounding box center [203, 745] width 19 height 23
click at [260, 749] on button "add" at bounding box center [248, 745] width 41 height 31
click at [295, 747] on span "add" at bounding box center [291, 745] width 19 height 23
click at [343, 749] on span "add" at bounding box center [335, 745] width 19 height 23
click at [391, 746] on button "add" at bounding box center [380, 745] width 41 height 31
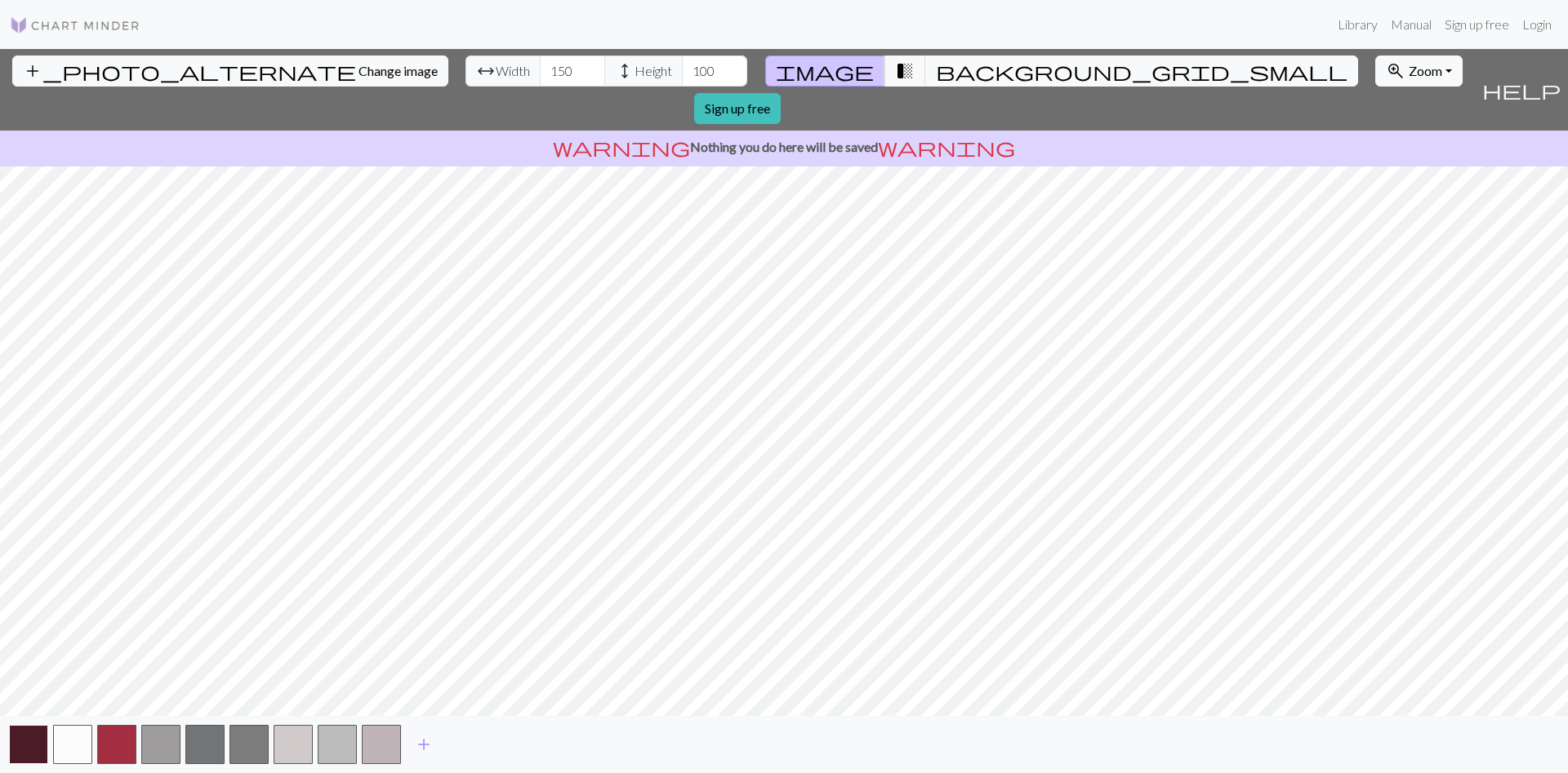
click at [38, 748] on button "button" at bounding box center [28, 745] width 39 height 39
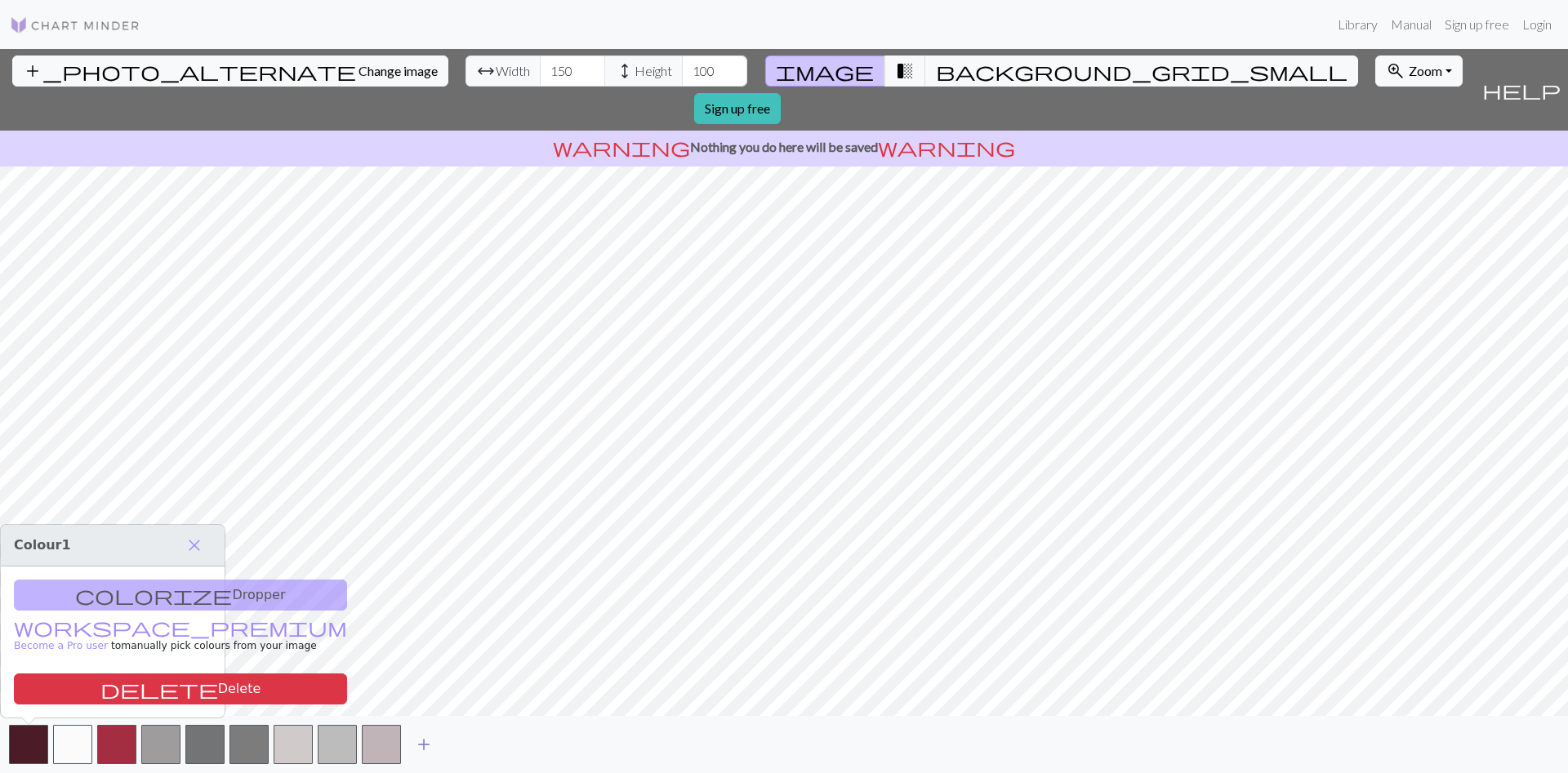
click at [428, 752] on span "add" at bounding box center [423, 745] width 19 height 23
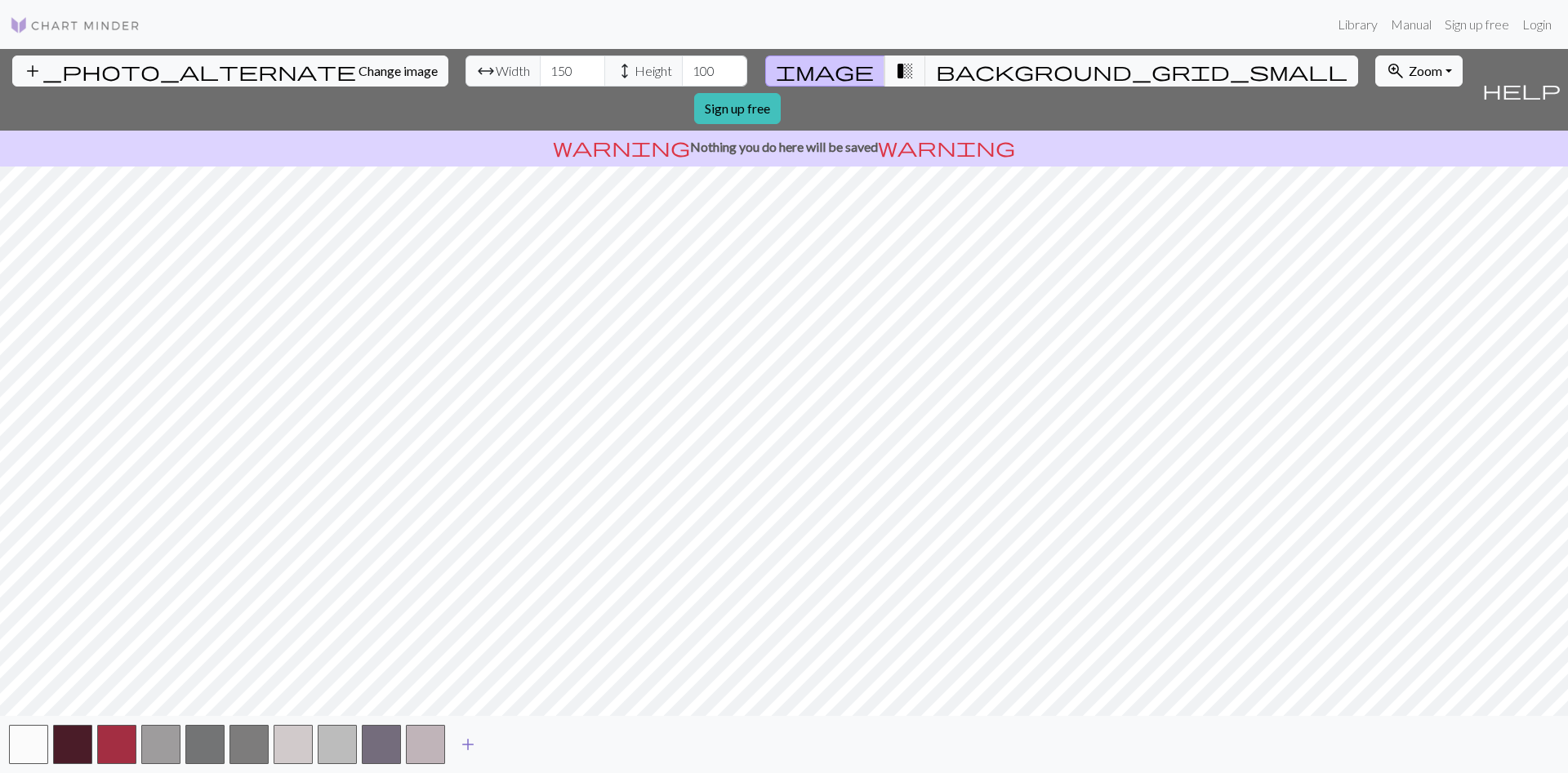
click at [474, 743] on span "add" at bounding box center [467, 745] width 19 height 23
click at [518, 747] on span "add" at bounding box center [512, 745] width 19 height 23
click at [550, 748] on span "add" at bounding box center [556, 745] width 19 height 23
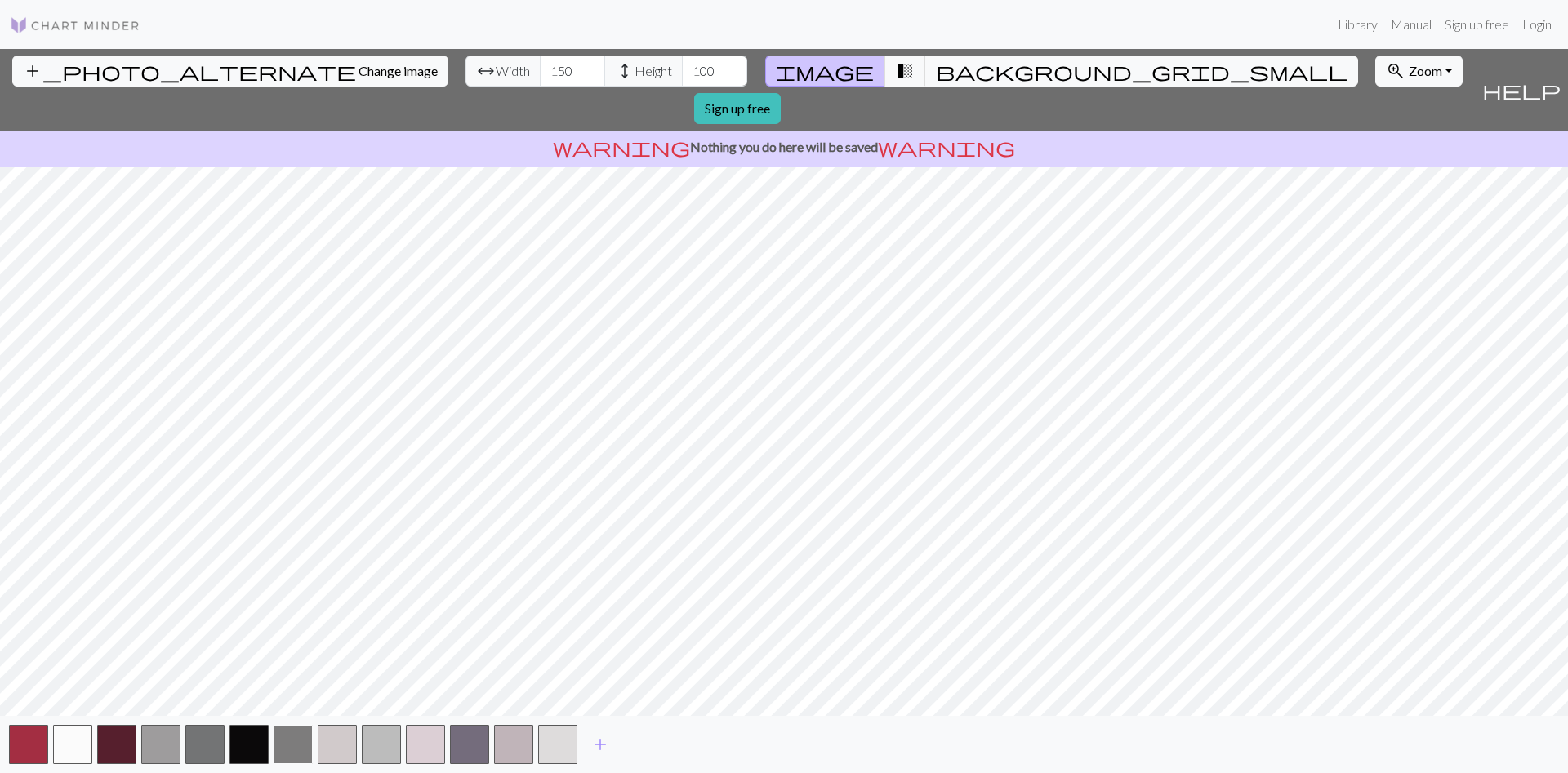
click at [287, 763] on button "button" at bounding box center [293, 745] width 39 height 39
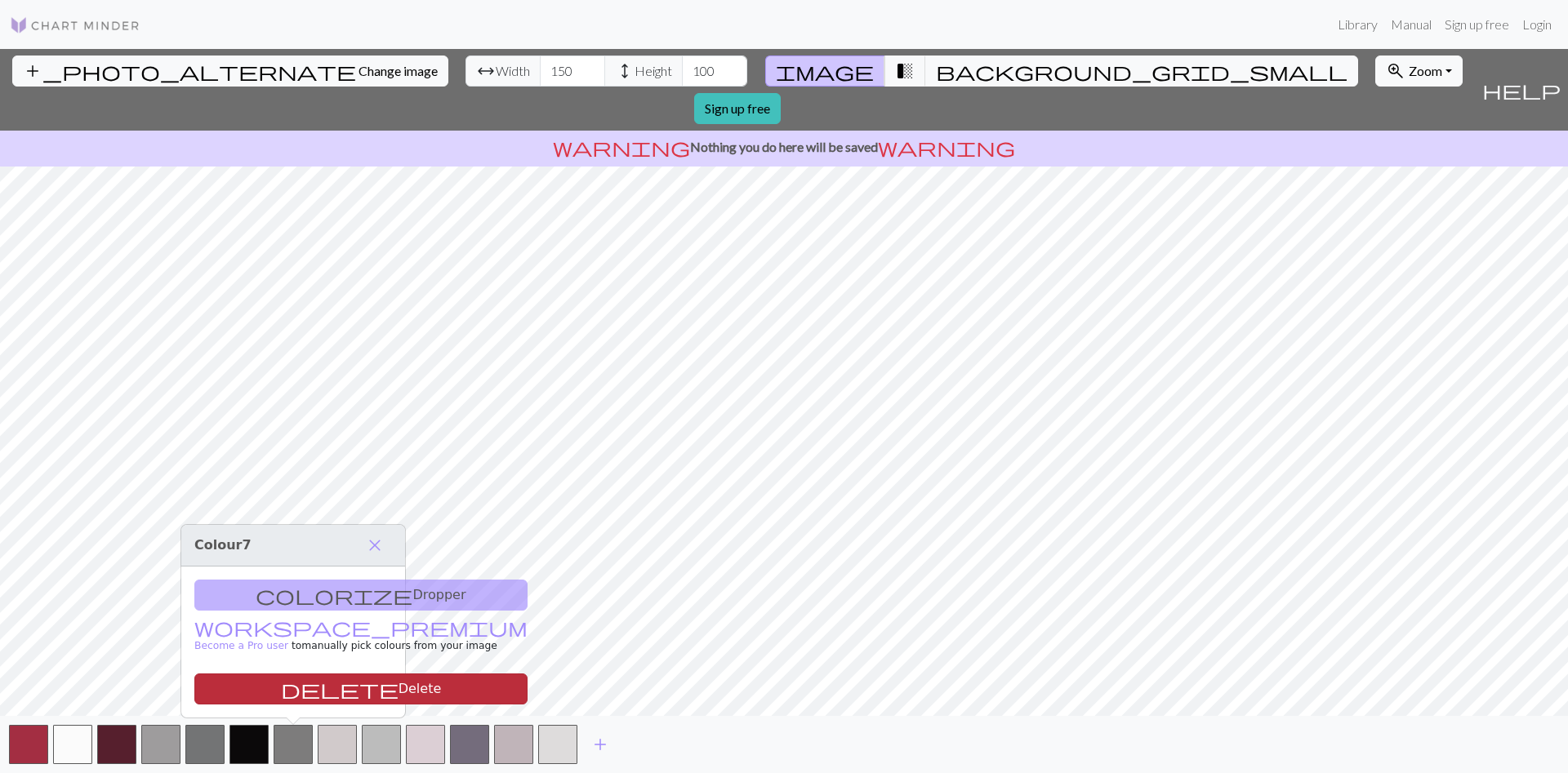
click at [306, 687] on button "delete Delete" at bounding box center [361, 690] width 333 height 31
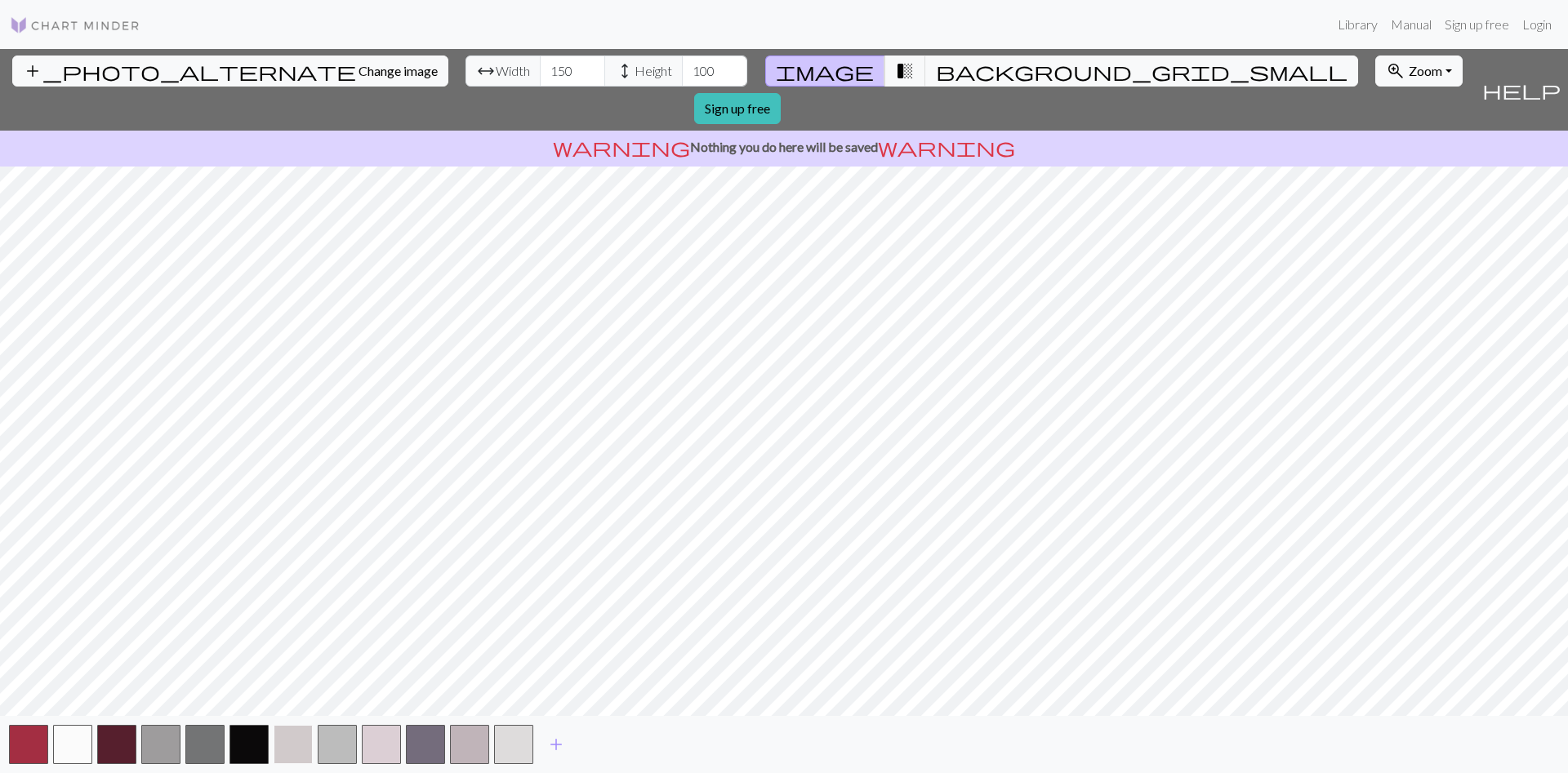
click at [297, 747] on button "button" at bounding box center [293, 745] width 39 height 39
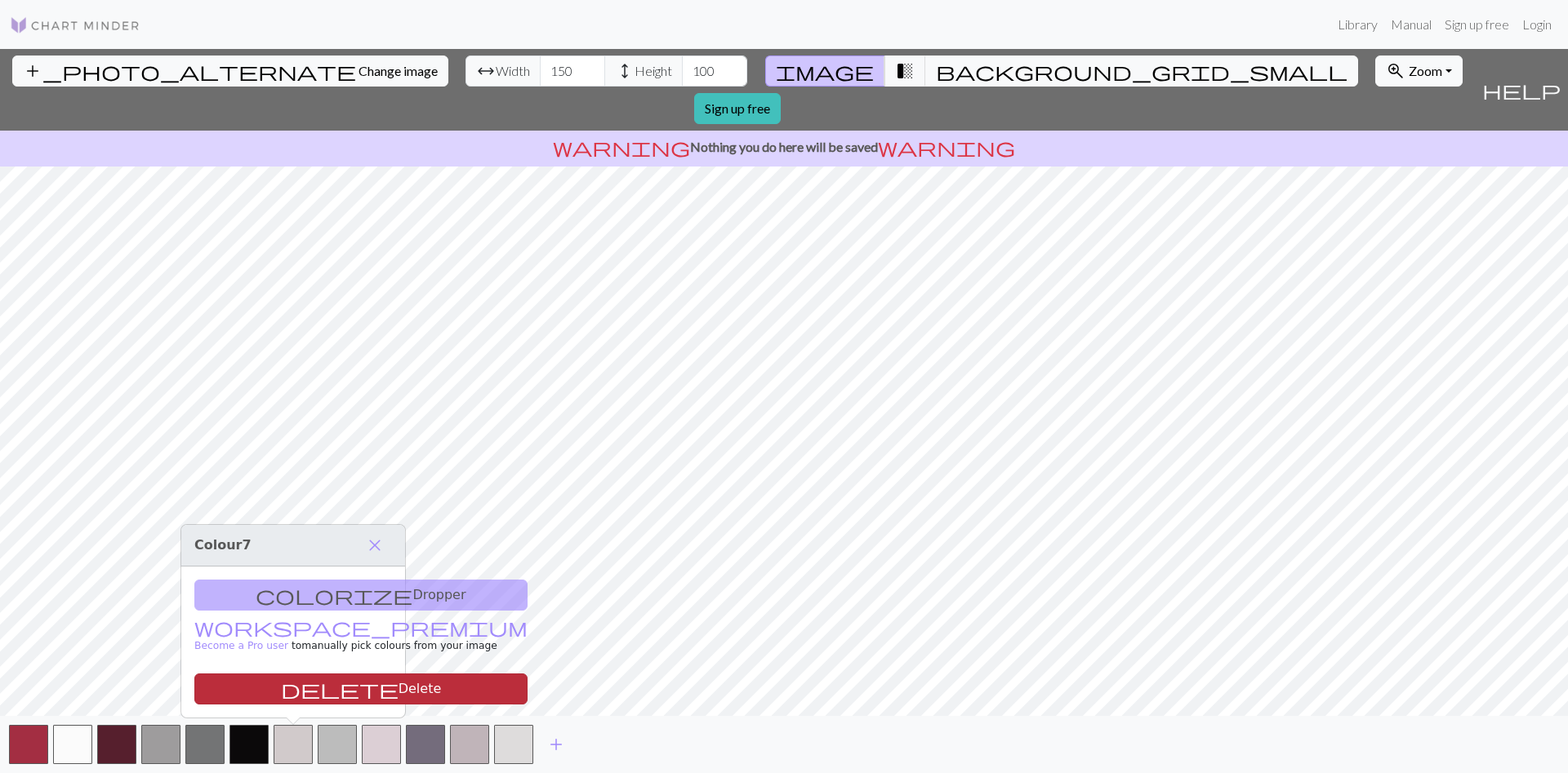
click at [302, 695] on button "delete Delete" at bounding box center [361, 690] width 333 height 31
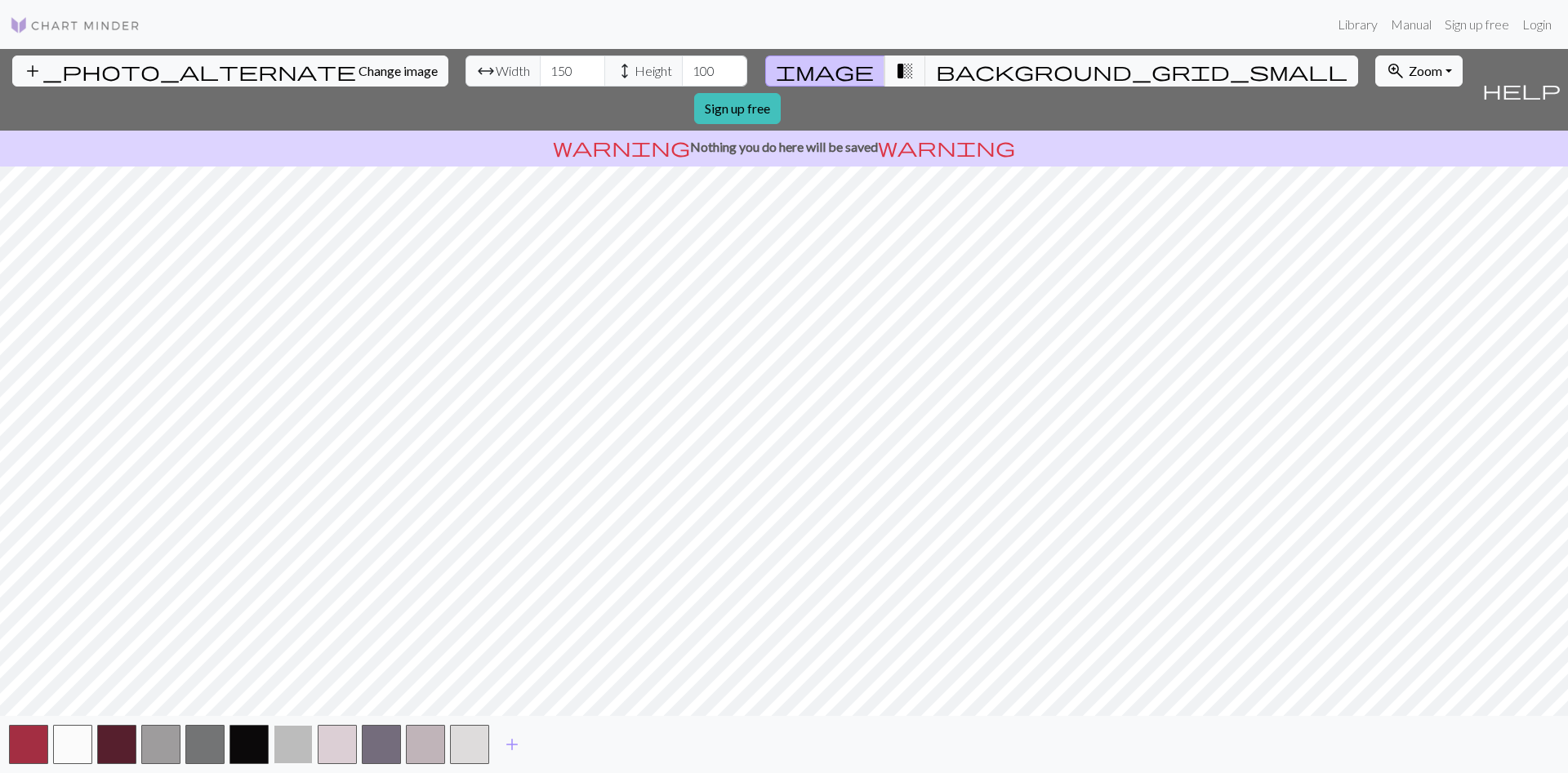
click at [295, 757] on button "button" at bounding box center [293, 745] width 39 height 39
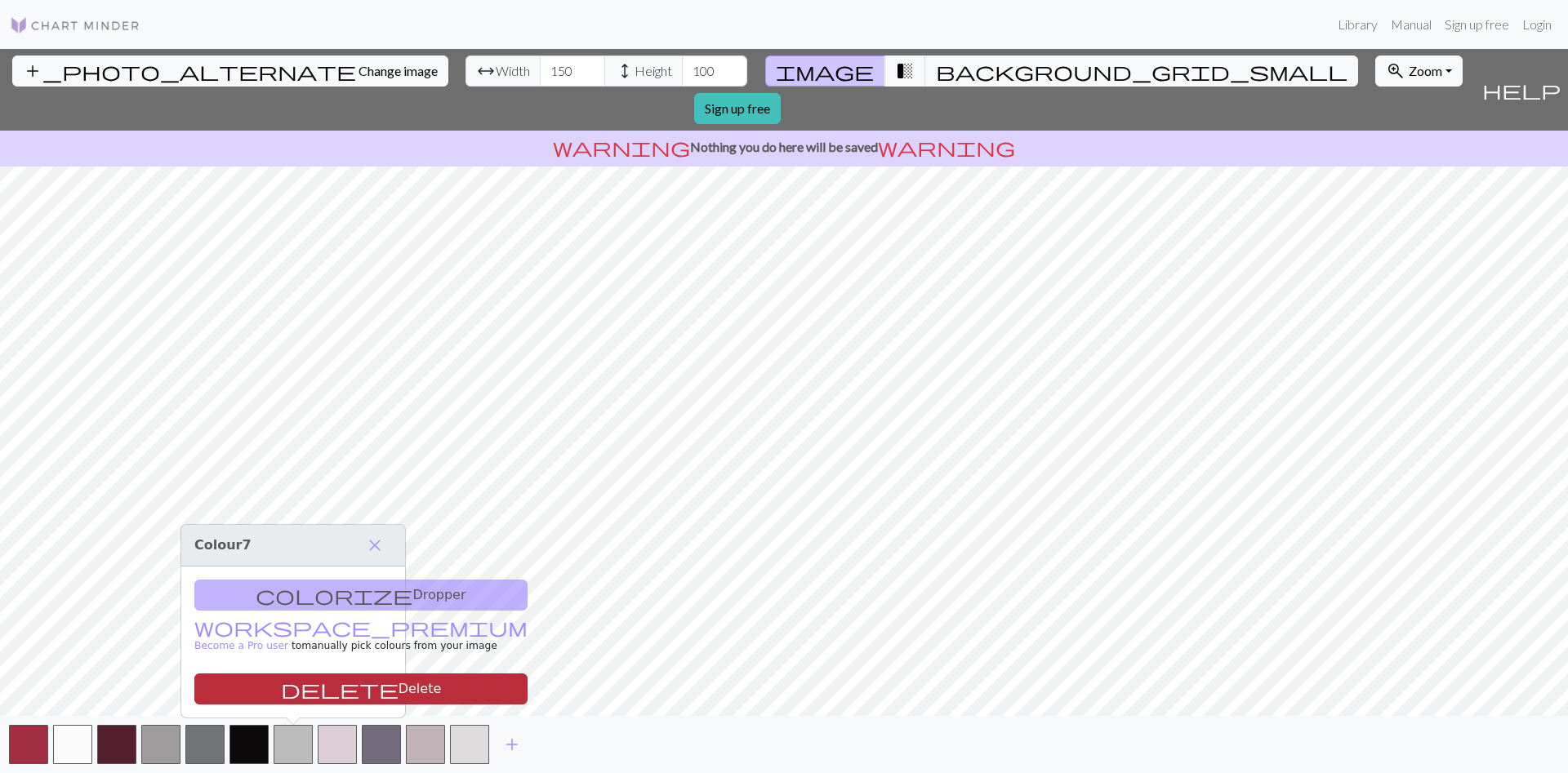
click at [294, 696] on button "delete Delete" at bounding box center [361, 690] width 333 height 31
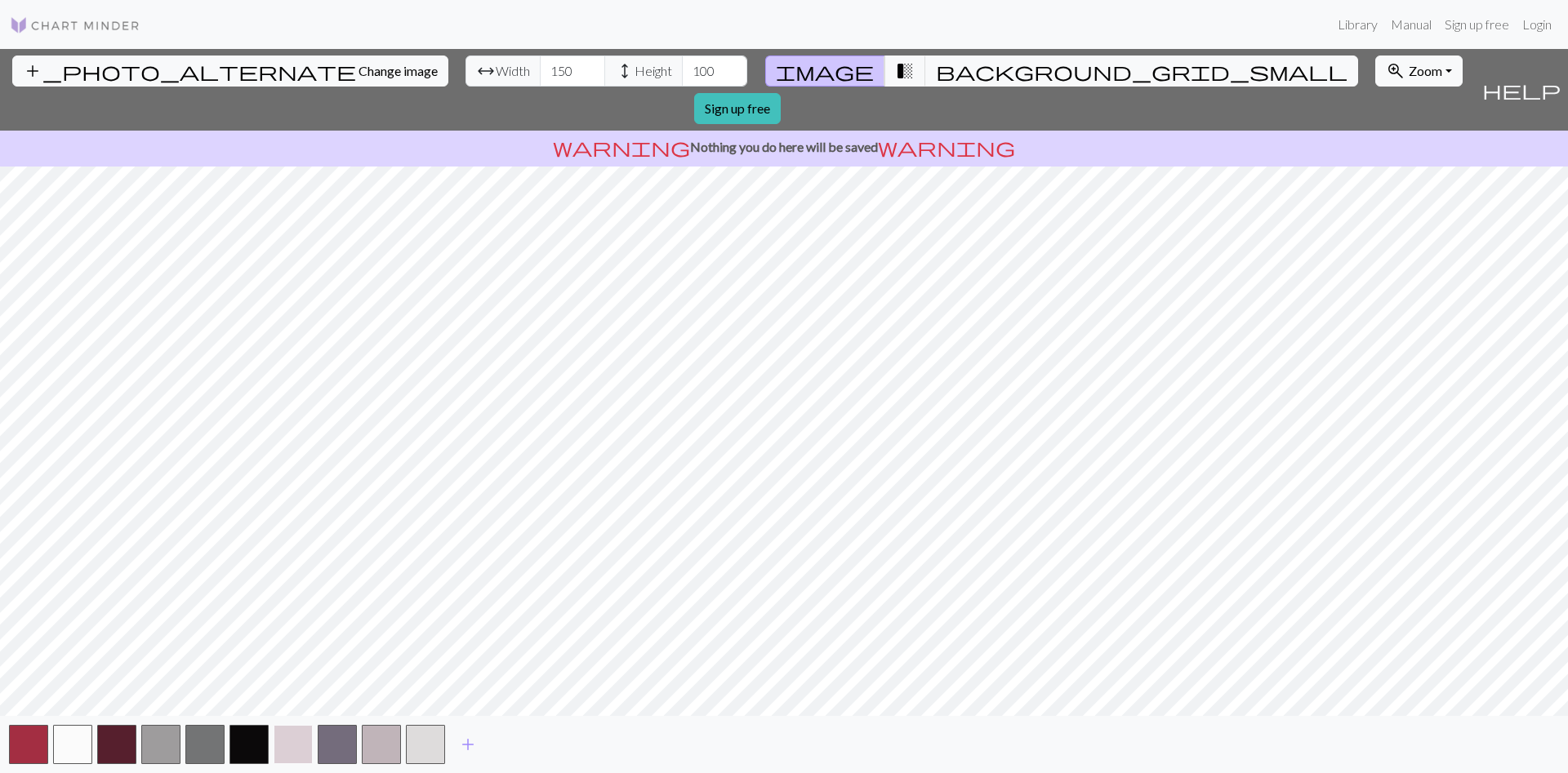
click at [295, 744] on button "button" at bounding box center [293, 745] width 39 height 39
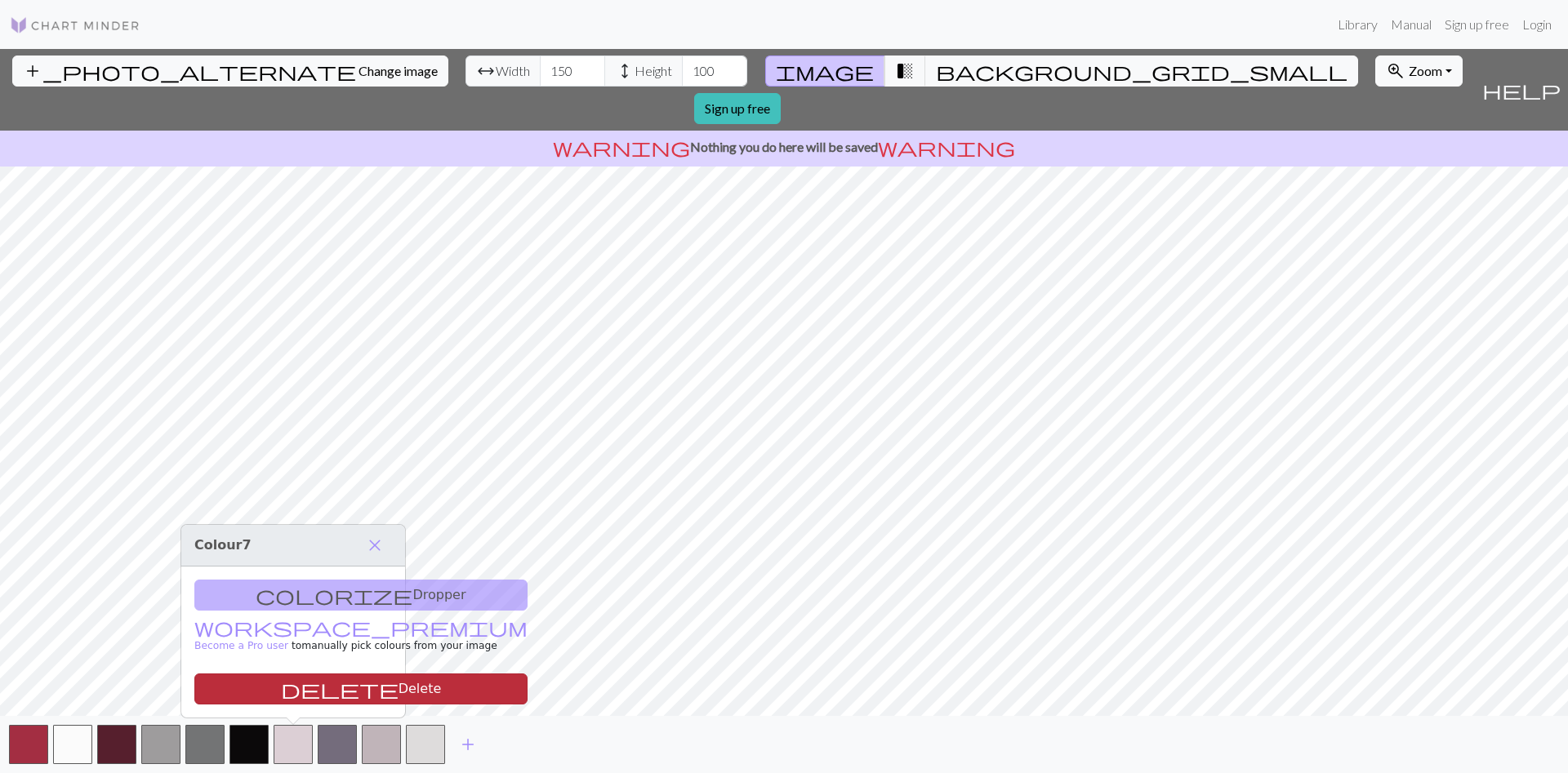
click at [297, 691] on button "delete Delete" at bounding box center [361, 690] width 333 height 31
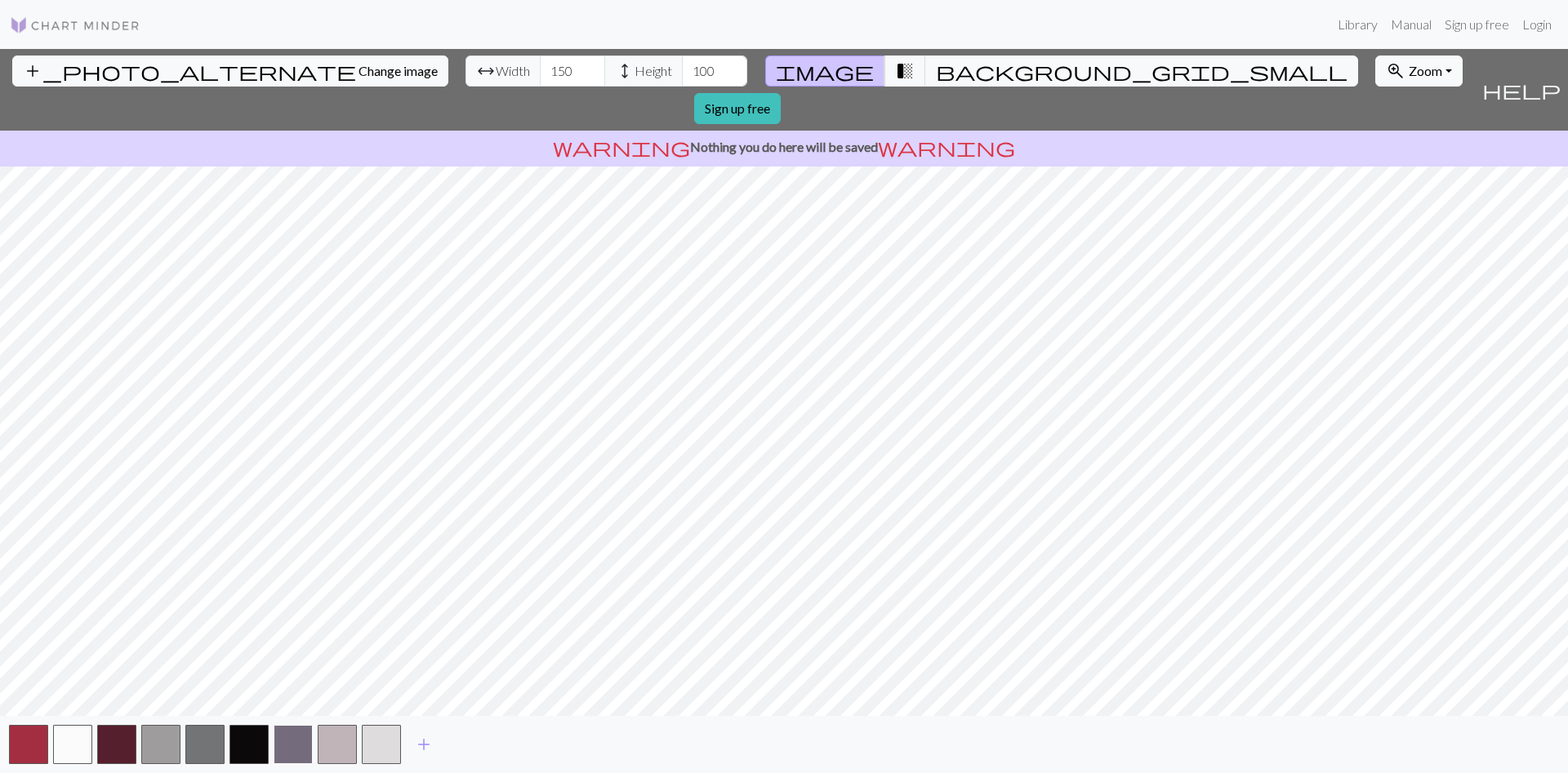
click at [291, 744] on button "button" at bounding box center [293, 745] width 39 height 39
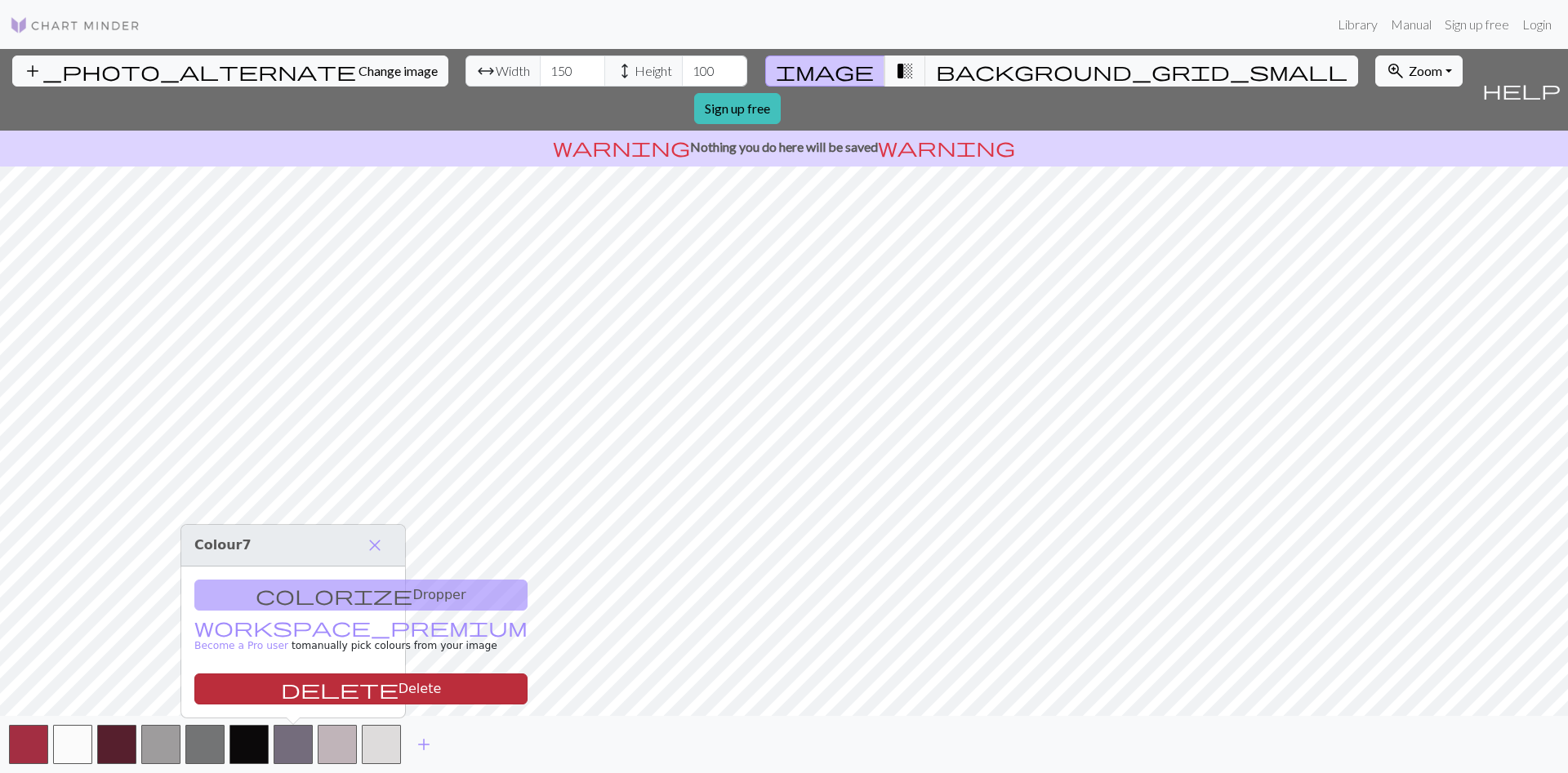
click at [298, 688] on button "delete Delete" at bounding box center [361, 690] width 333 height 31
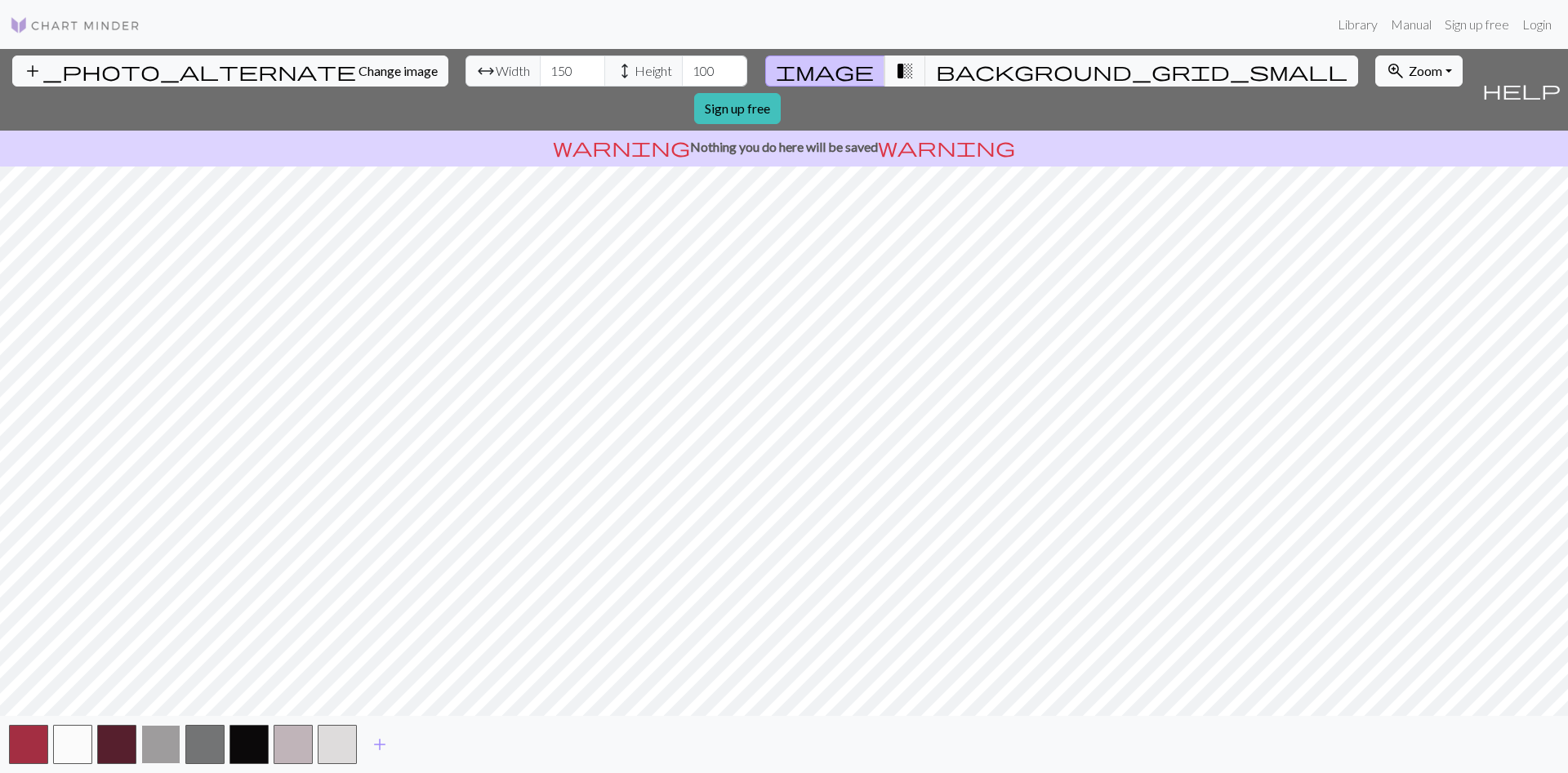
click at [166, 748] on button "button" at bounding box center [161, 745] width 39 height 39
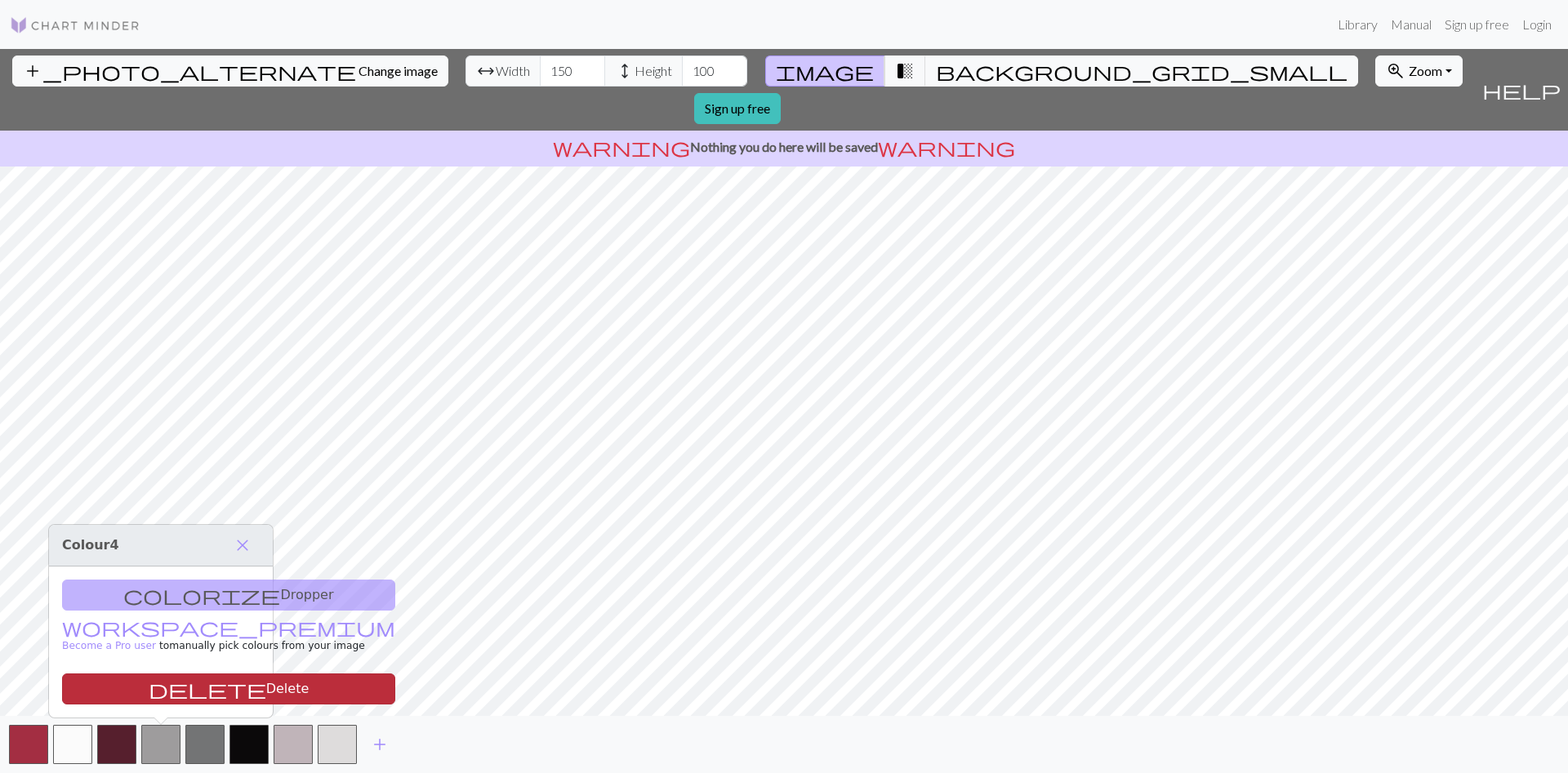
click at [158, 691] on button "delete Delete" at bounding box center [228, 690] width 333 height 31
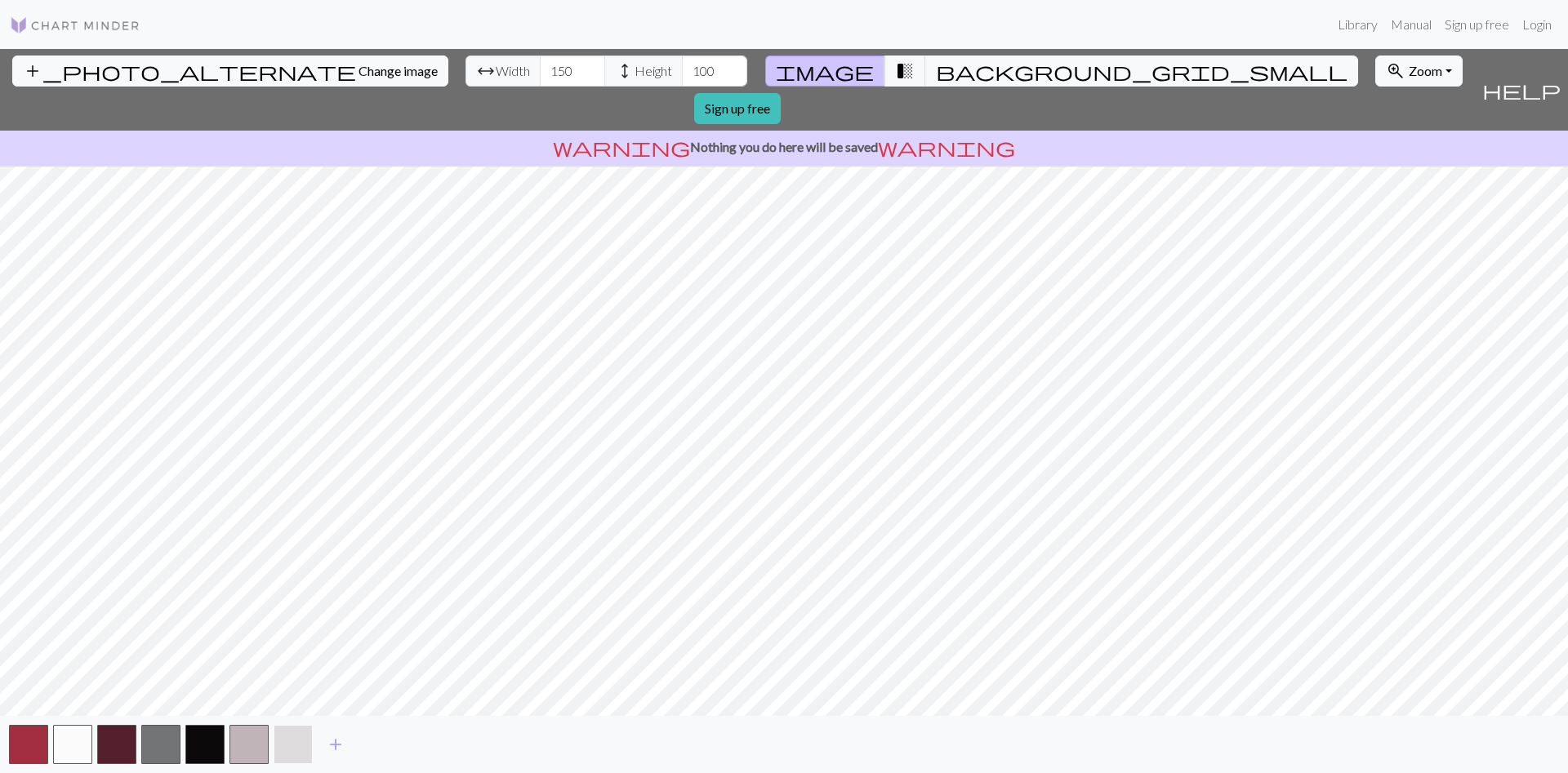
click at [284, 753] on button "button" at bounding box center [293, 745] width 39 height 39
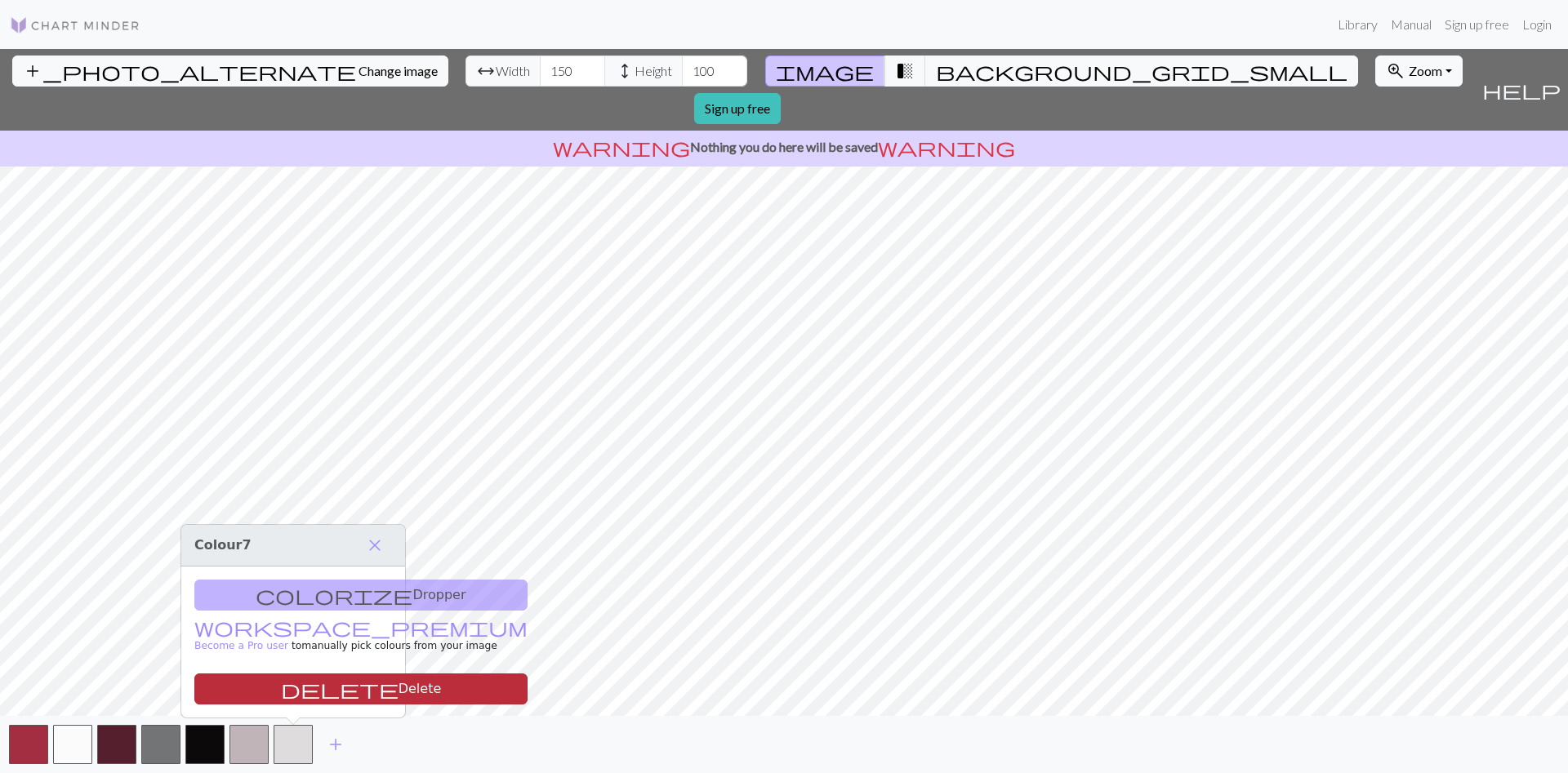
click at [309, 695] on button "delete Delete" at bounding box center [361, 690] width 333 height 31
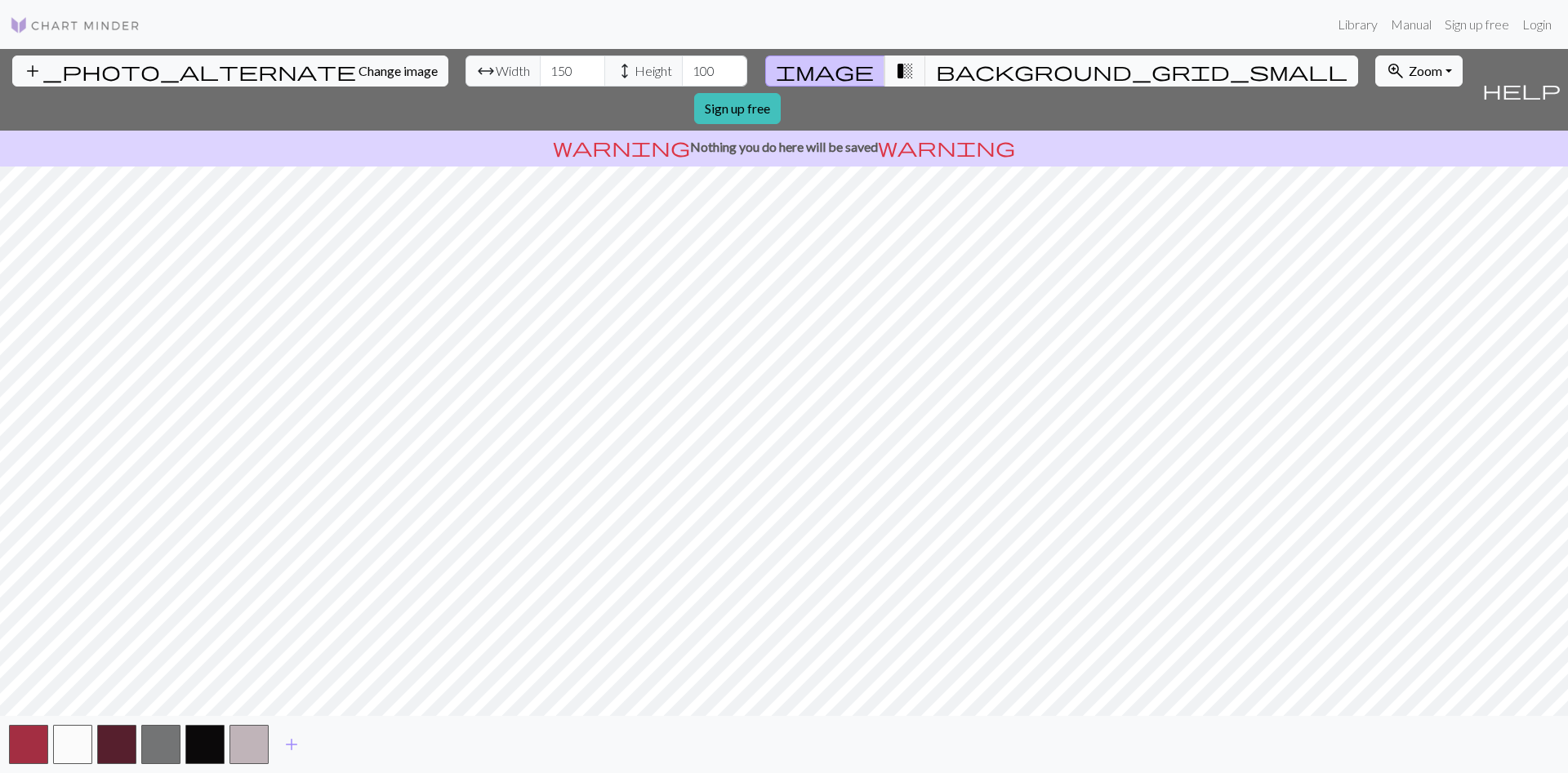
click at [936, 71] on span "background_grid_small" at bounding box center [1141, 71] width 412 height 23
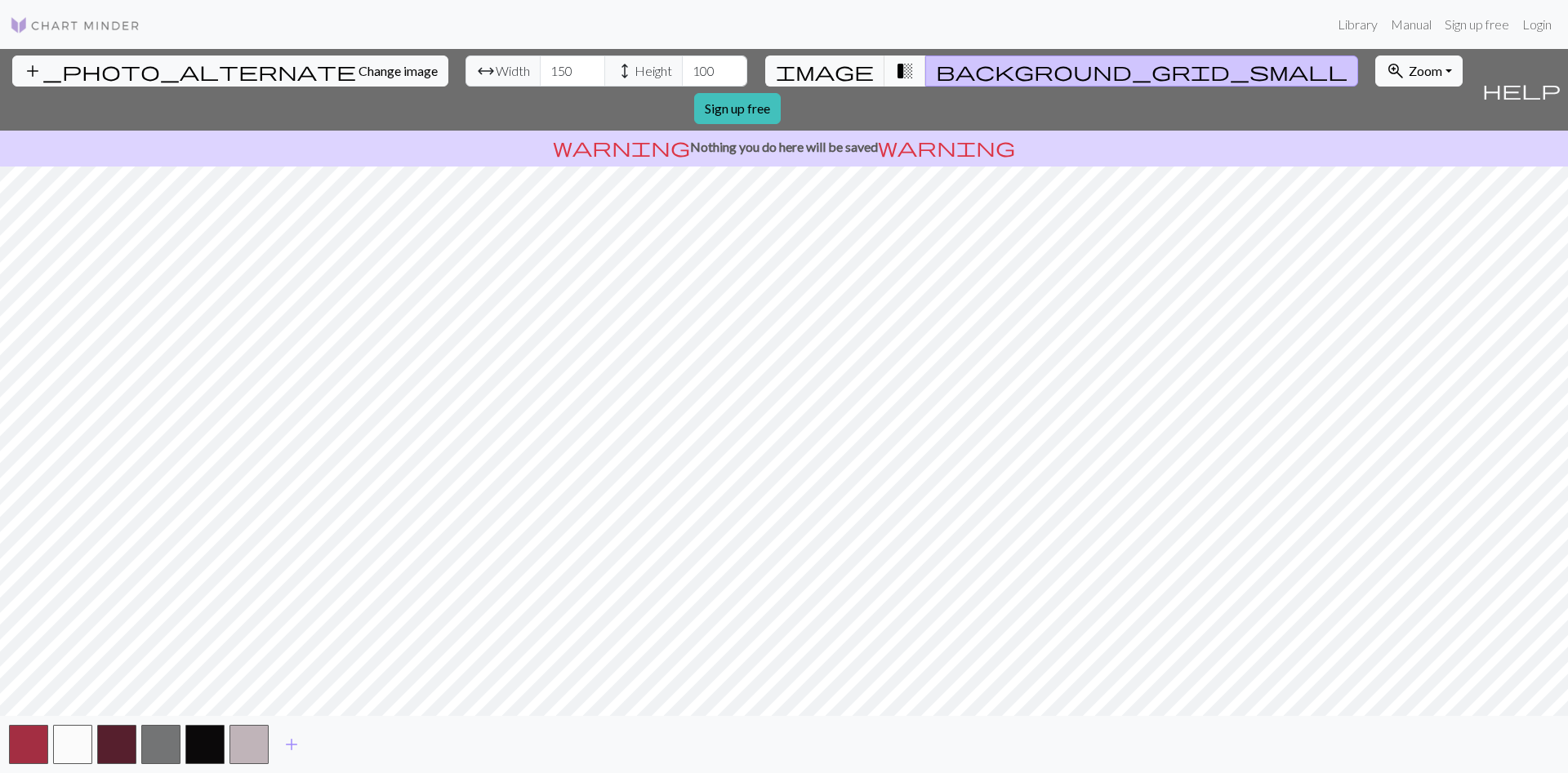
click at [895, 76] on span "transition_fade" at bounding box center [905, 71] width 19 height 23
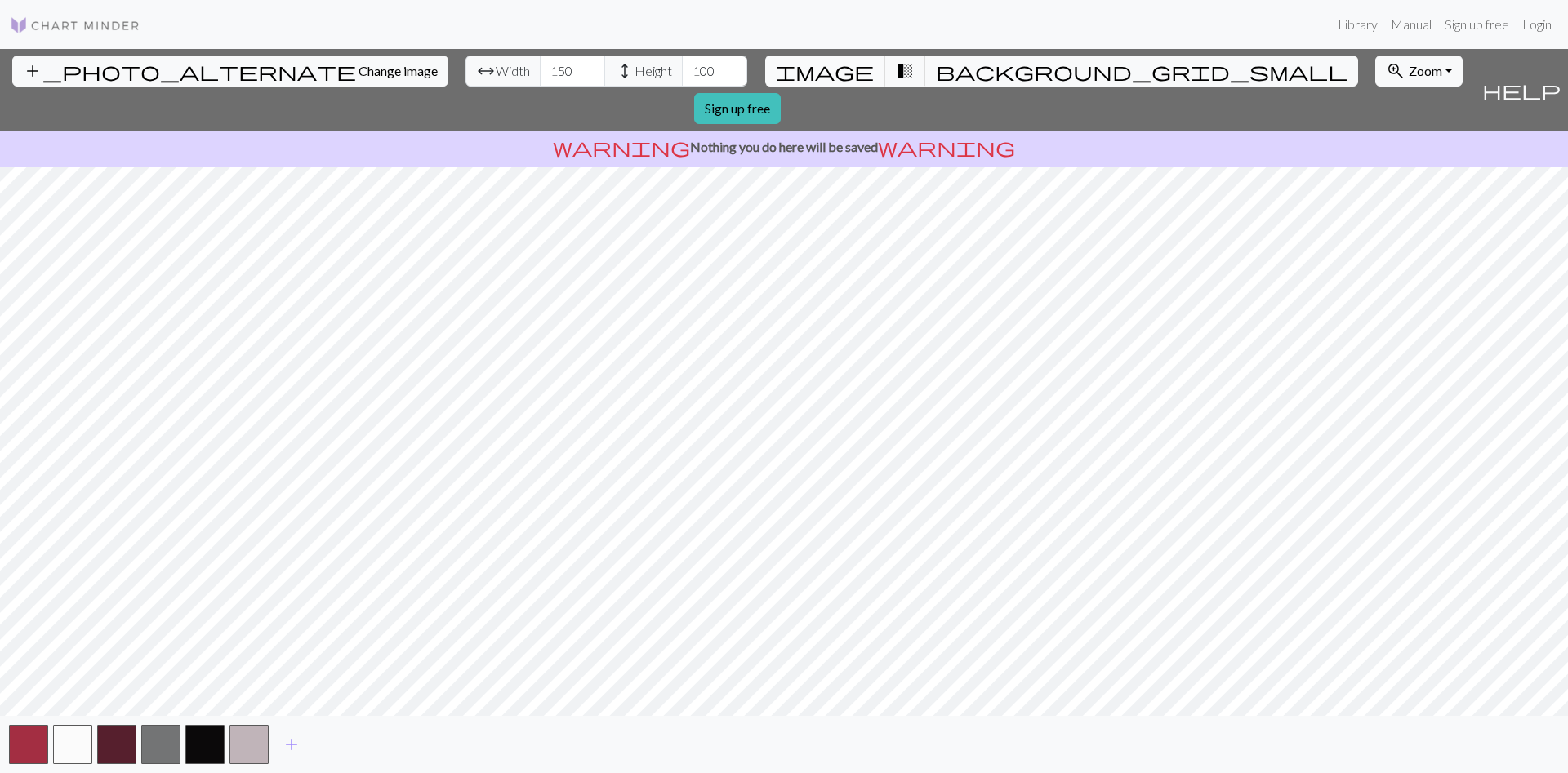
click at [847, 68] on span "image" at bounding box center [825, 71] width 98 height 23
click at [896, 72] on button "transition_fade" at bounding box center [905, 72] width 41 height 31
click at [936, 73] on span "background_grid_small" at bounding box center [1141, 71] width 412 height 23
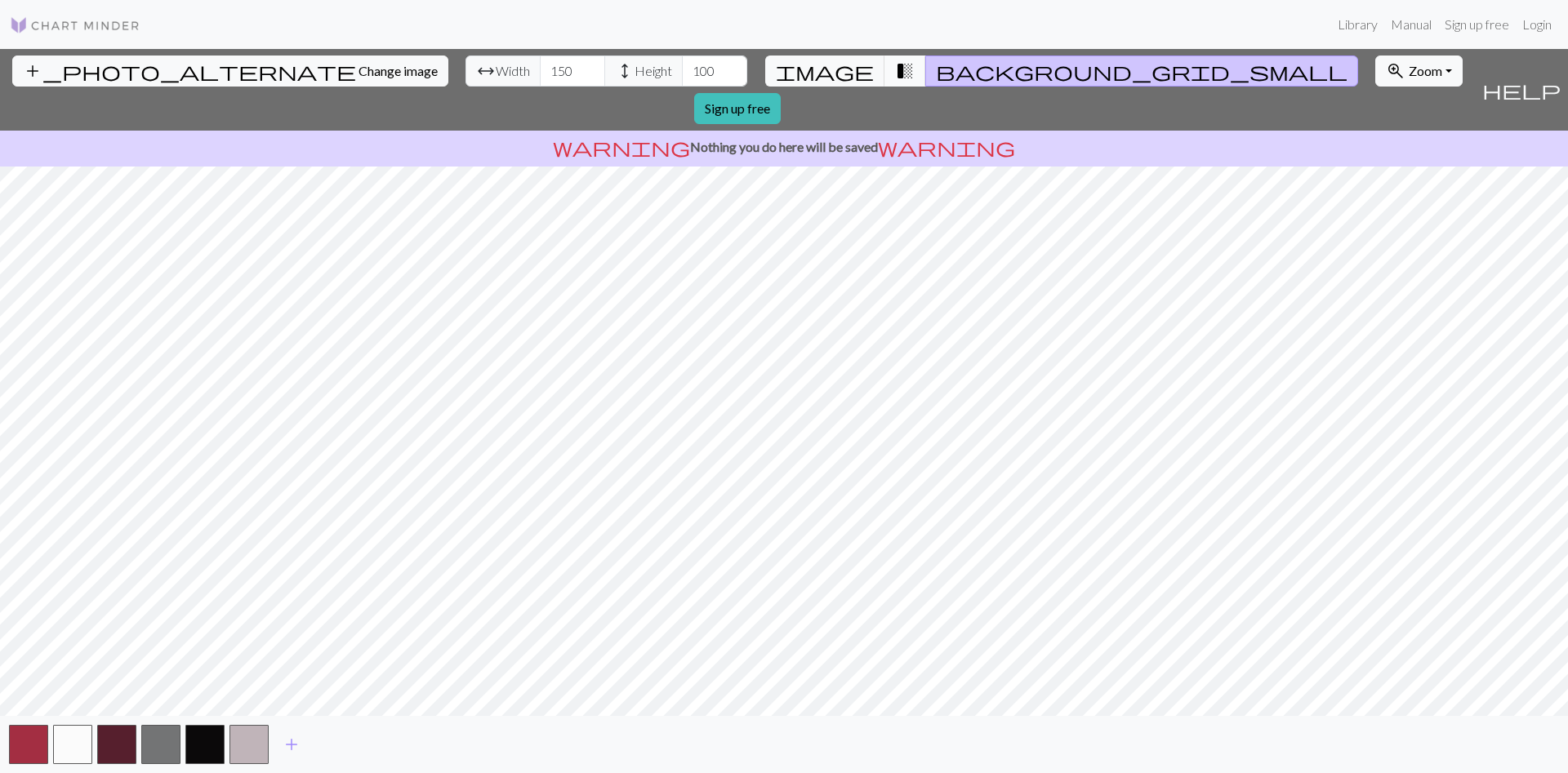
click at [895, 68] on span "transition_fade" at bounding box center [905, 71] width 19 height 23
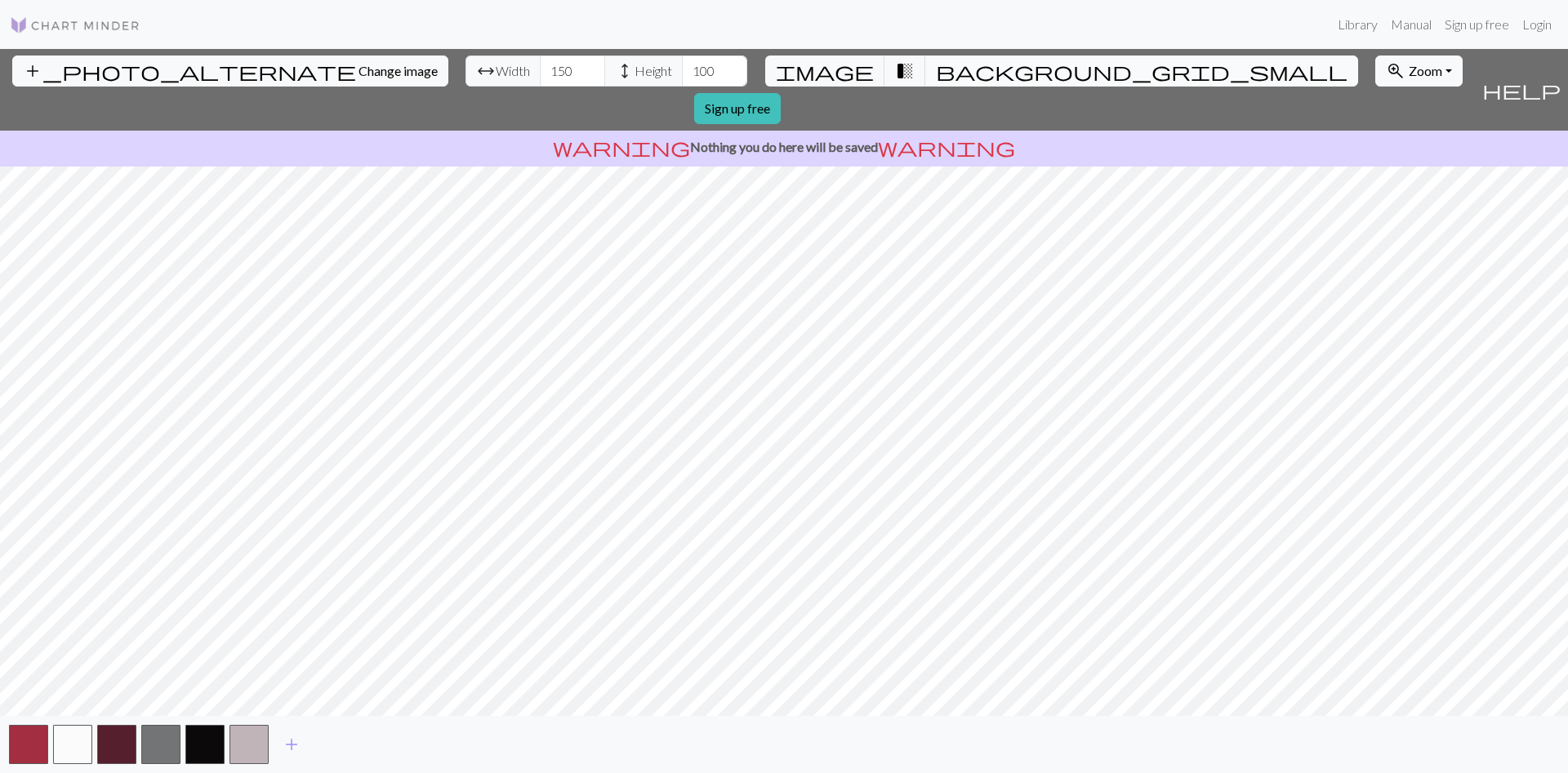
click at [936, 69] on span "background_grid_small" at bounding box center [1141, 71] width 412 height 23
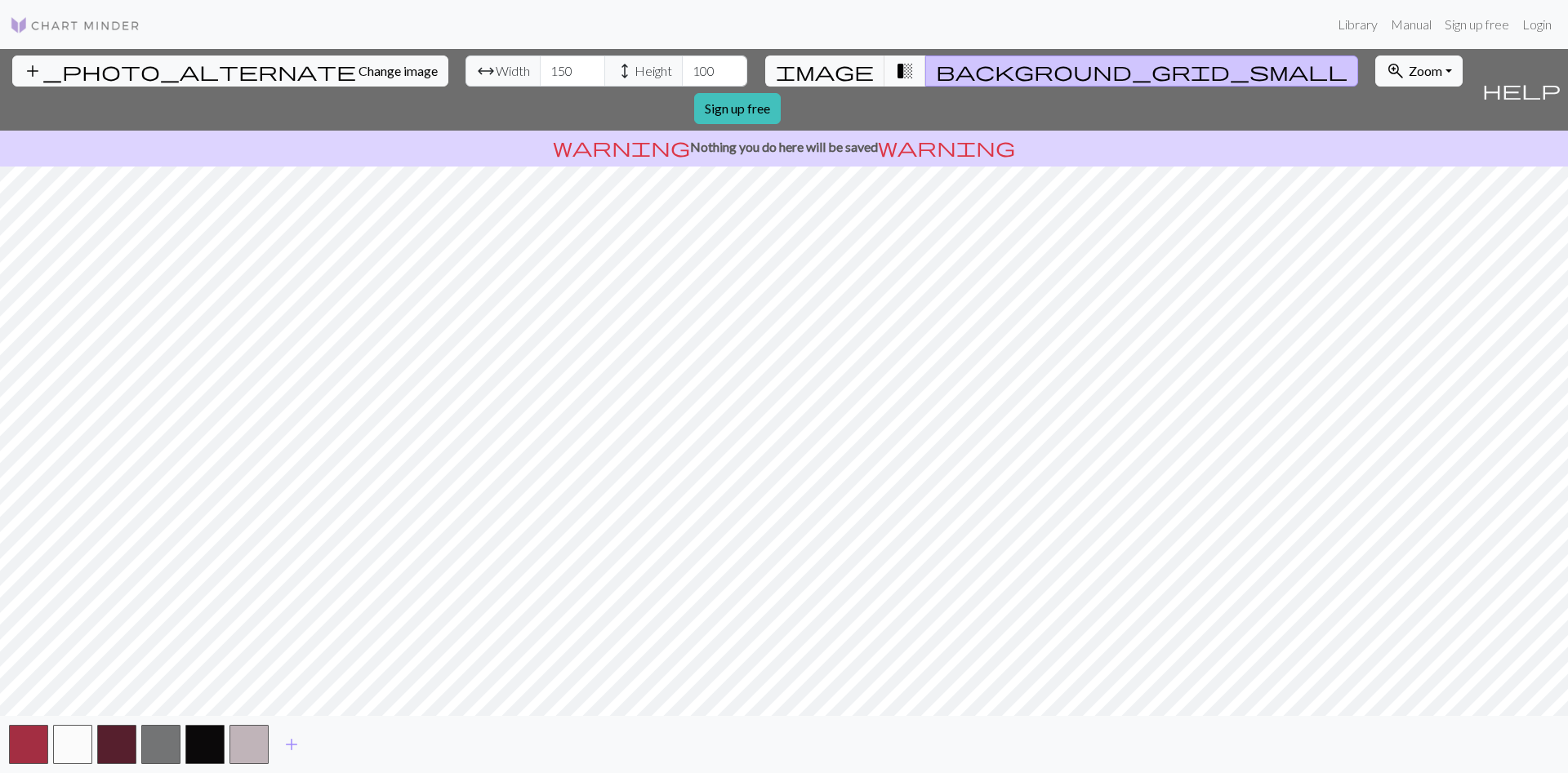
click at [895, 72] on span "transition_fade" at bounding box center [905, 71] width 19 height 23
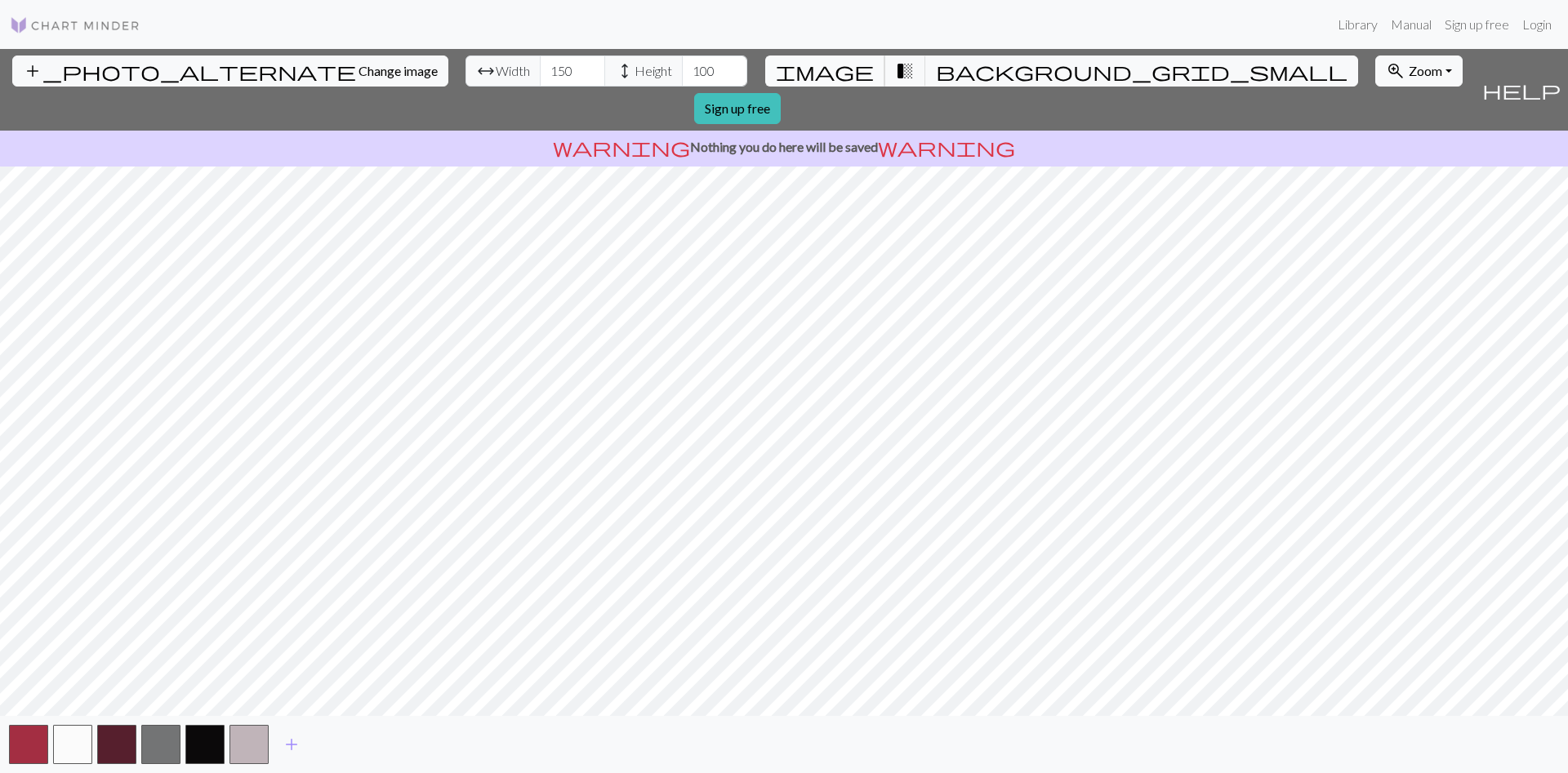
click at [837, 71] on span "image" at bounding box center [825, 71] width 98 height 23
click at [895, 72] on span "transition_fade" at bounding box center [905, 71] width 19 height 23
click at [843, 69] on span "image" at bounding box center [825, 71] width 98 height 23
click at [895, 70] on span "transition_fade" at bounding box center [905, 71] width 19 height 23
click at [936, 72] on span "background_grid_small" at bounding box center [1141, 71] width 412 height 23
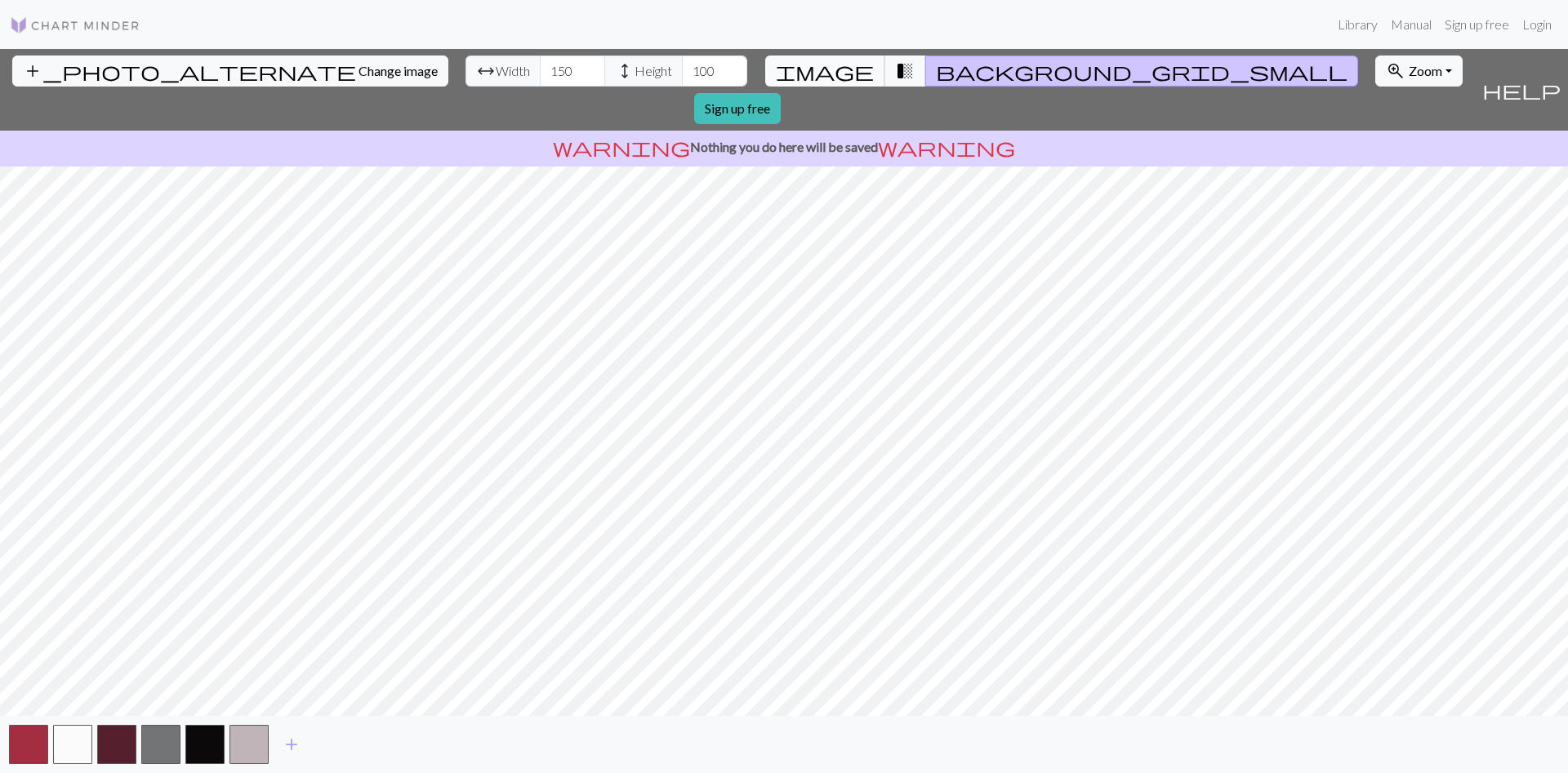
click at [849, 64] on span "image" at bounding box center [825, 71] width 98 height 23
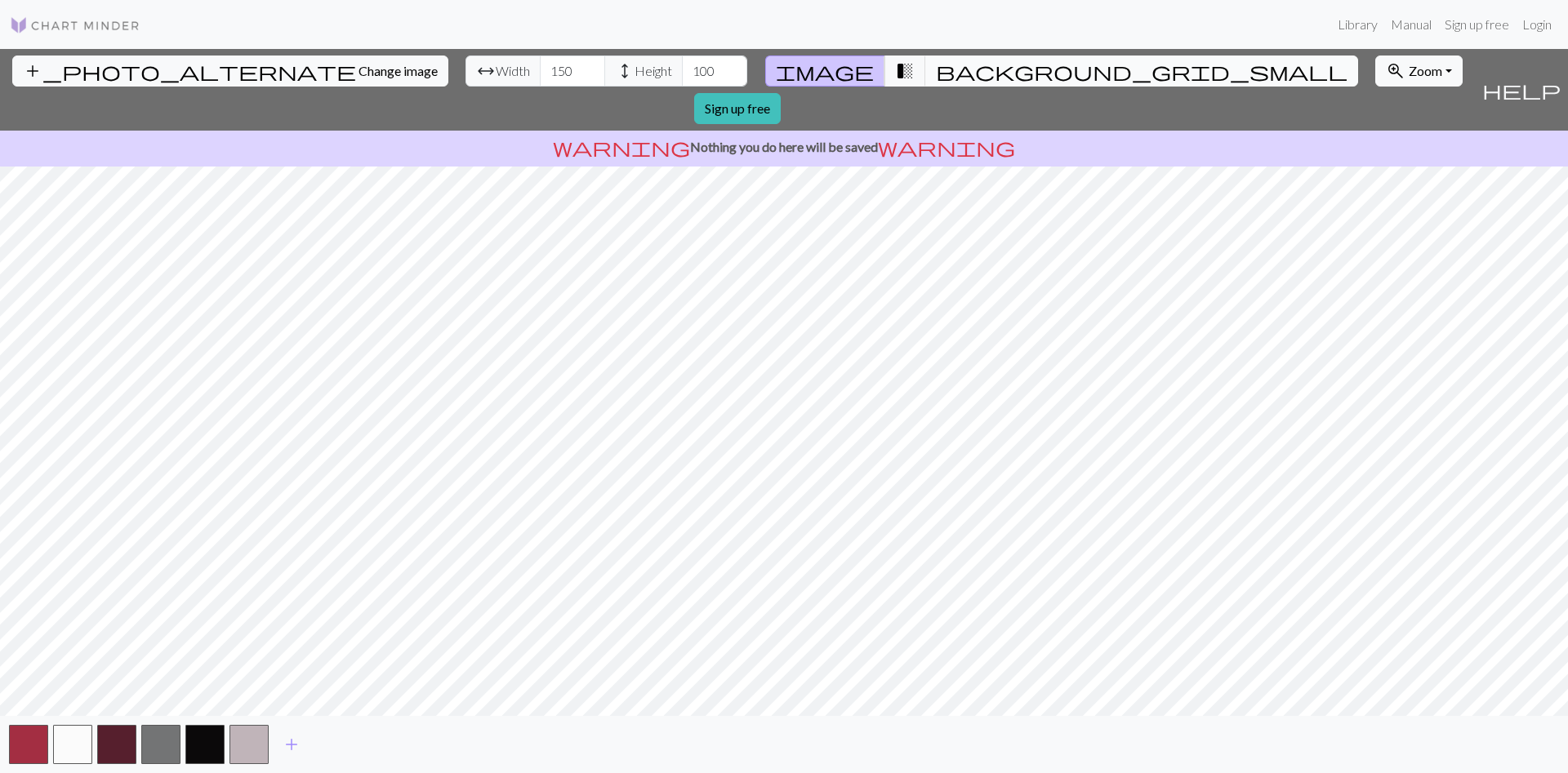
click at [940, 71] on button "background_grid_small" at bounding box center [1142, 72] width 433 height 31
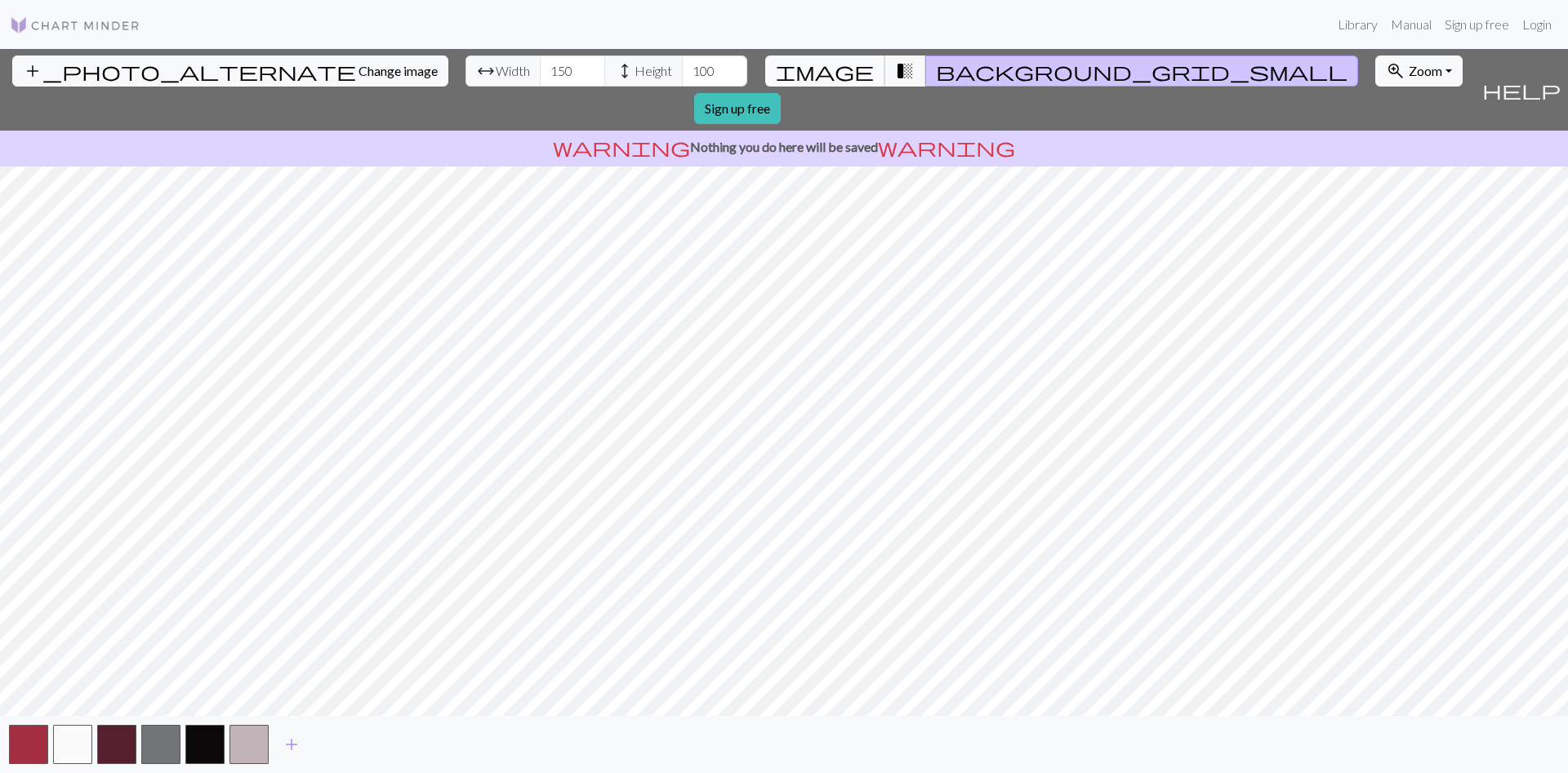
click at [844, 61] on span "image" at bounding box center [825, 71] width 98 height 23
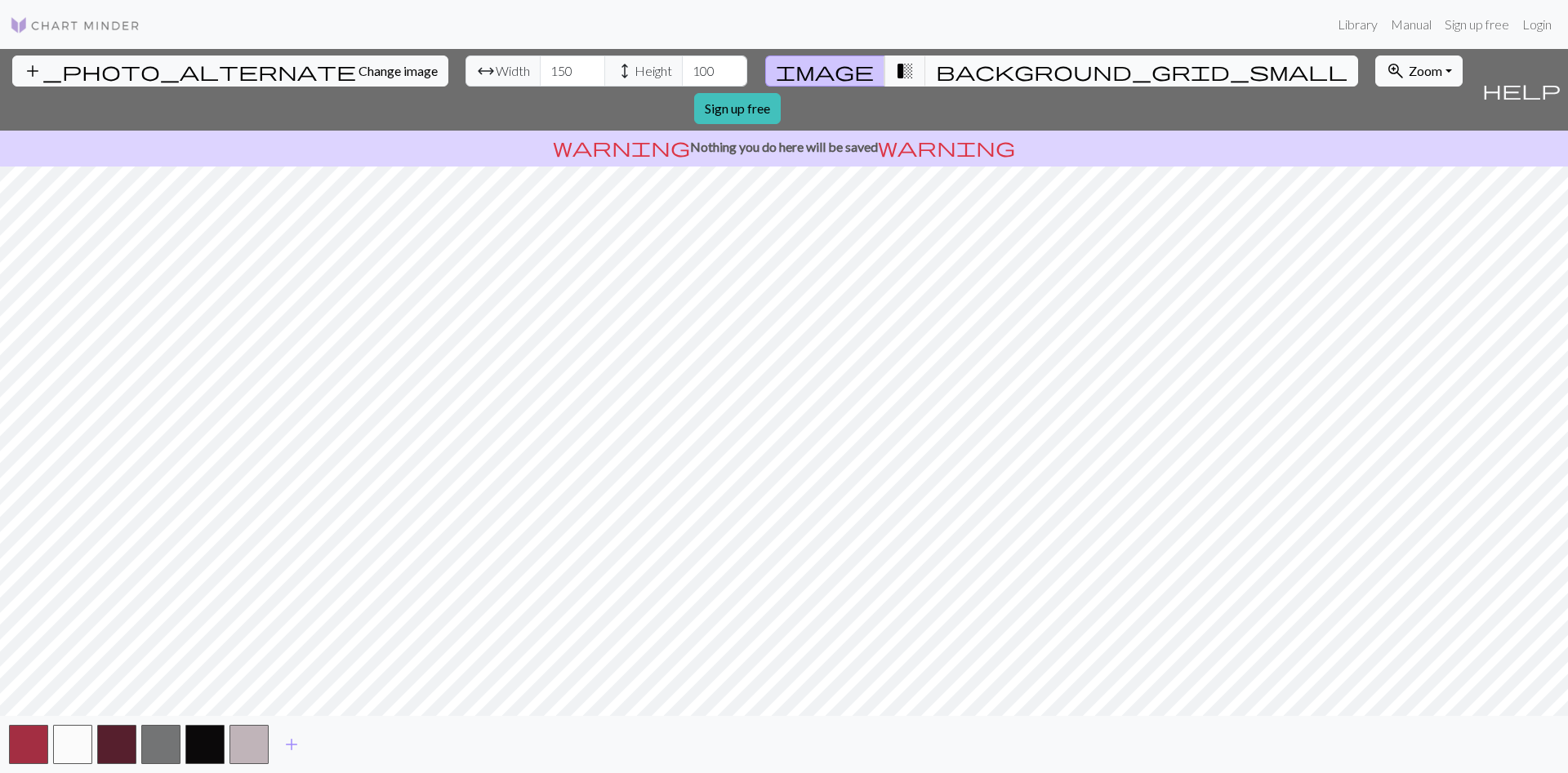
click at [936, 71] on span "background_grid_small" at bounding box center [1141, 71] width 412 height 23
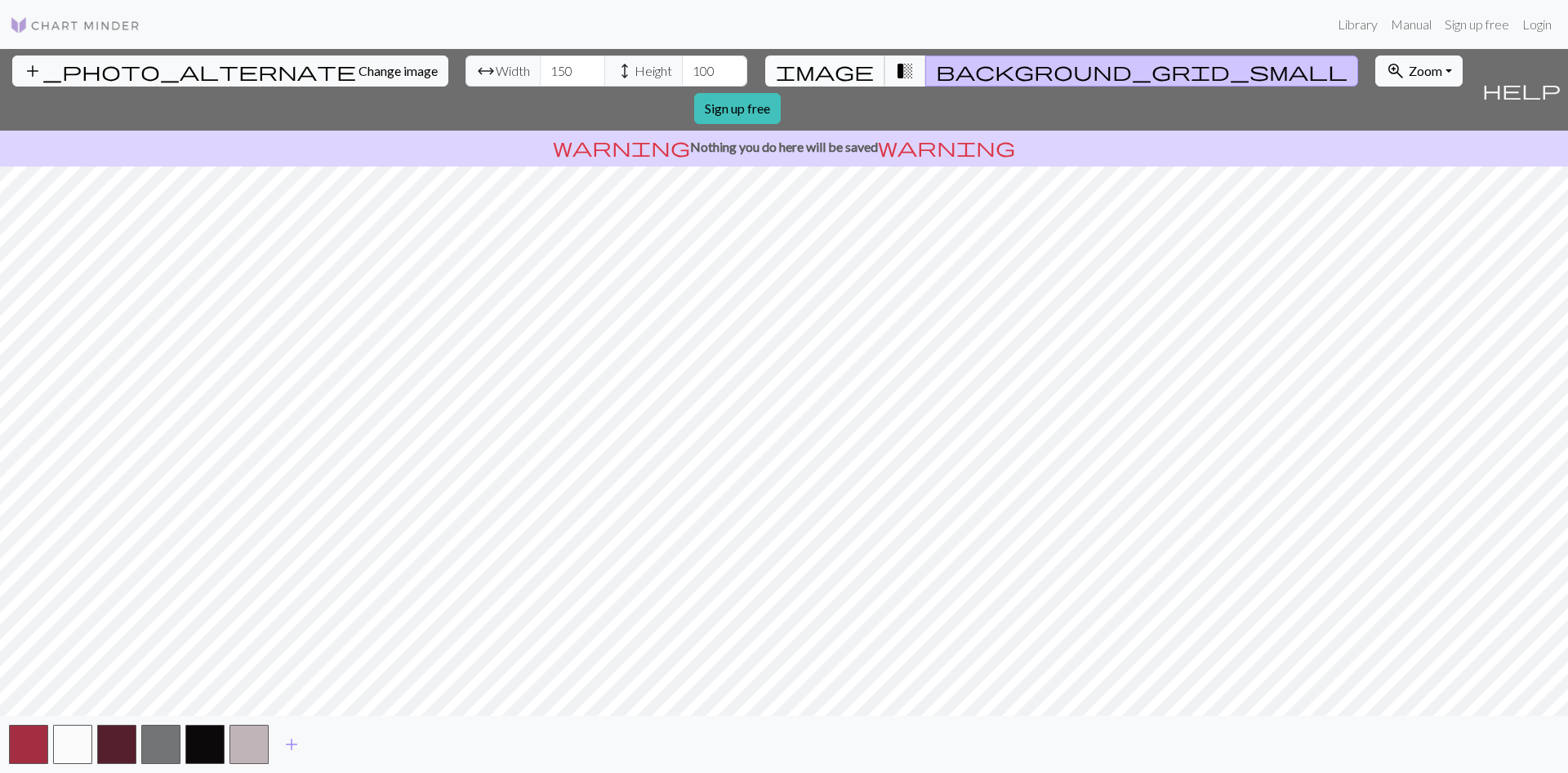
click at [839, 69] on span "image" at bounding box center [825, 71] width 98 height 23
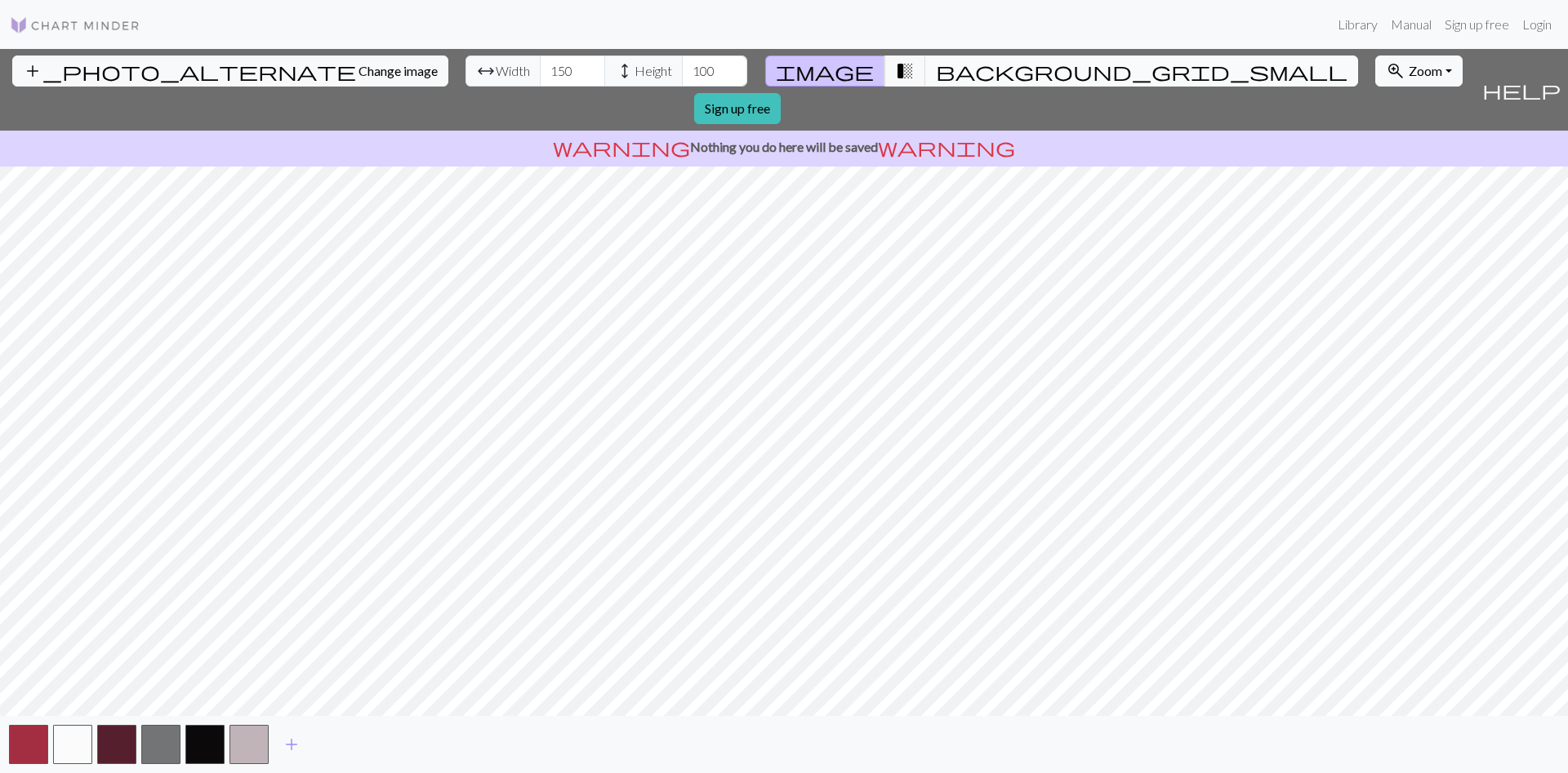
click at [936, 69] on span "background_grid_small" at bounding box center [1141, 71] width 412 height 23
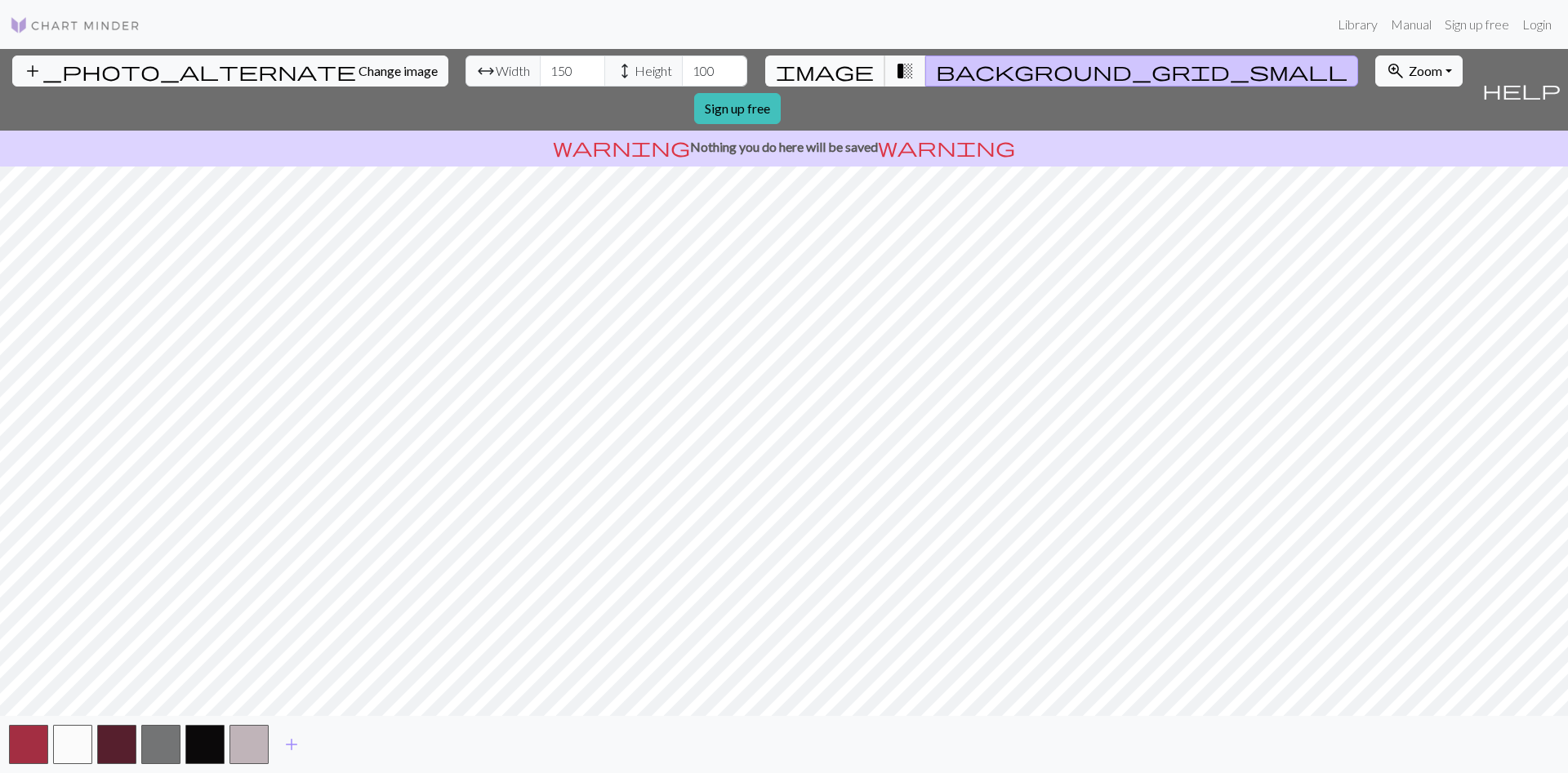
click at [838, 71] on span "image" at bounding box center [825, 71] width 98 height 23
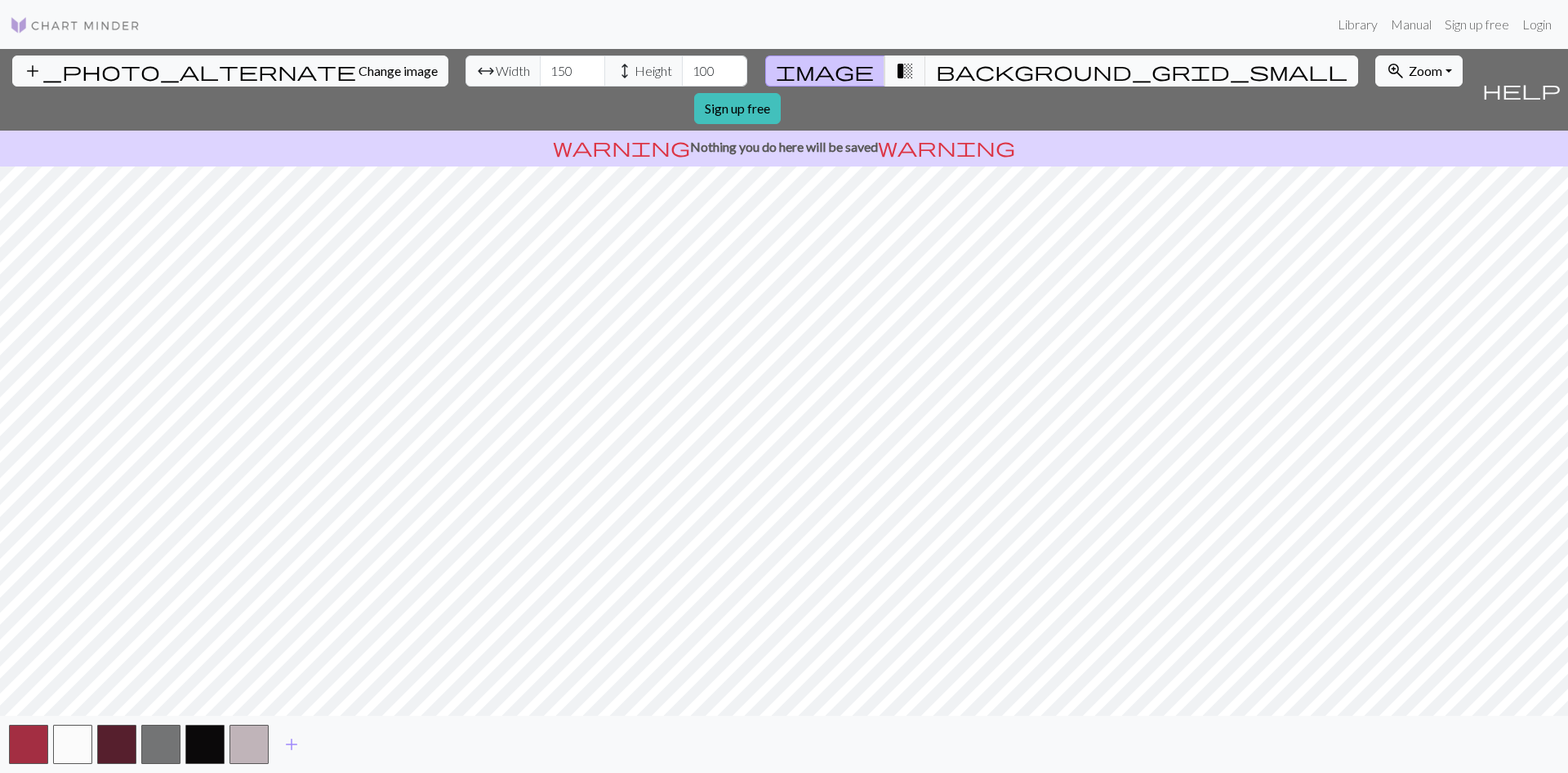
click at [936, 71] on span "background_grid_small" at bounding box center [1141, 71] width 412 height 23
